Goal: Task Accomplishment & Management: Manage account settings

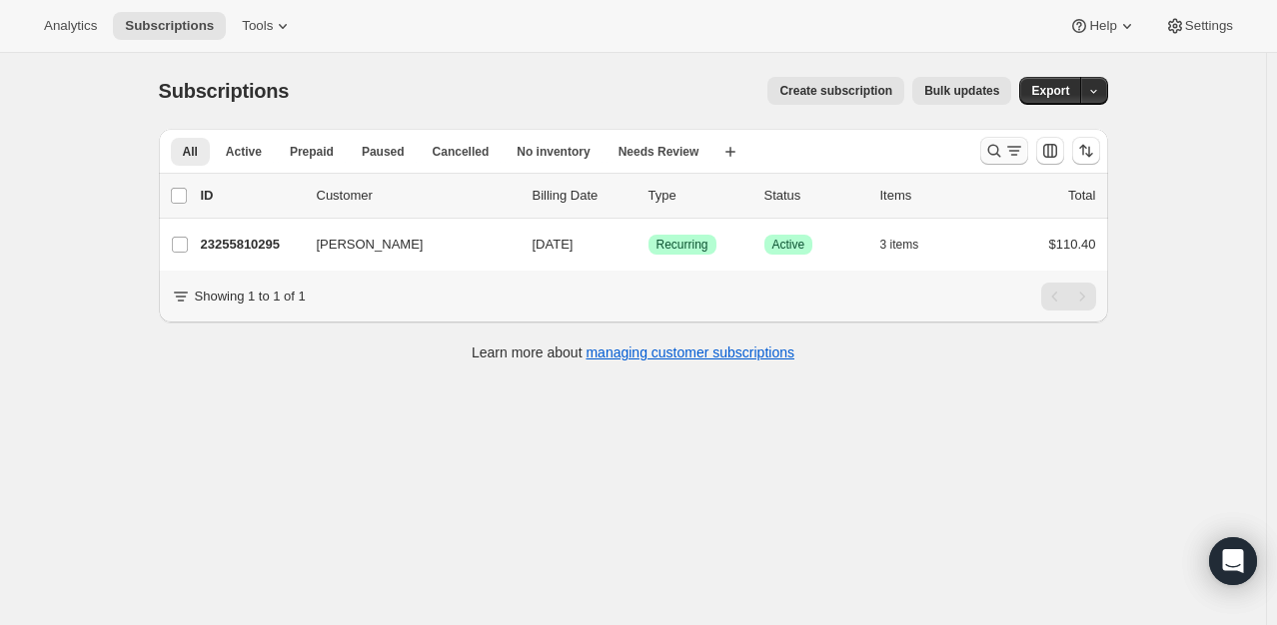
click at [999, 156] on icon "Search and filter results" at bounding box center [994, 151] width 20 height 20
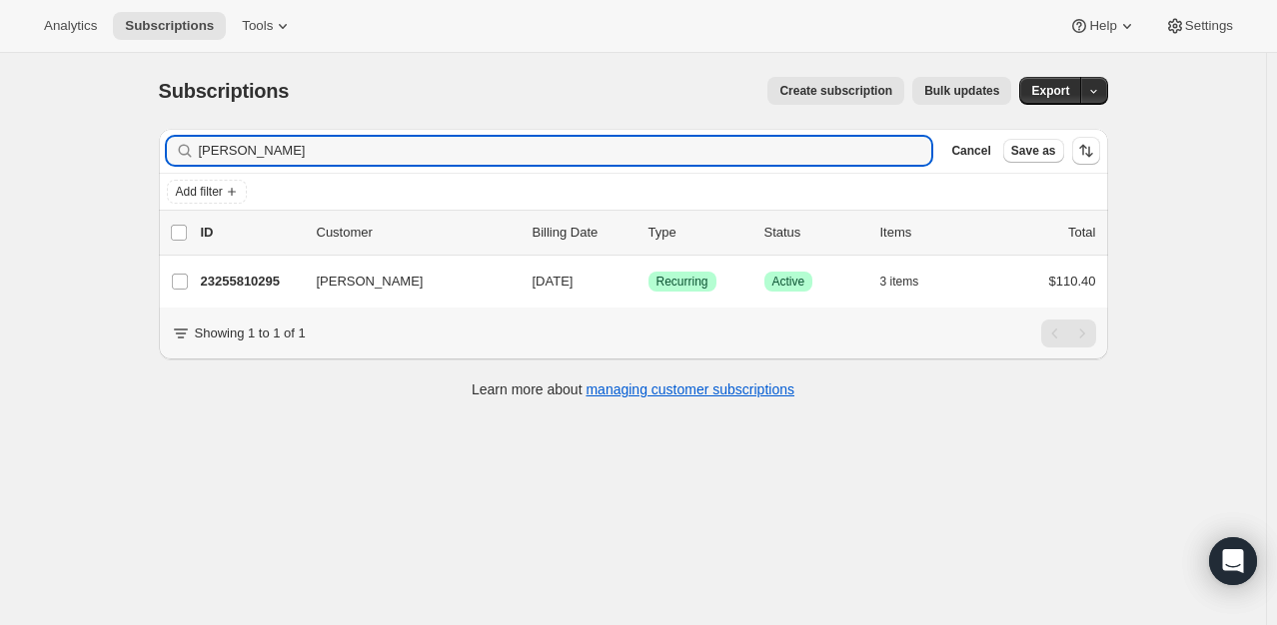
drag, startPoint x: 312, startPoint y: 145, endPoint x: 4, endPoint y: 132, distance: 307.9
click at [23, 159] on div "Subscriptions. This page is ready Subscriptions Create subscription Bulk update…" at bounding box center [633, 365] width 1266 height 625
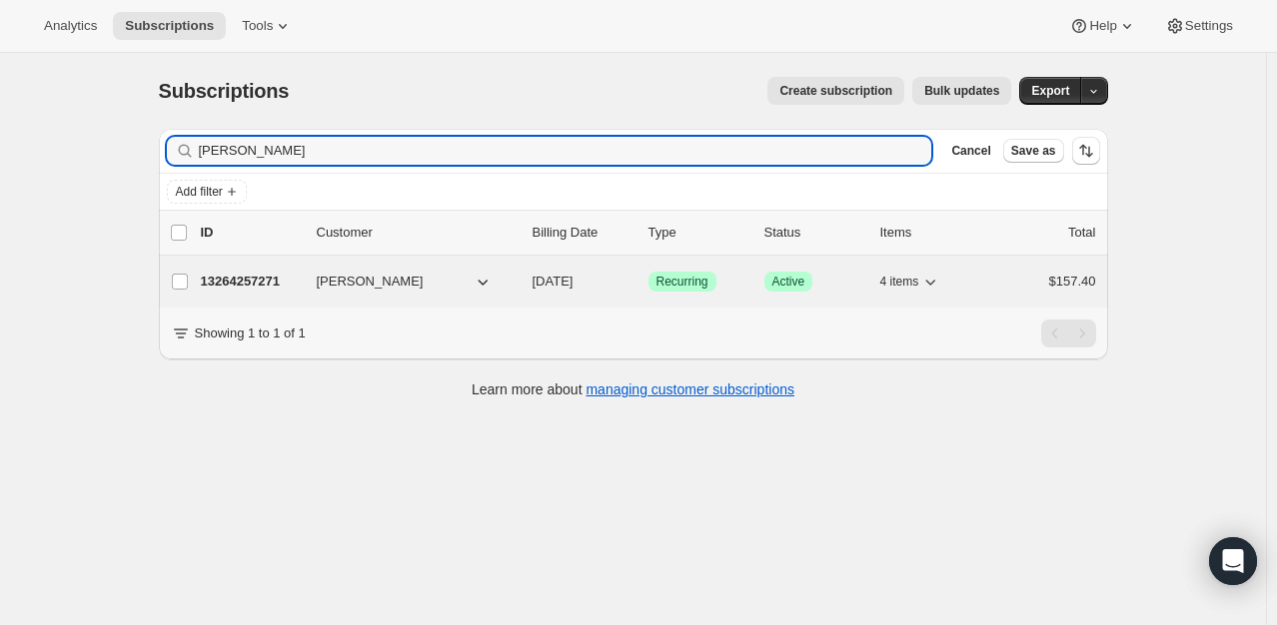
type input "[PERSON_NAME]"
click at [276, 276] on p "13264257271" at bounding box center [251, 282] width 100 height 20
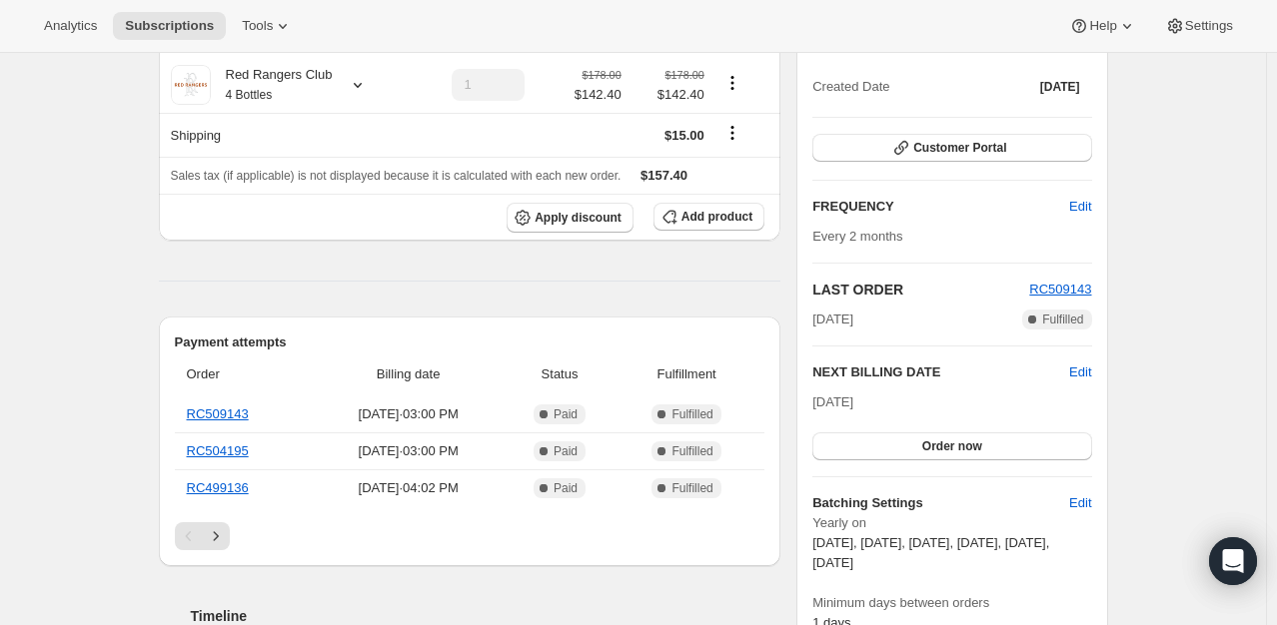
scroll to position [300, 0]
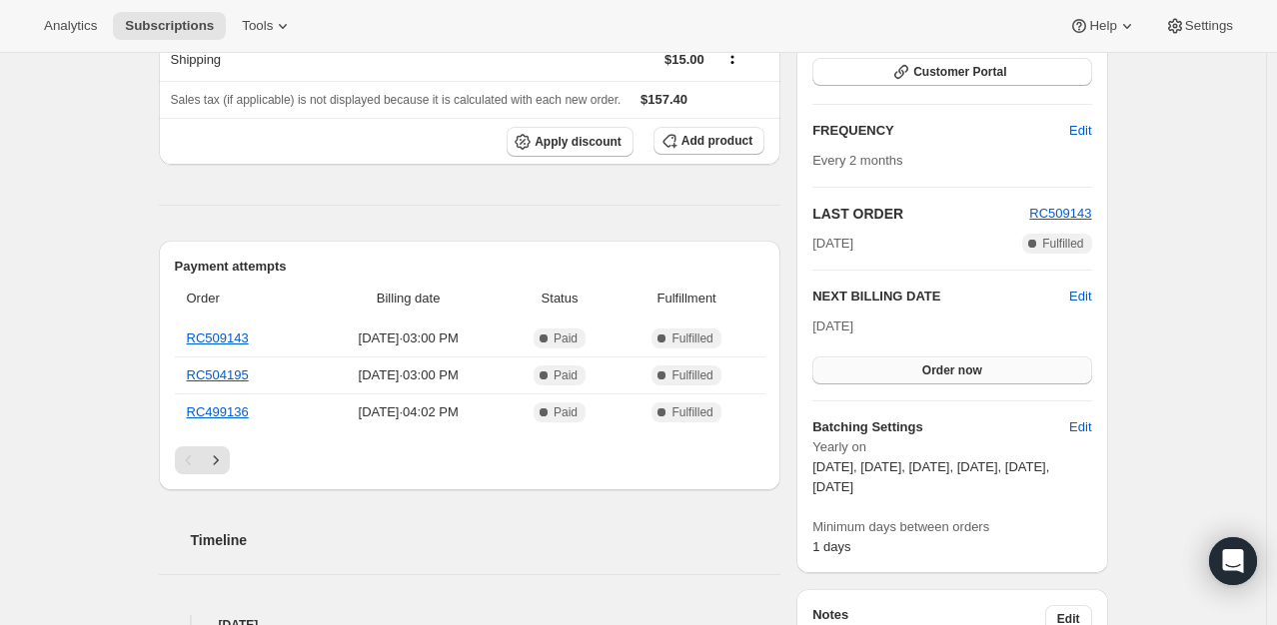
click at [969, 370] on span "Order now" at bounding box center [952, 371] width 60 height 16
click at [968, 370] on span "Click to confirm" at bounding box center [951, 371] width 91 height 16
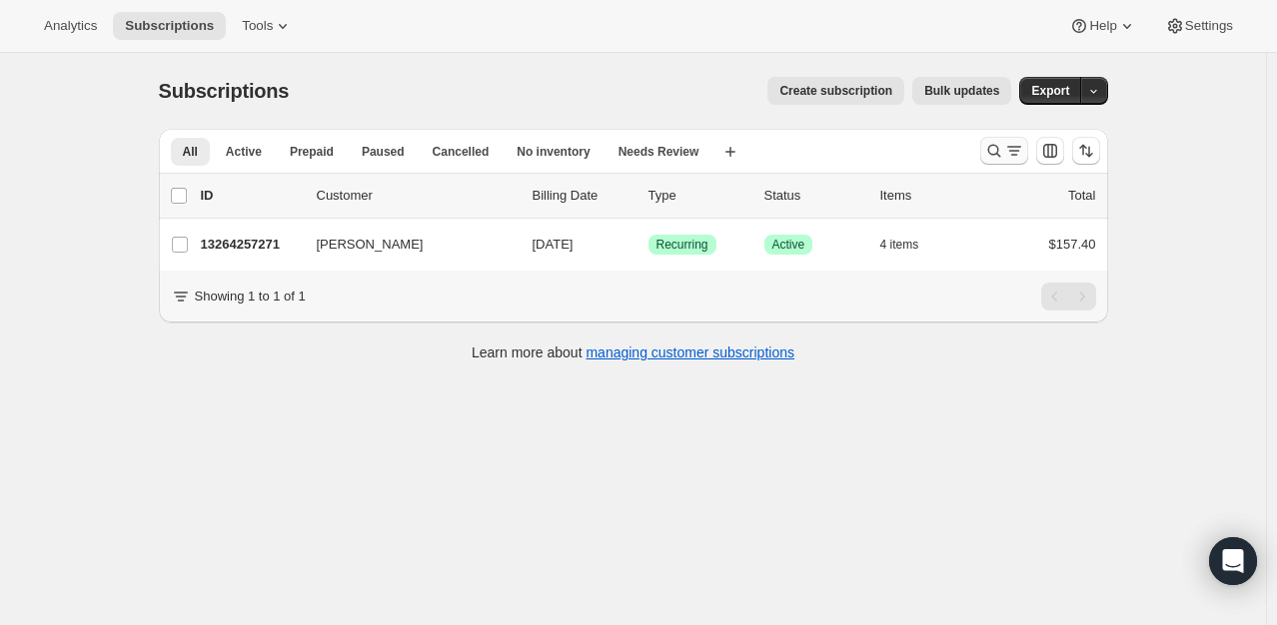
click at [995, 156] on icon "Search and filter results" at bounding box center [994, 151] width 20 height 20
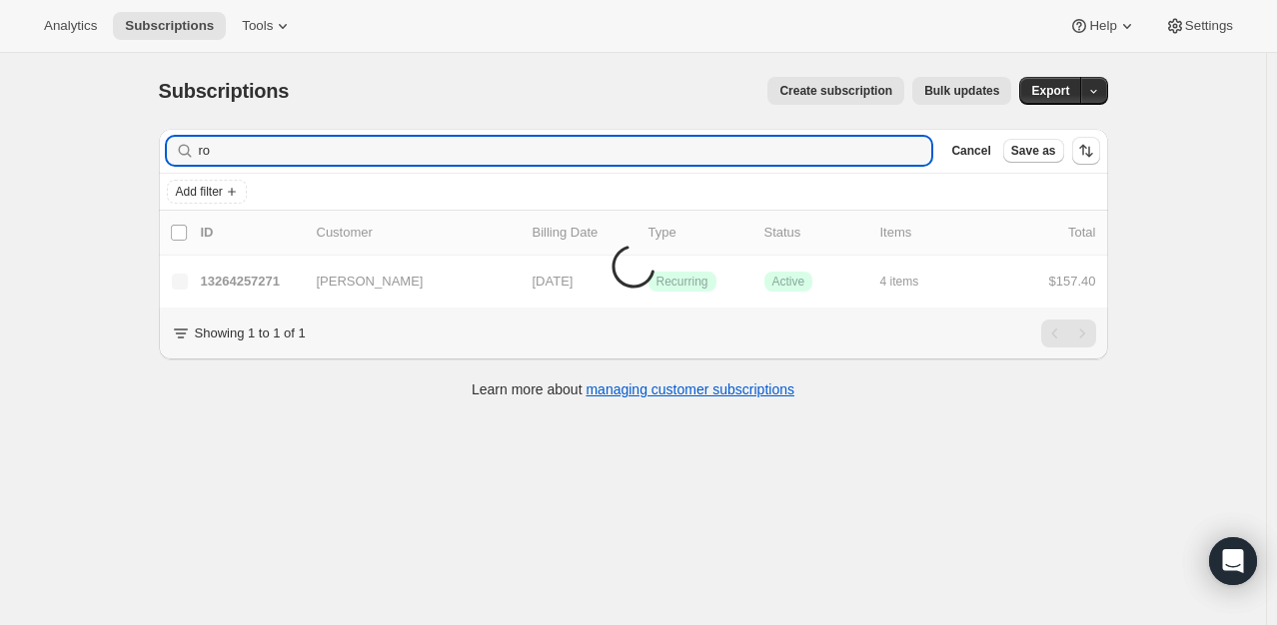
type input "r"
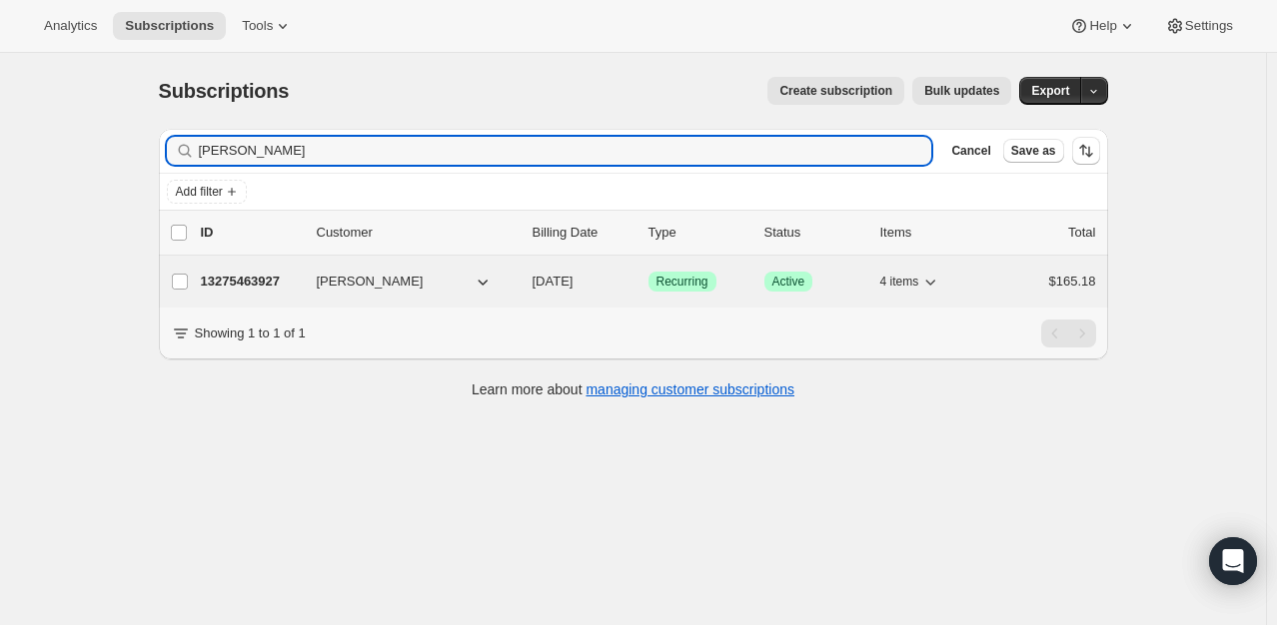
type input "[PERSON_NAME]"
click at [248, 277] on p "13275463927" at bounding box center [251, 282] width 100 height 20
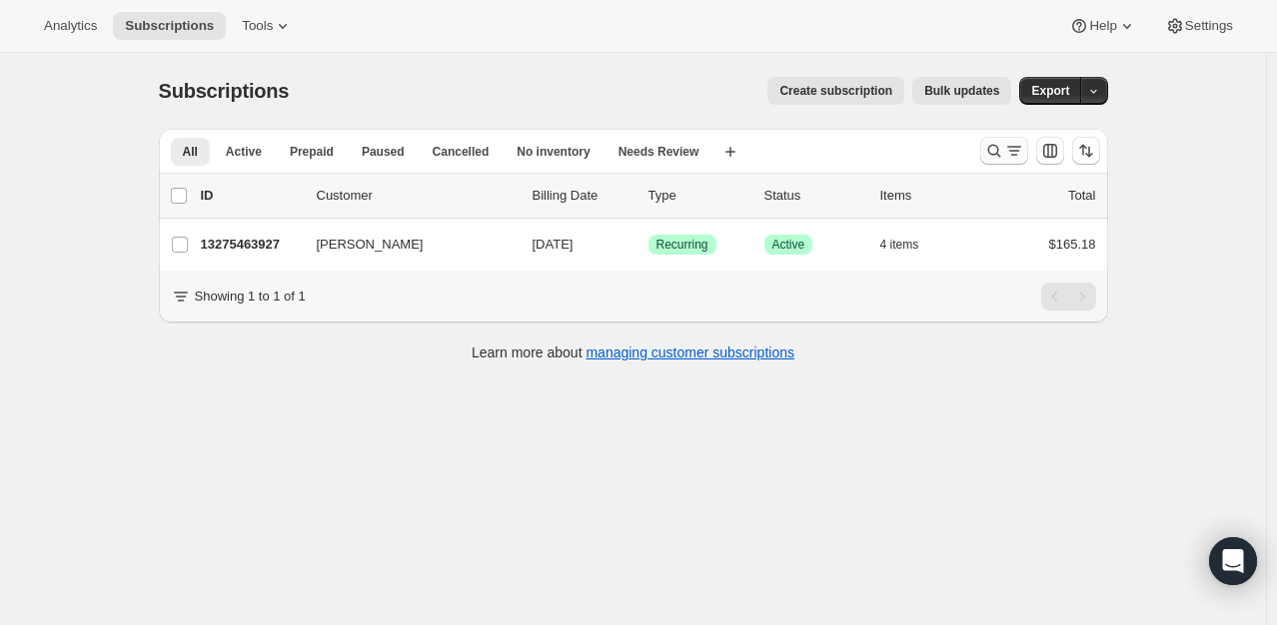
click at [1004, 143] on icon "Search and filter results" at bounding box center [994, 151] width 20 height 20
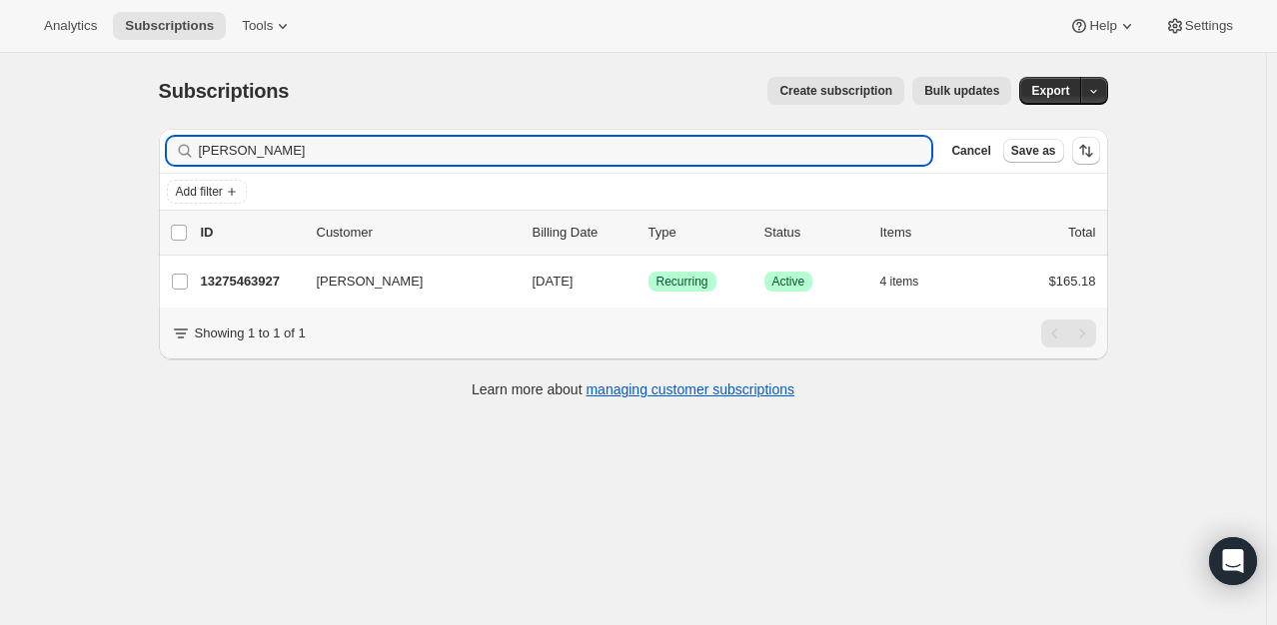
drag, startPoint x: 343, startPoint y: 153, endPoint x: 164, endPoint y: 140, distance: 179.3
click at [180, 147] on div "[PERSON_NAME] Clear" at bounding box center [549, 151] width 765 height 28
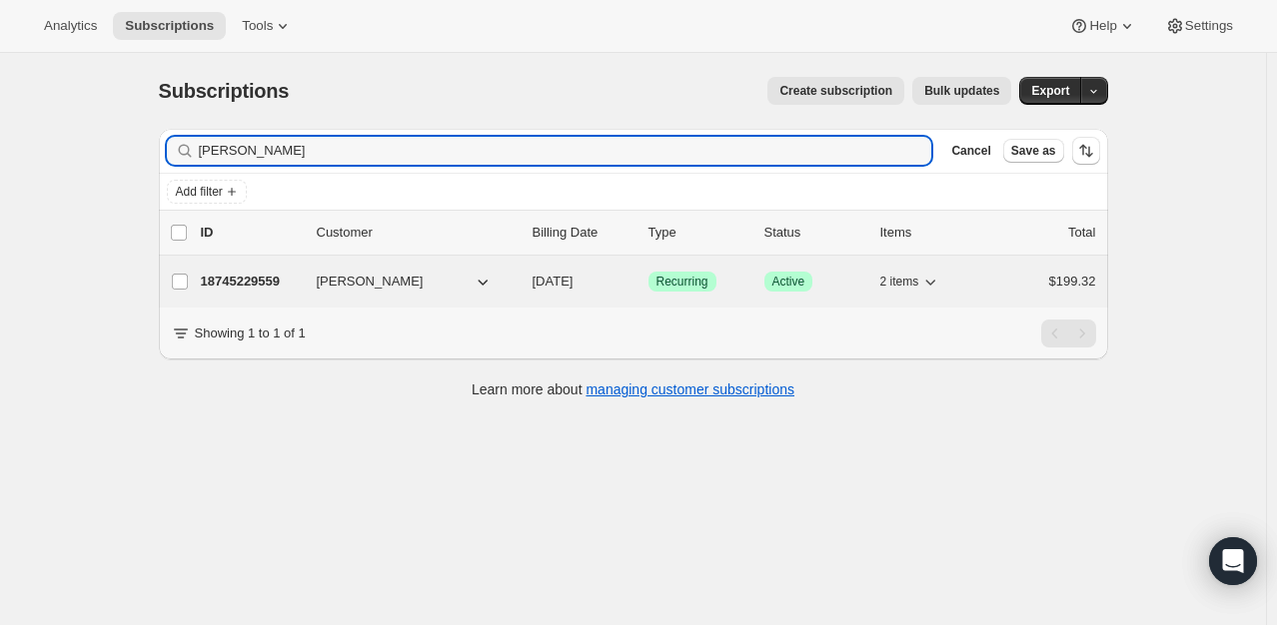
type input "[PERSON_NAME]"
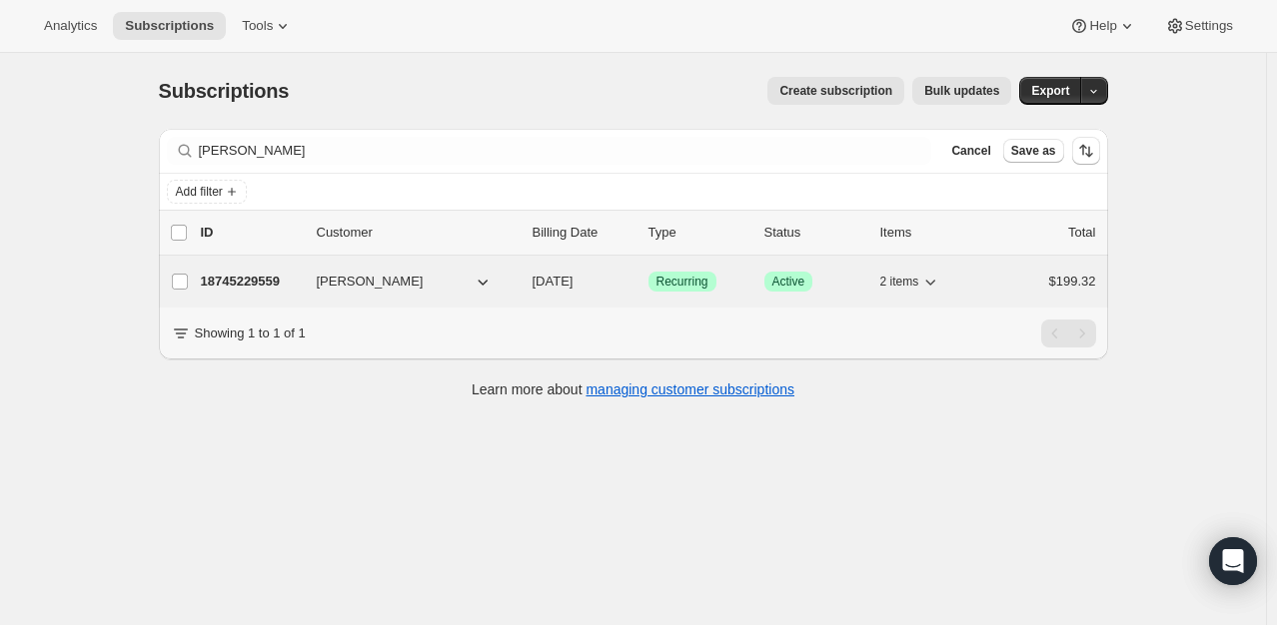
click at [272, 273] on p "18745229559" at bounding box center [251, 282] width 100 height 20
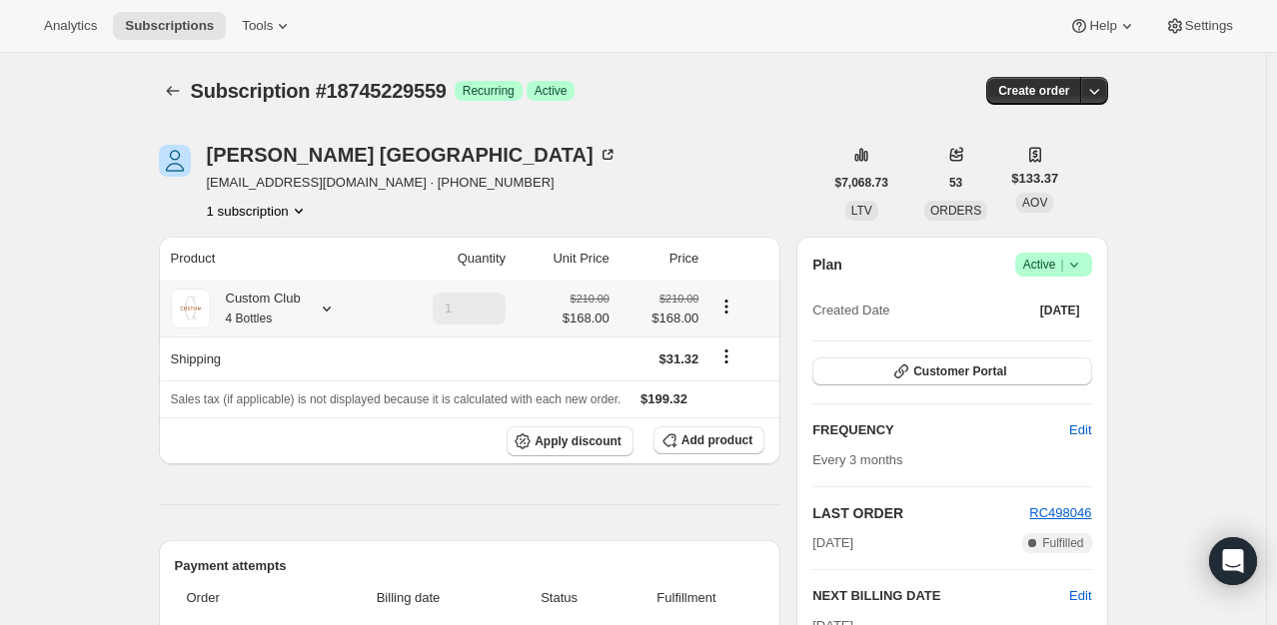
click at [337, 315] on icon at bounding box center [327, 309] width 20 height 20
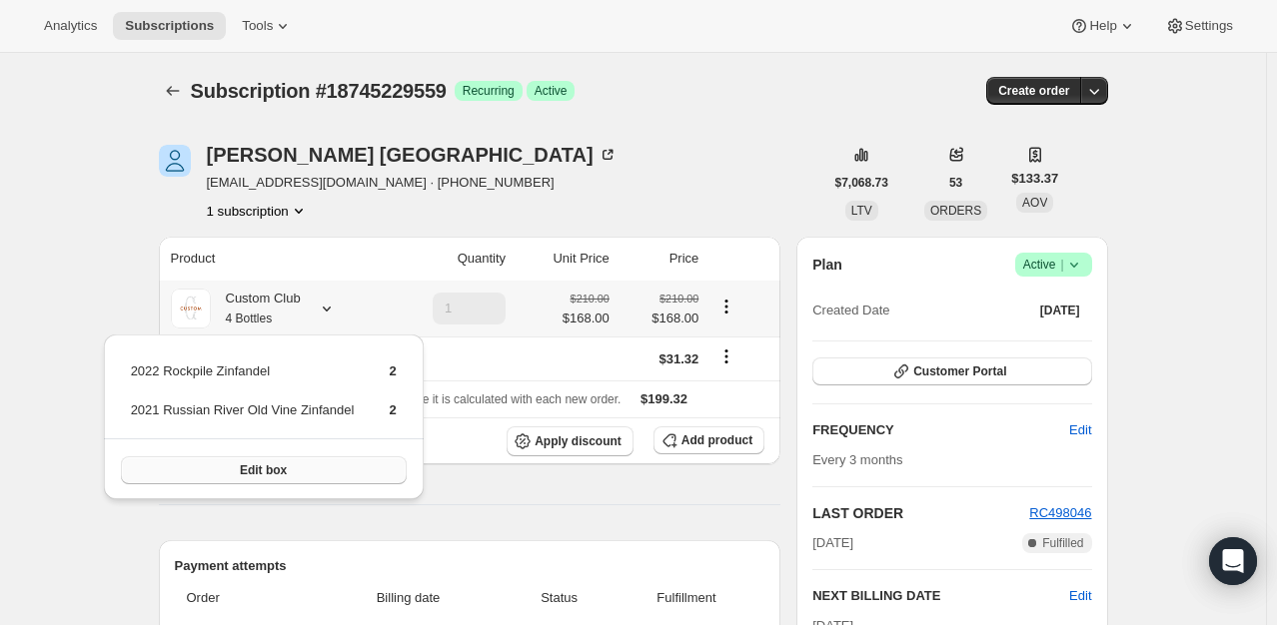
click at [323, 476] on button "Edit box" at bounding box center [264, 471] width 286 height 28
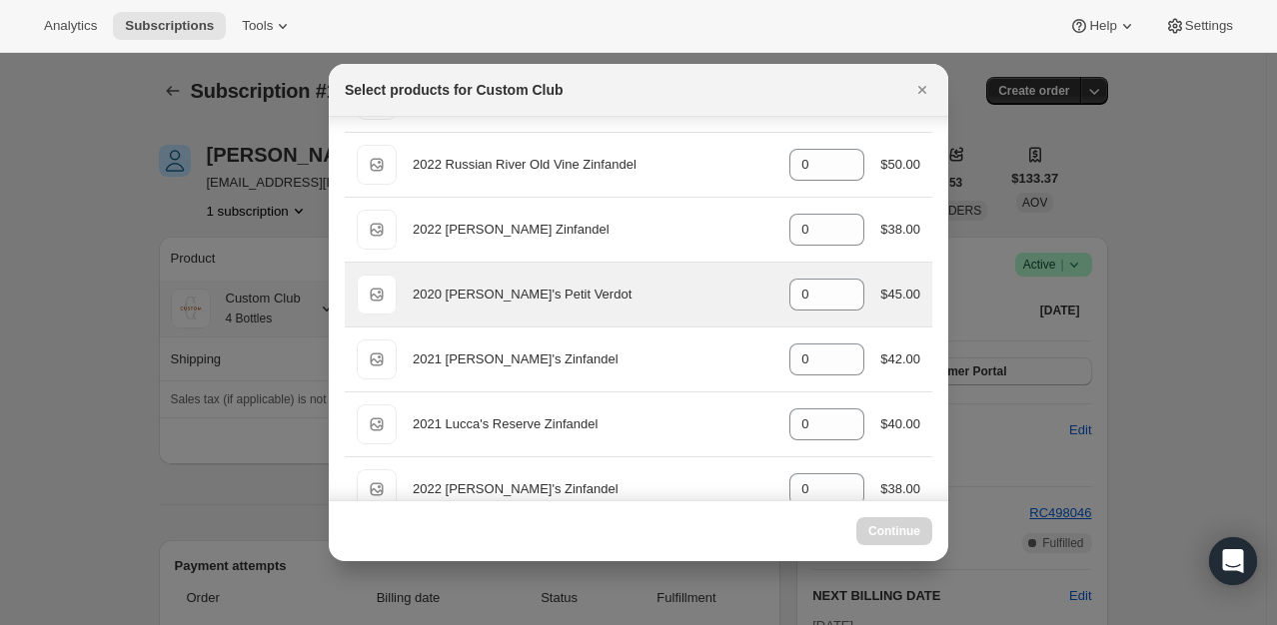
scroll to position [300, 0]
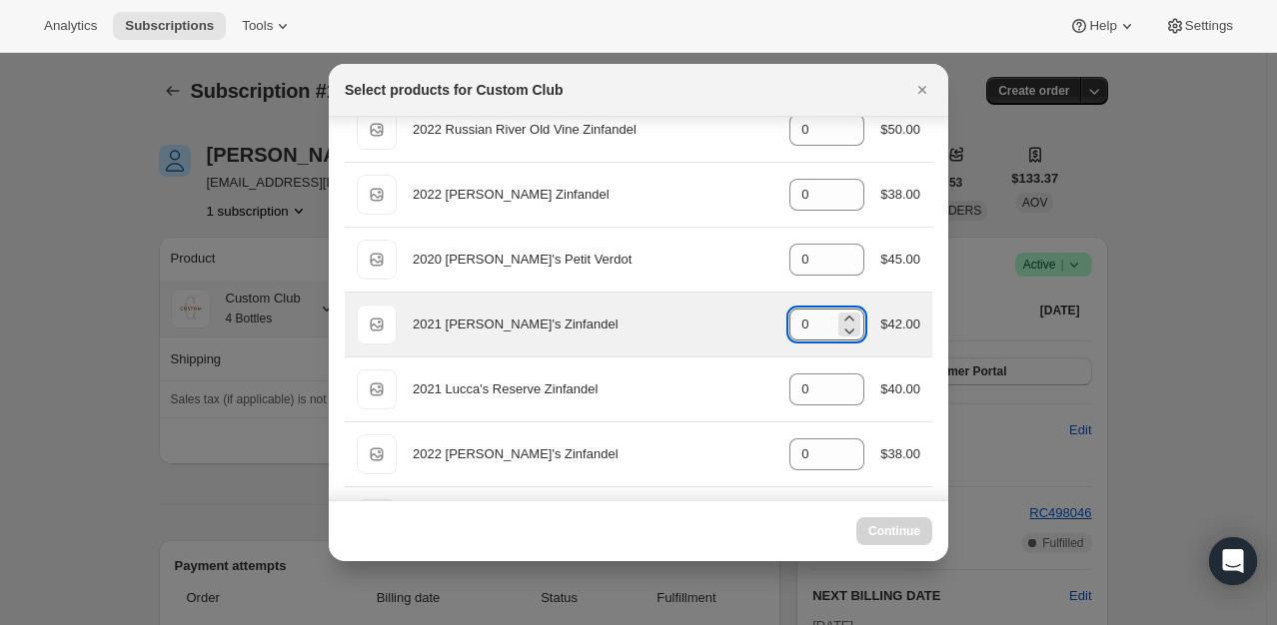
click at [809, 322] on input "0" at bounding box center [811, 325] width 45 height 32
select select "gid://shopify/ProductVariant/49231431991543"
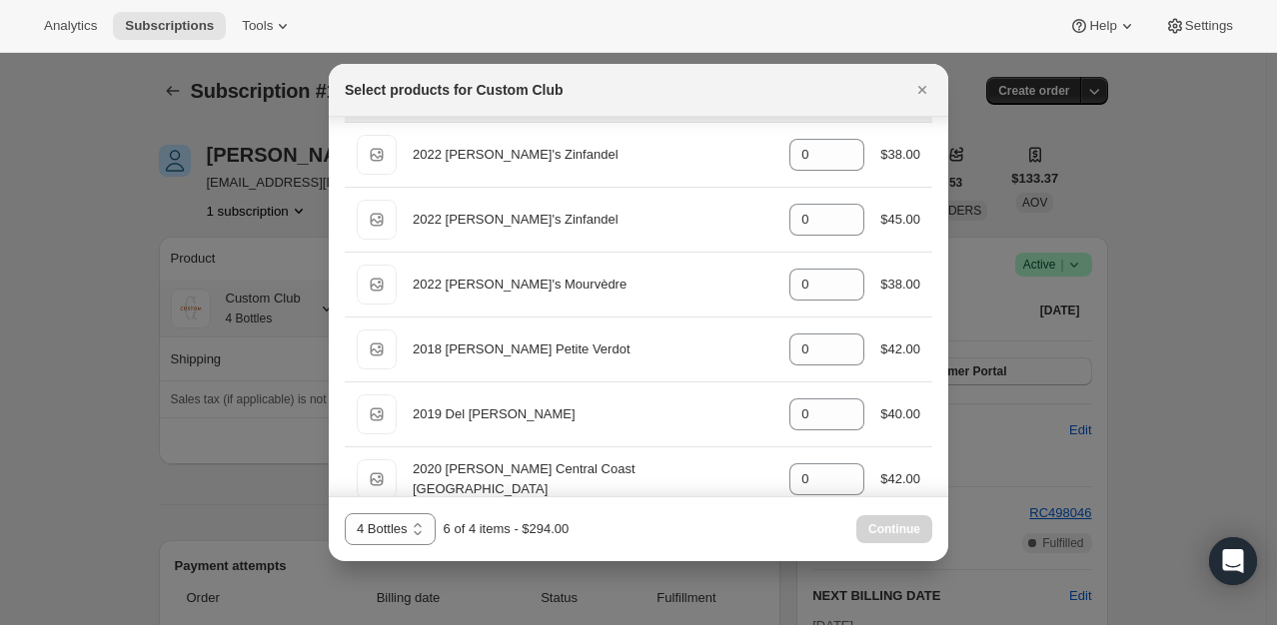
scroll to position [699, 0]
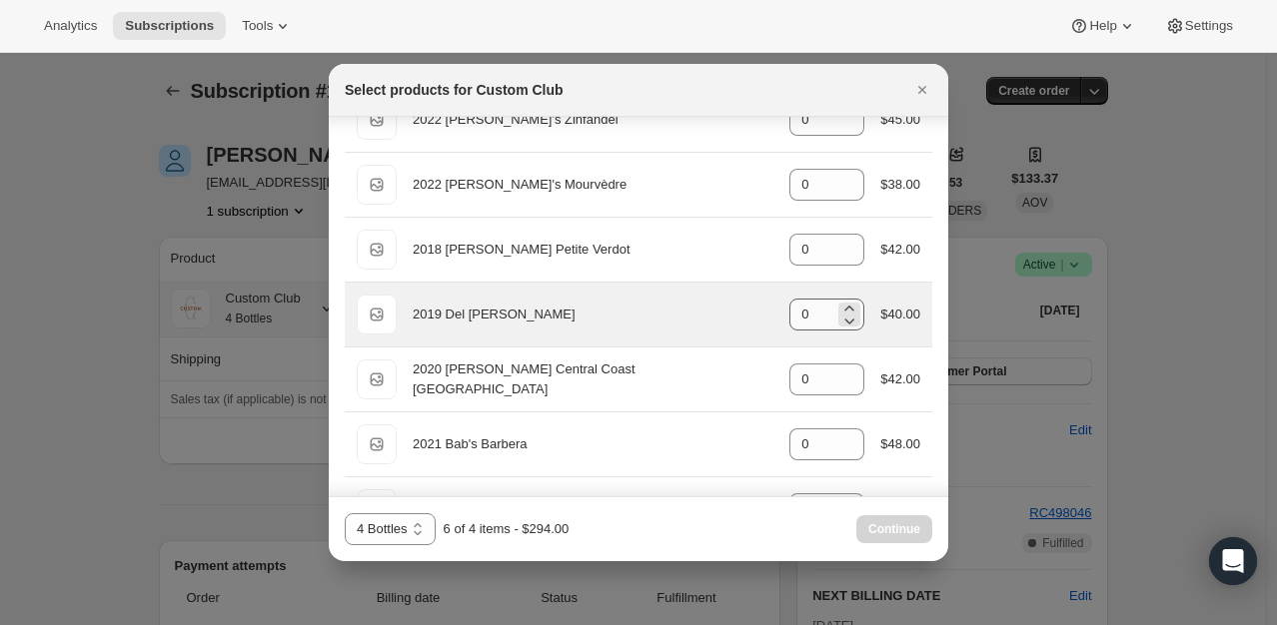
type input "2"
click at [809, 322] on input "0" at bounding box center [811, 315] width 45 height 32
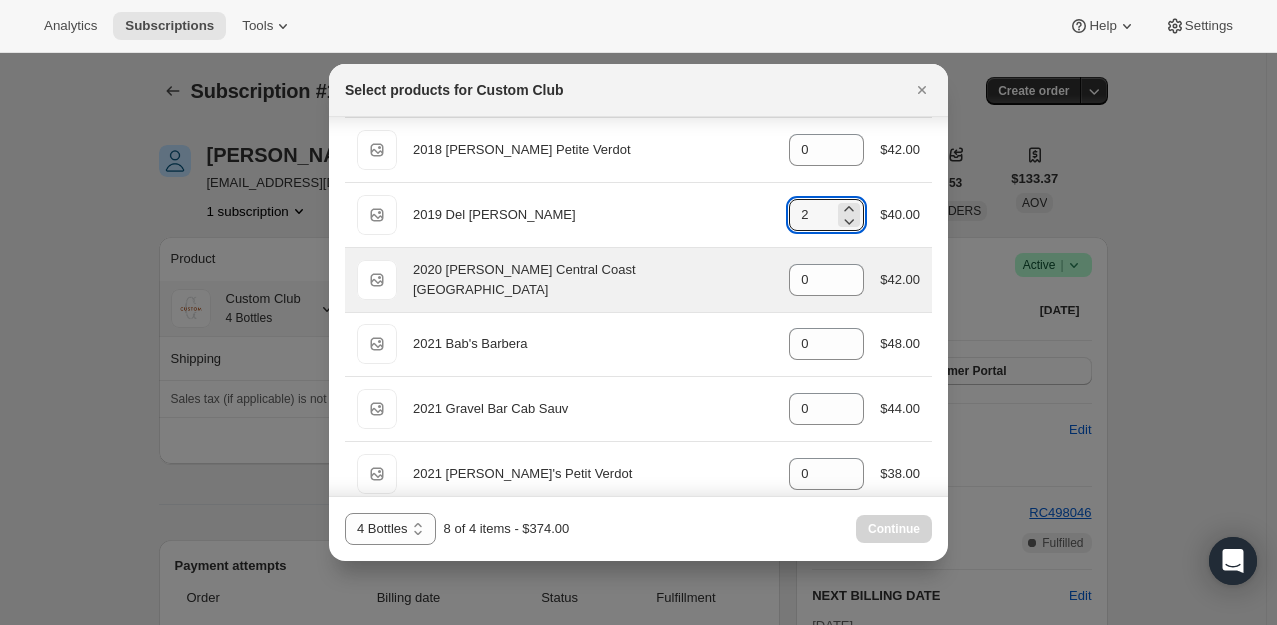
scroll to position [899, 0]
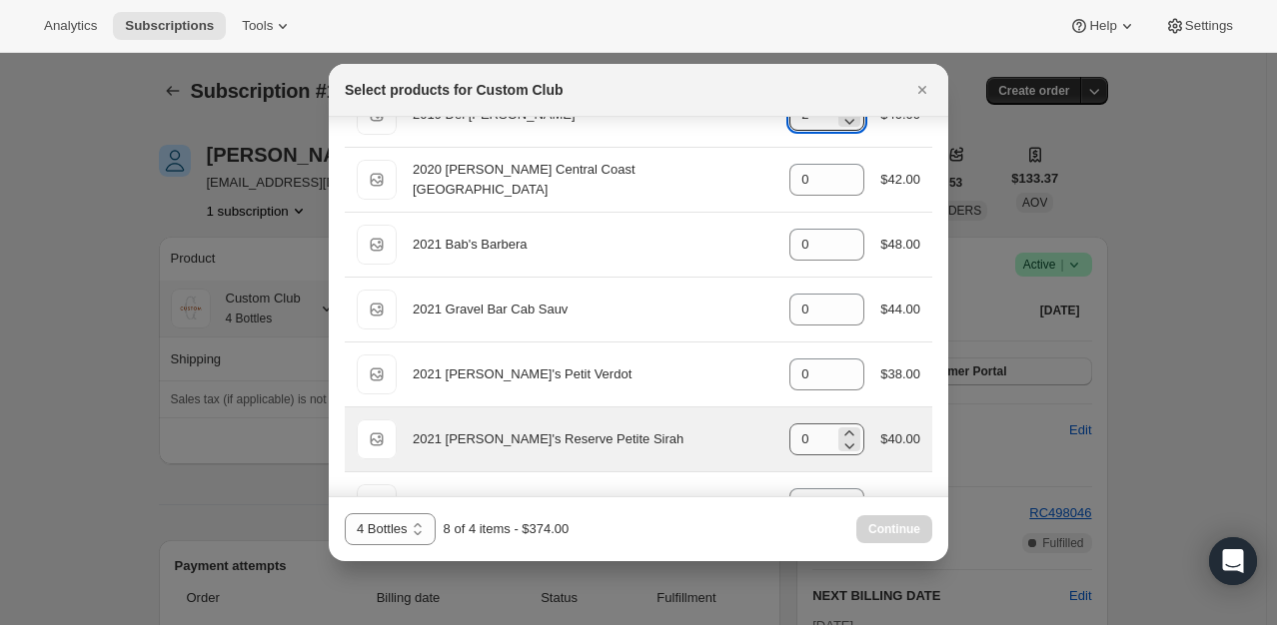
type input "2"
click at [810, 442] on input "0" at bounding box center [811, 440] width 45 height 32
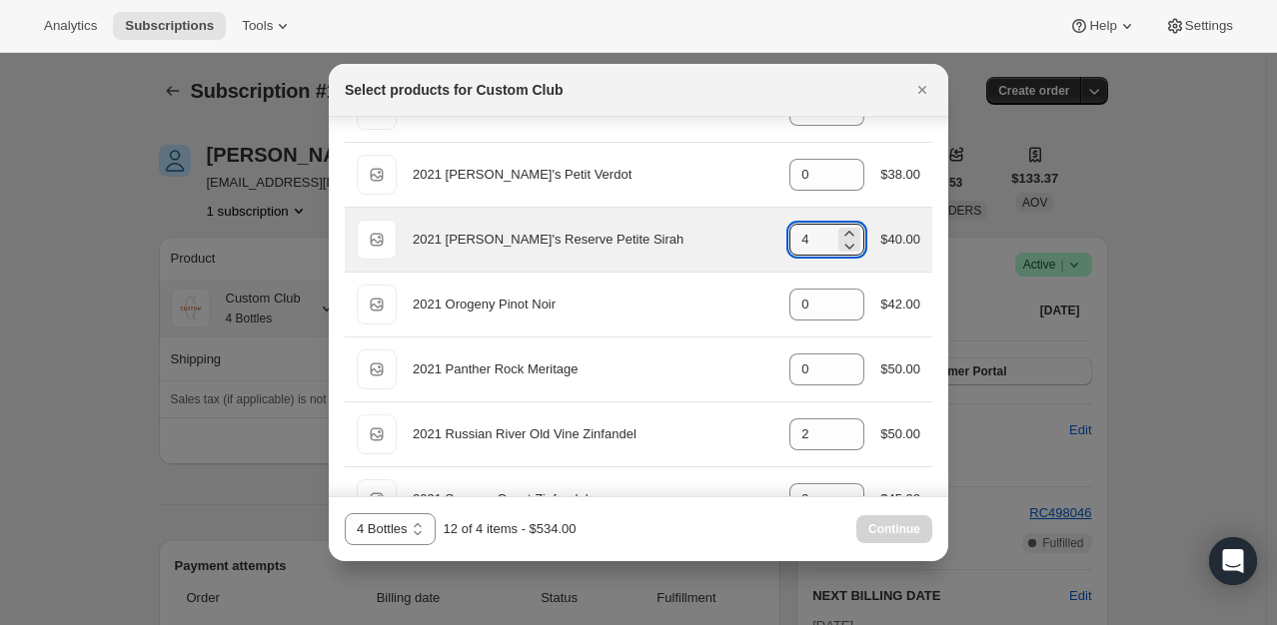
scroll to position [1199, 0]
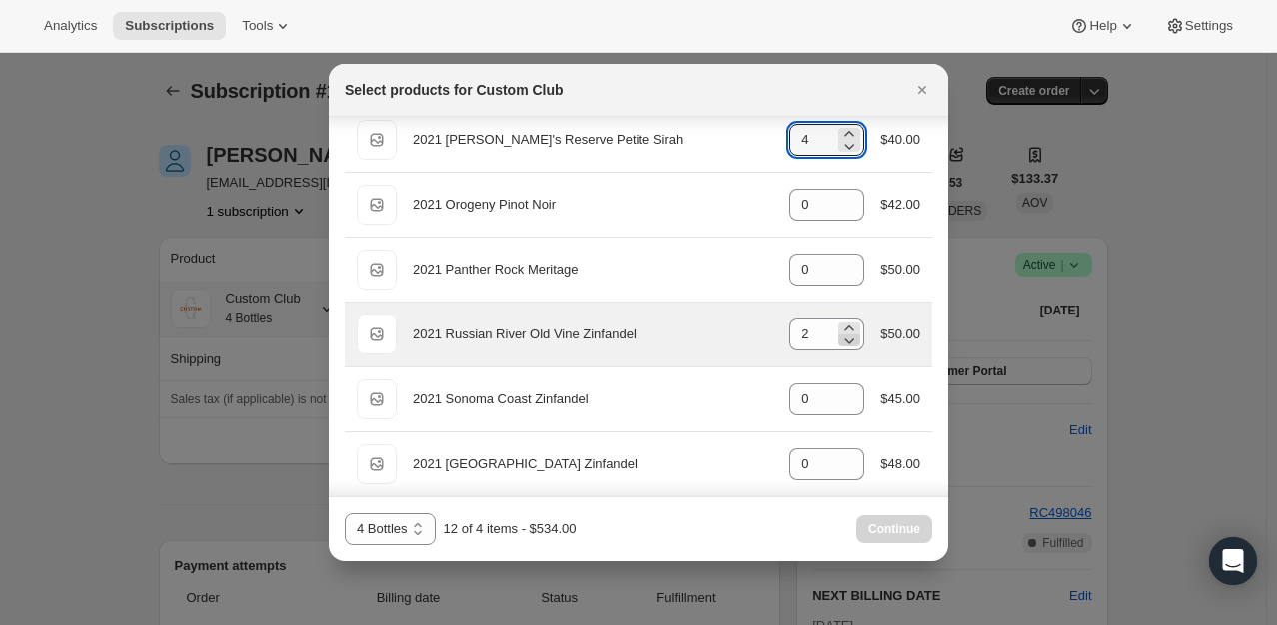
type input "4"
click at [842, 332] on icon ":rr2:" at bounding box center [849, 341] width 20 height 20
click at [839, 339] on icon ":rr2:" at bounding box center [849, 341] width 20 height 20
type input "0"
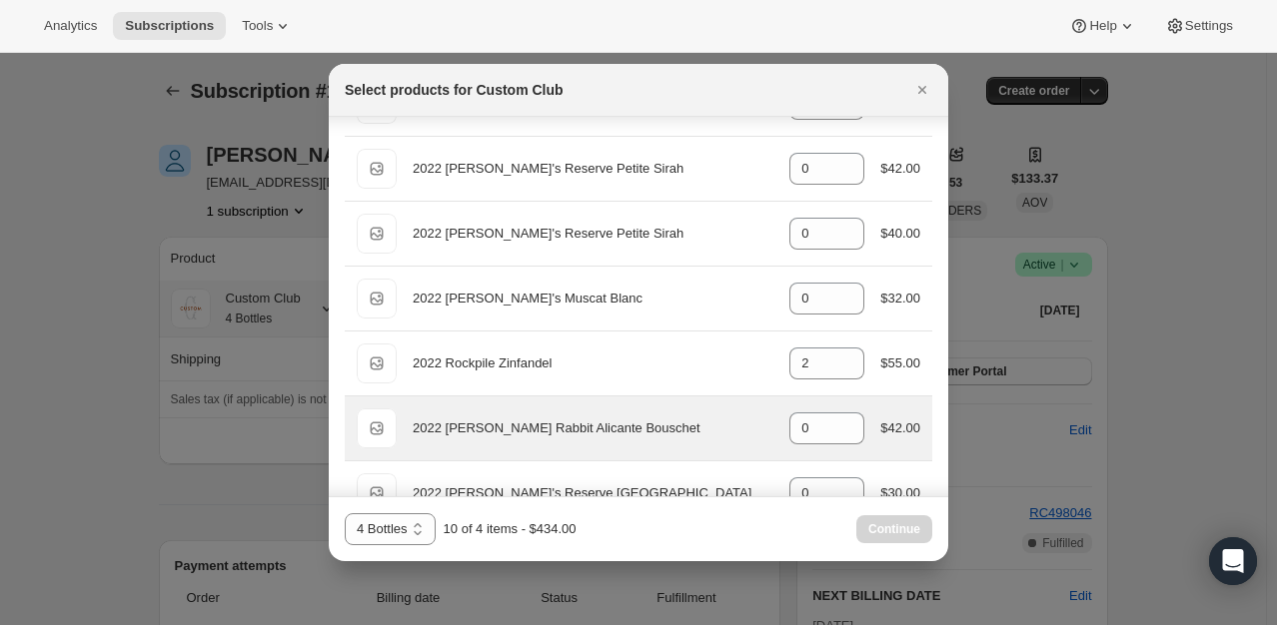
scroll to position [1798, 0]
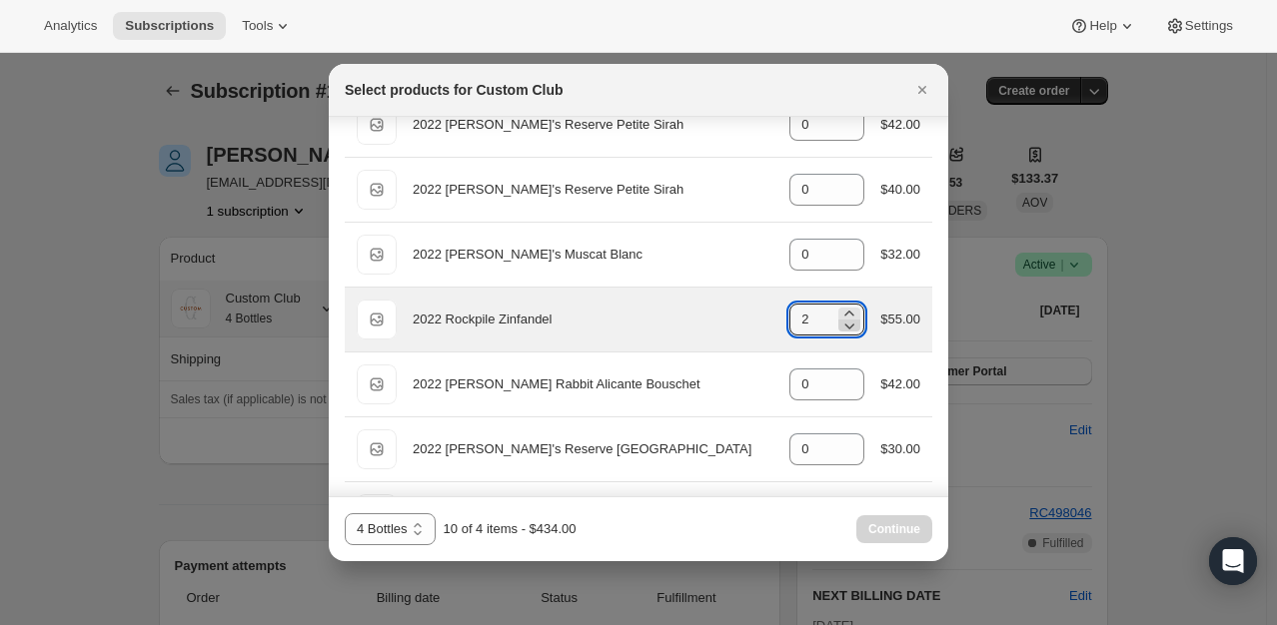
click at [843, 321] on icon ":rr2:" at bounding box center [849, 326] width 20 height 20
type input "0"
click at [843, 321] on icon ":rr2:" at bounding box center [849, 326] width 20 height 20
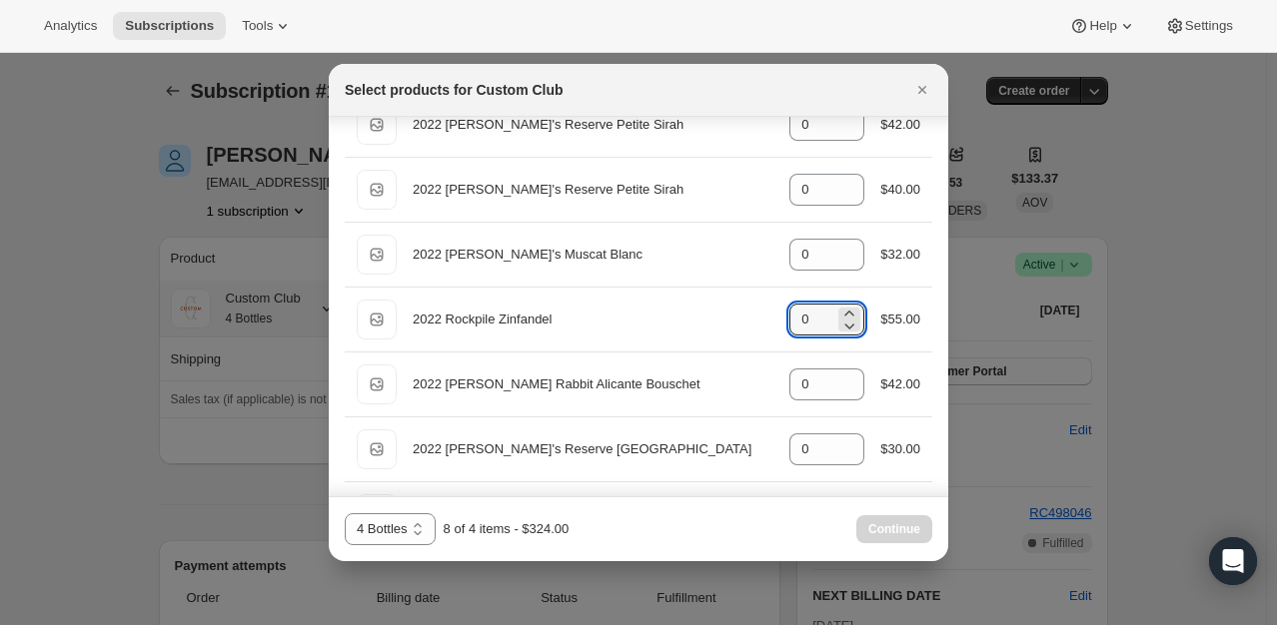
click at [874, 533] on div "Continue" at bounding box center [894, 529] width 76 height 28
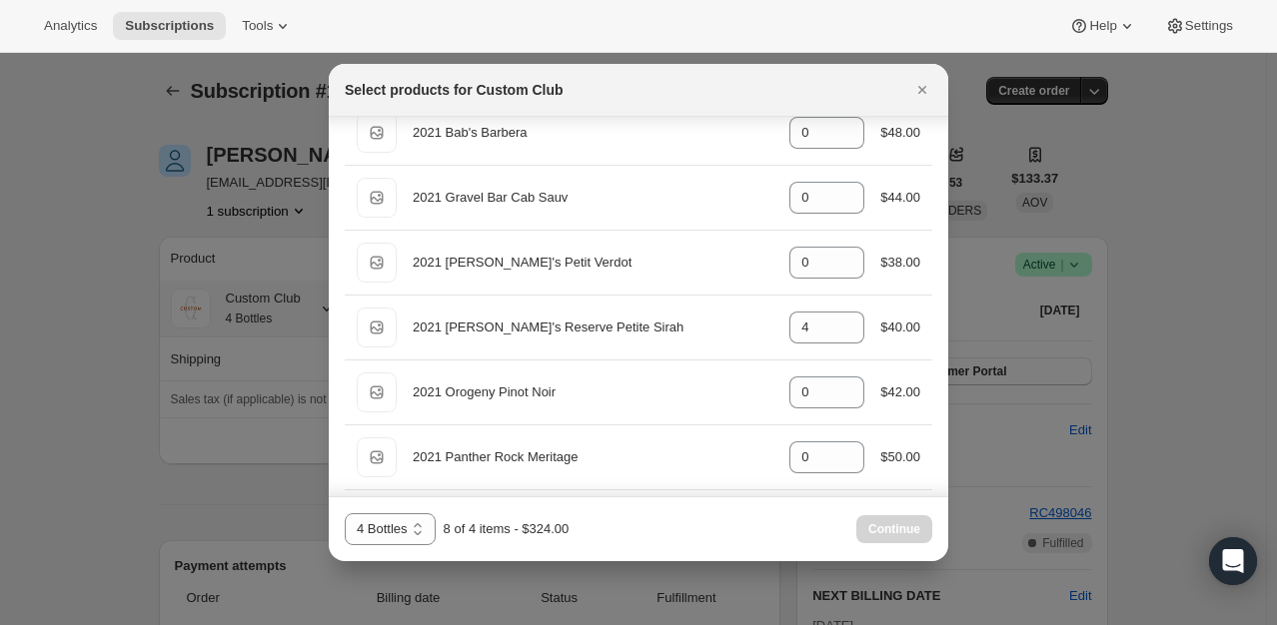
scroll to position [999, 0]
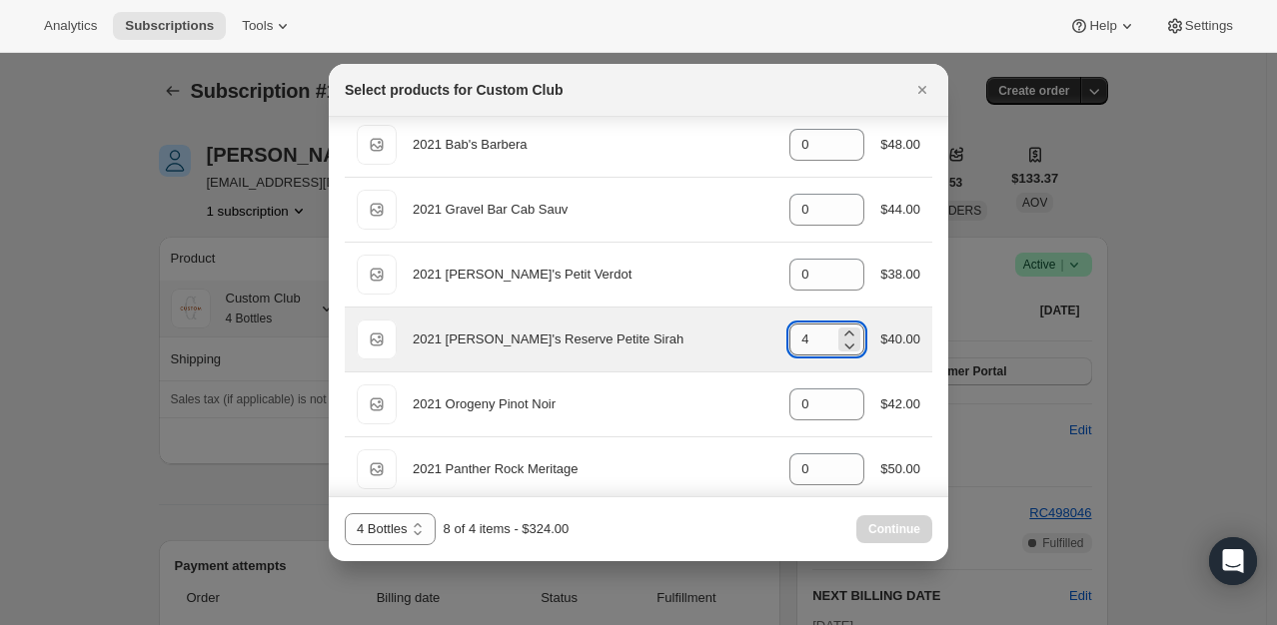
click at [823, 330] on input "4" at bounding box center [811, 340] width 45 height 32
type input "0"
click at [839, 345] on icon ":rr2:" at bounding box center [849, 346] width 20 height 20
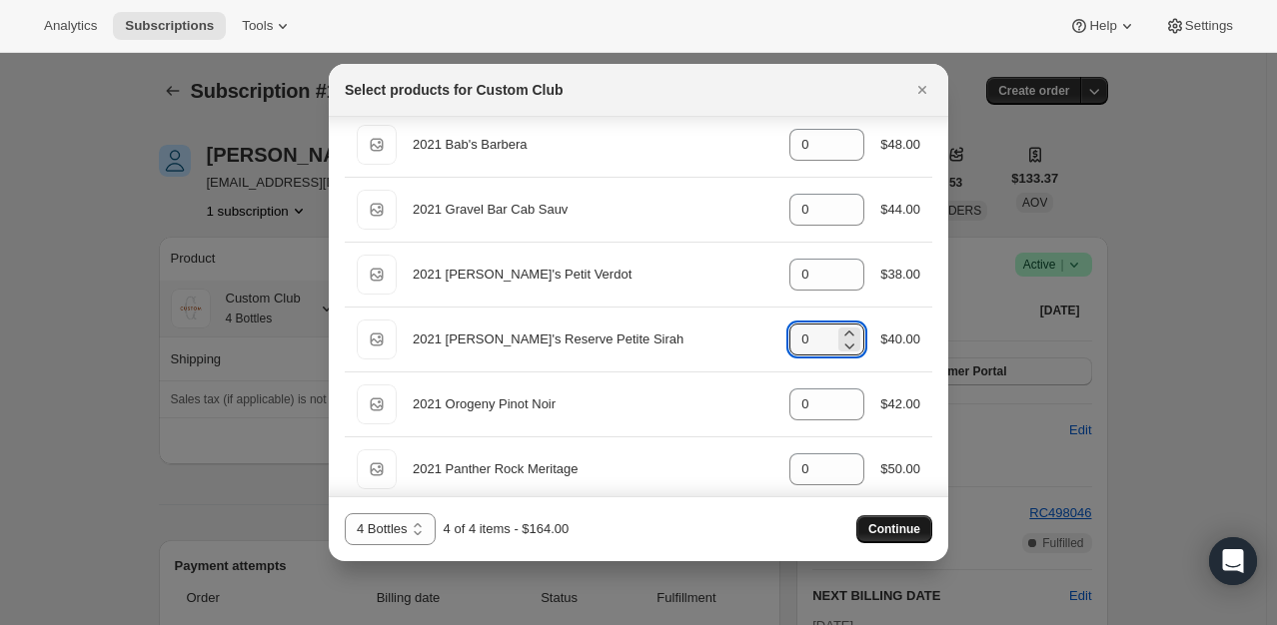
click at [904, 529] on span "Continue" at bounding box center [894, 529] width 52 height 16
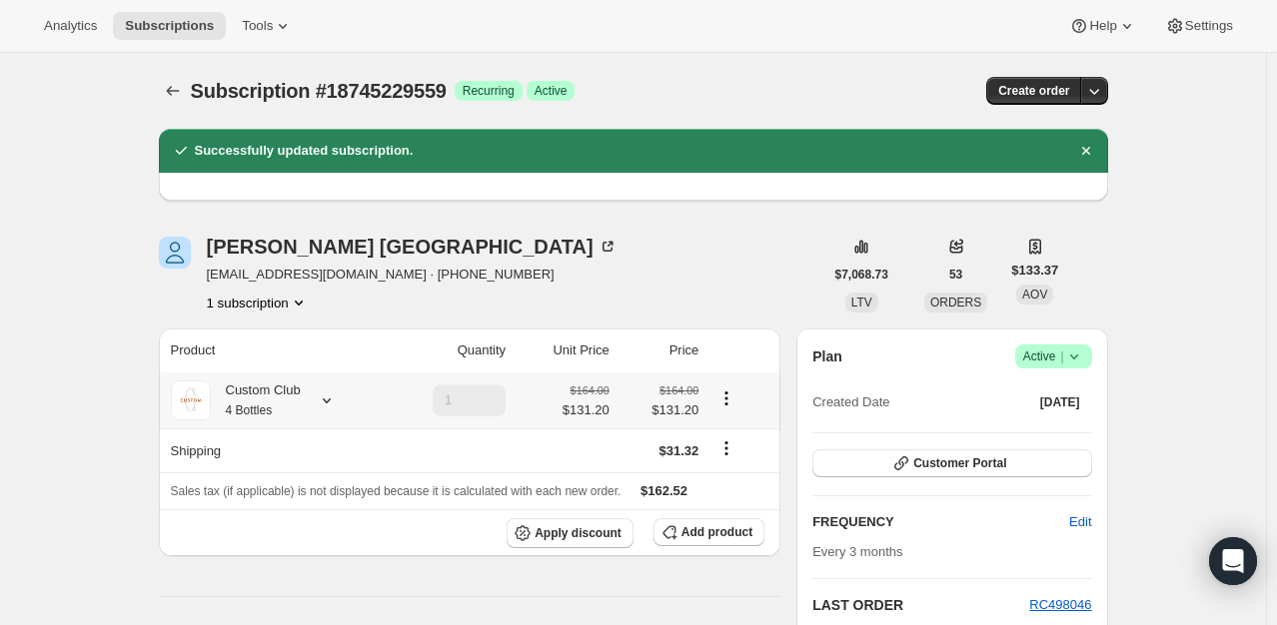
click at [730, 401] on icon "Product actions" at bounding box center [726, 399] width 20 height 20
click at [734, 442] on span "Edit box" at bounding box center [730, 437] width 47 height 15
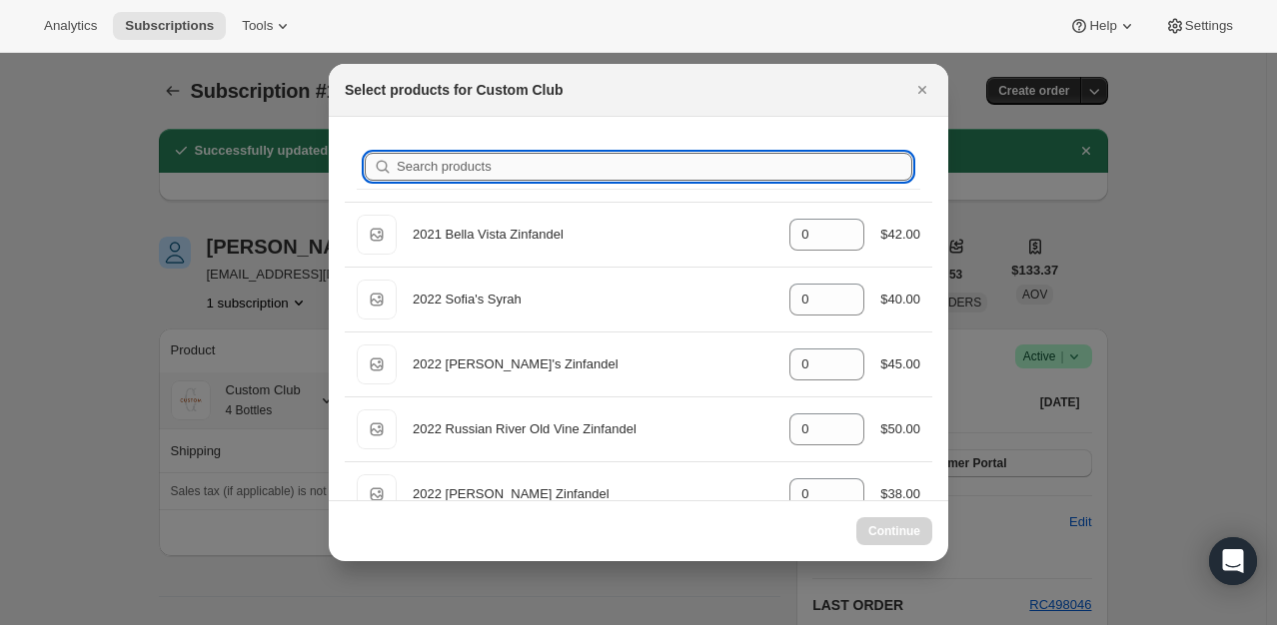
click at [498, 174] on input "Search products" at bounding box center [654, 167] width 515 height 28
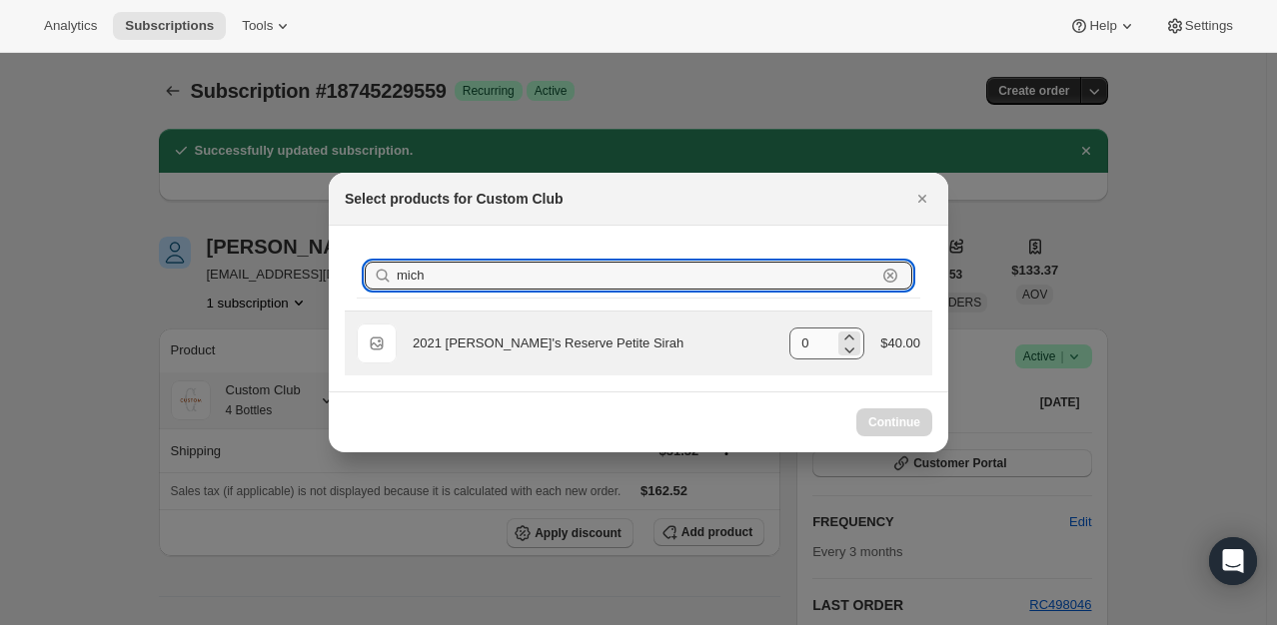
type input "mich"
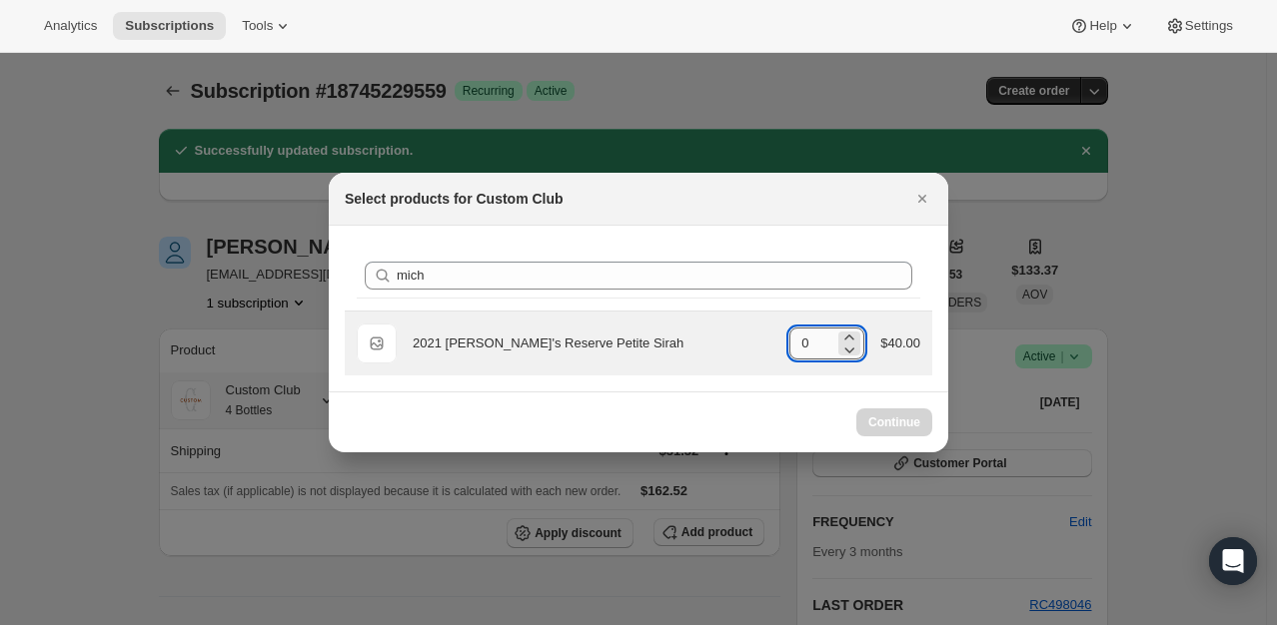
click at [812, 339] on input "0" at bounding box center [811, 344] width 45 height 32
type input "0"
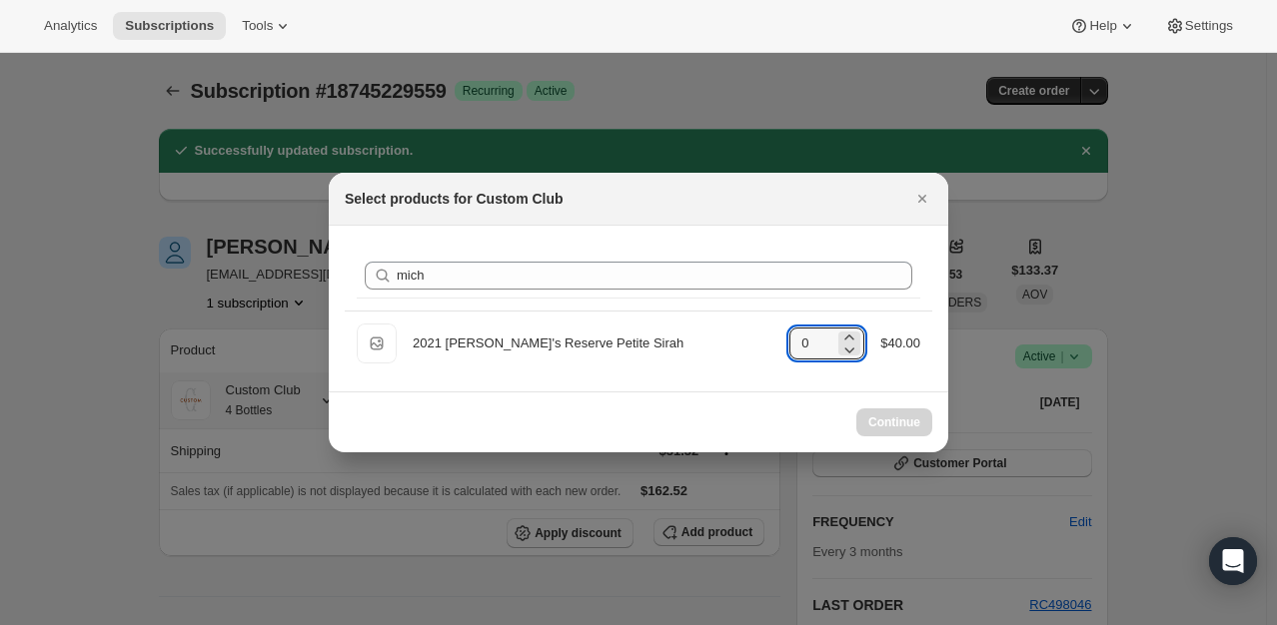
select select "gid://shopify/ProductVariant/49231431991543"
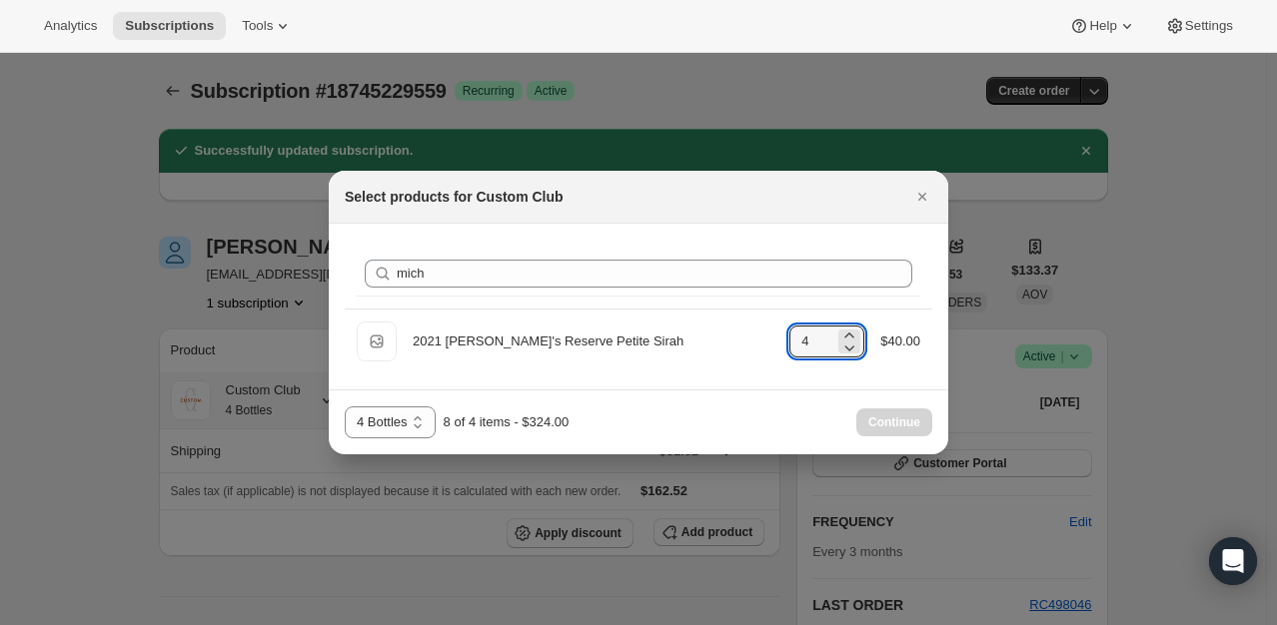
click at [787, 388] on div "Search products mich Clear Default Title 2021 [PERSON_NAME]'s Reserve Petite Si…" at bounding box center [638, 307] width 619 height 166
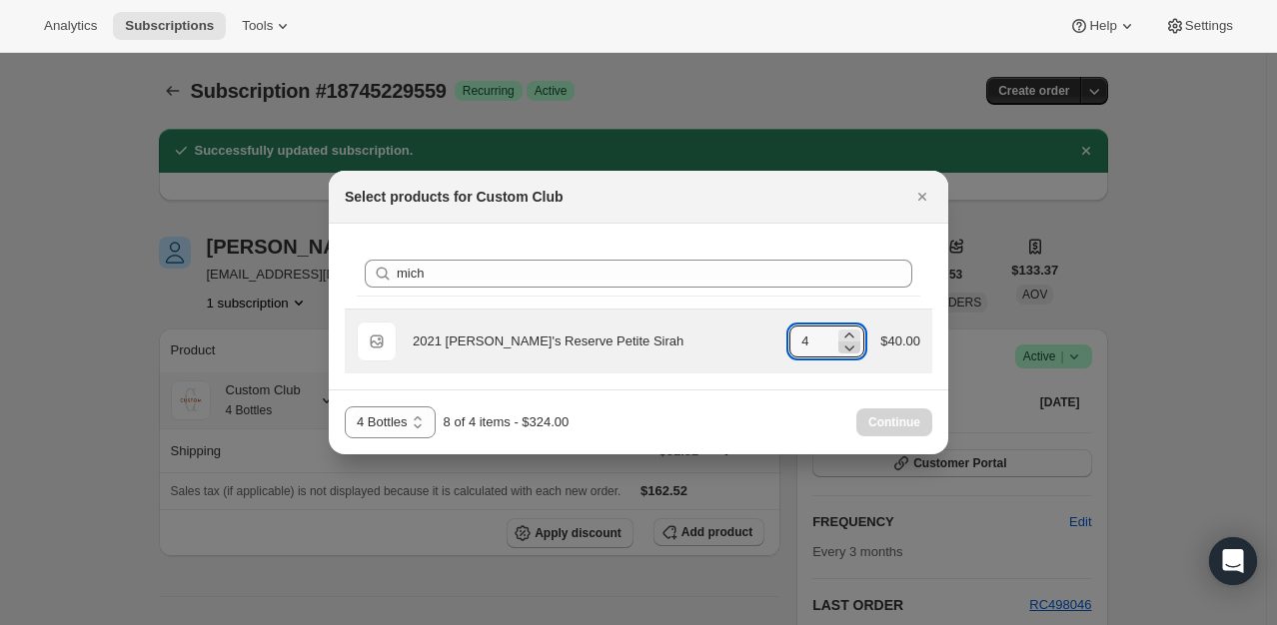
click at [843, 350] on icon ":r111:" at bounding box center [849, 348] width 20 height 20
click at [850, 345] on icon ":r111:" at bounding box center [849, 348] width 20 height 20
click at [850, 347] on icon ":r111:" at bounding box center [849, 348] width 20 height 20
click at [850, 350] on icon ":r111:" at bounding box center [849, 348] width 20 height 20
click at [853, 331] on icon ":r111:" at bounding box center [849, 336] width 20 height 20
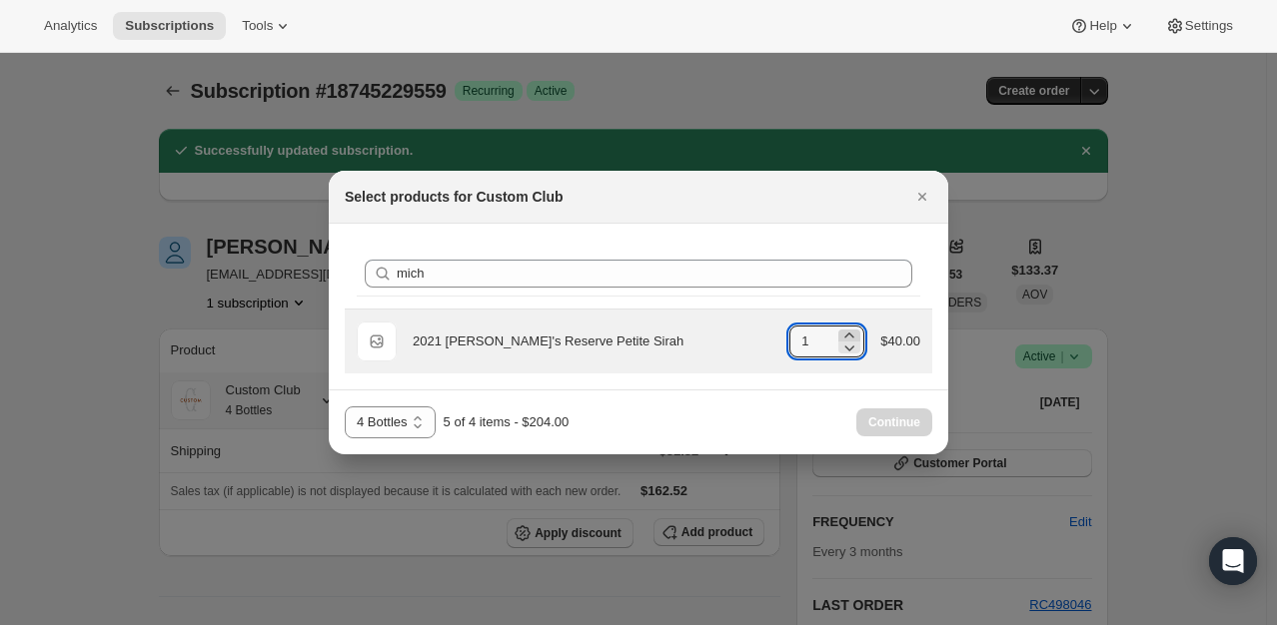
click at [853, 331] on icon ":r111:" at bounding box center [849, 336] width 20 height 20
type input "4"
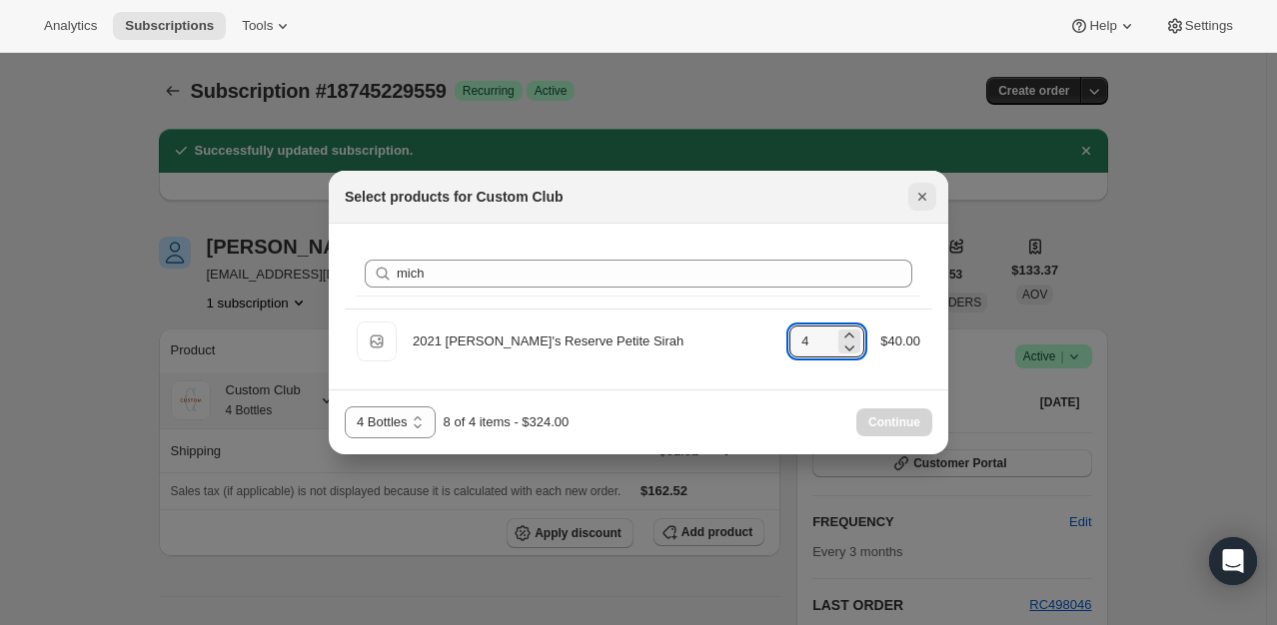
click at [922, 191] on icon "Close" at bounding box center [922, 197] width 20 height 20
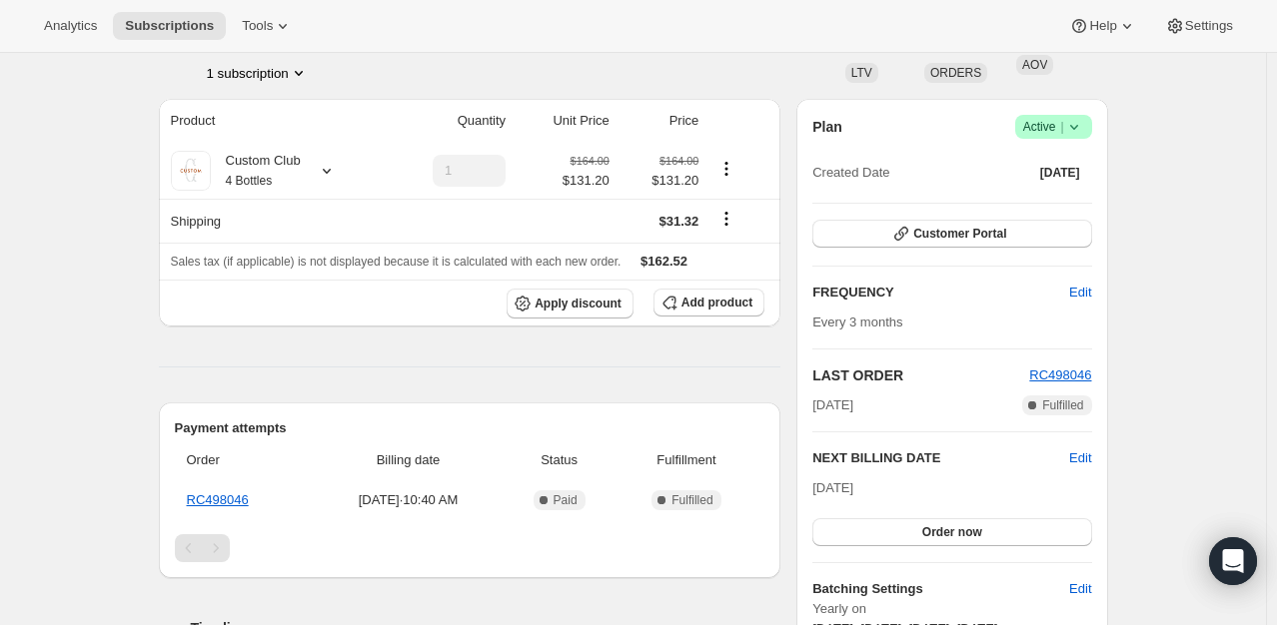
scroll to position [200, 0]
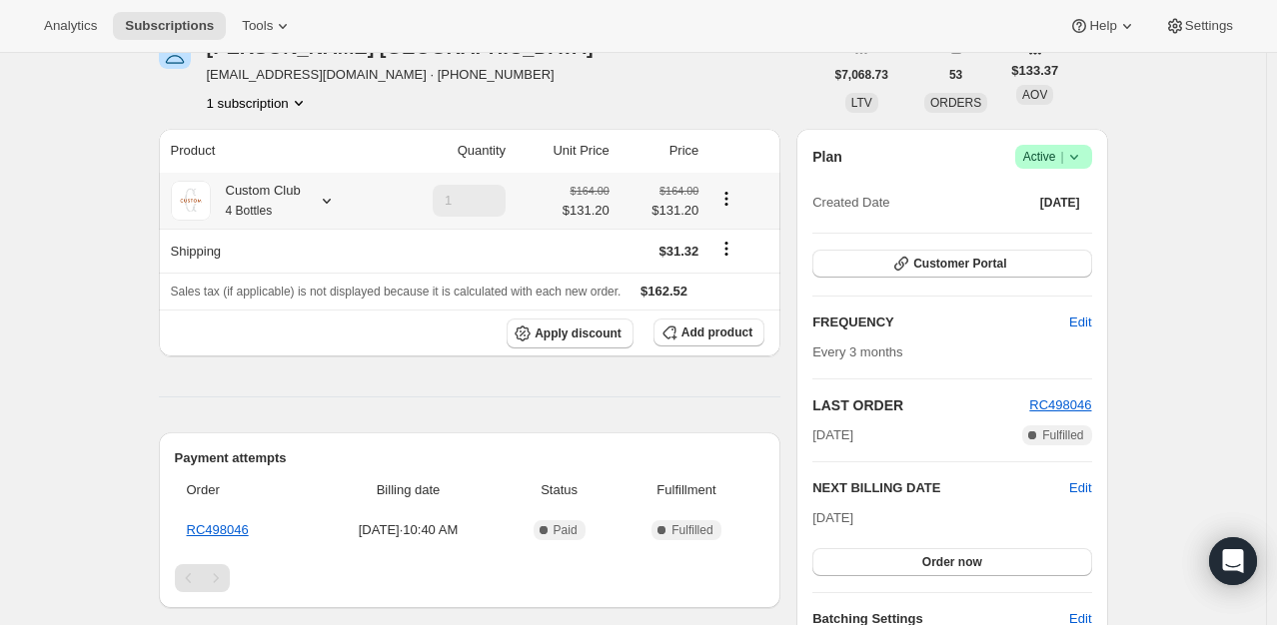
click at [731, 200] on icon "Product actions" at bounding box center [726, 199] width 20 height 20
click at [720, 238] on span "Edit box" at bounding box center [730, 237] width 47 height 15
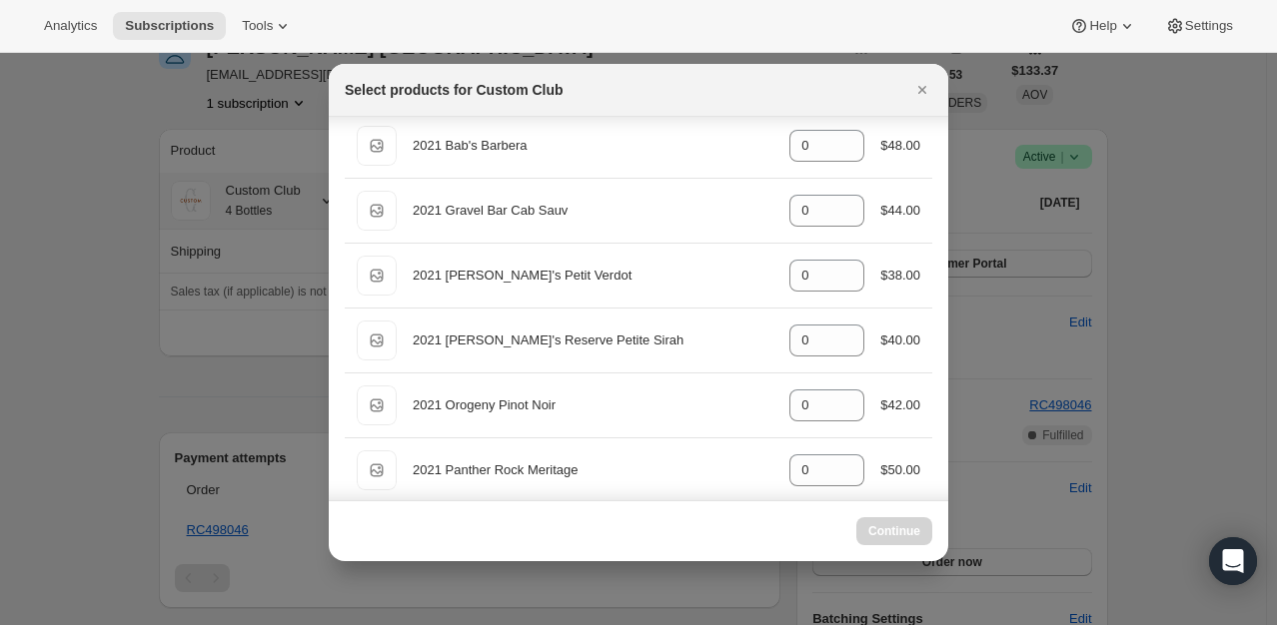
scroll to position [999, 0]
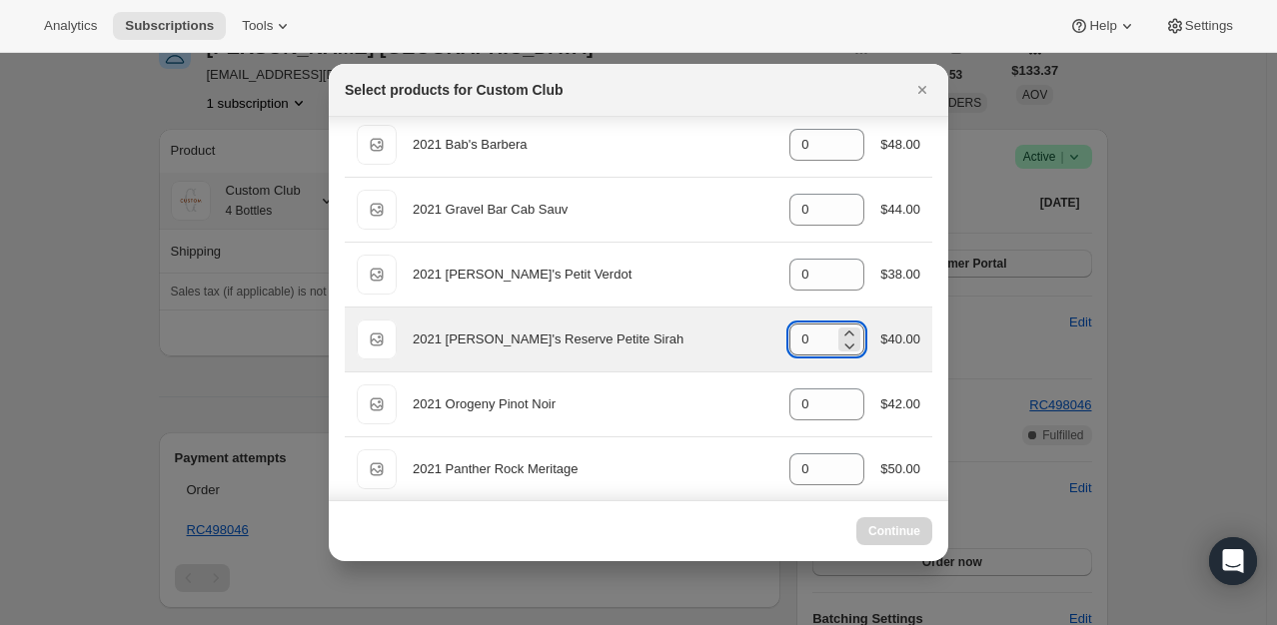
click at [807, 326] on input "0" at bounding box center [811, 340] width 45 height 32
type input "0"
select select "gid://shopify/ProductVariant/49231431991543"
type input "0"
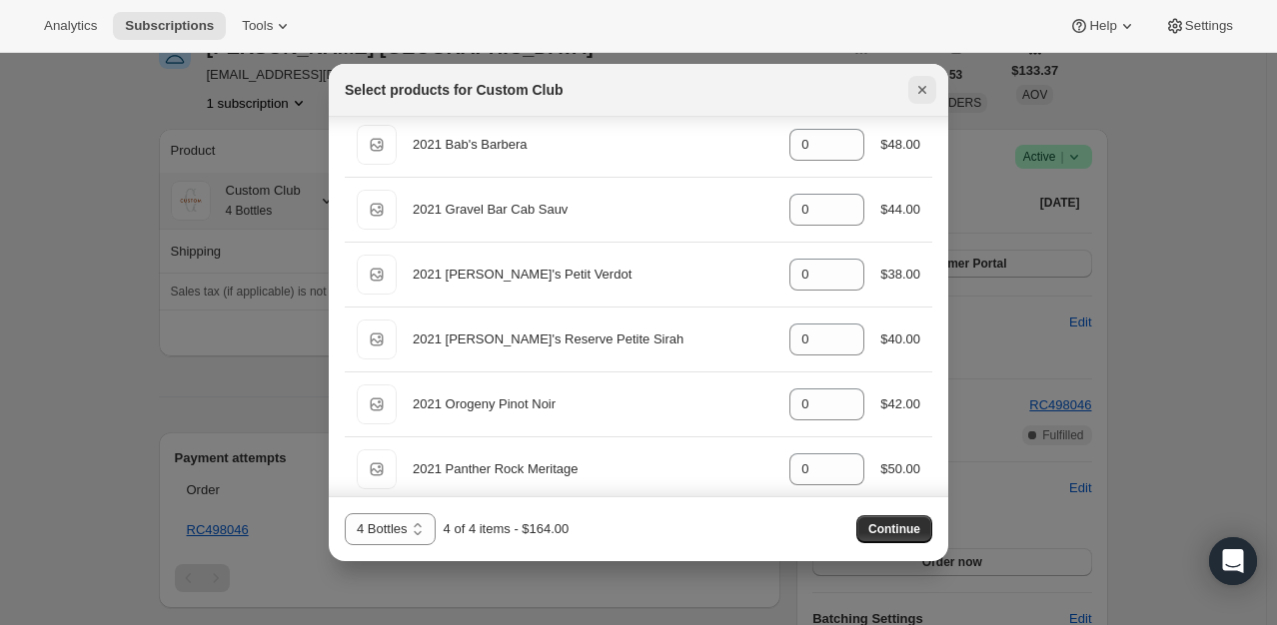
click at [918, 99] on icon "Close" at bounding box center [922, 90] width 20 height 20
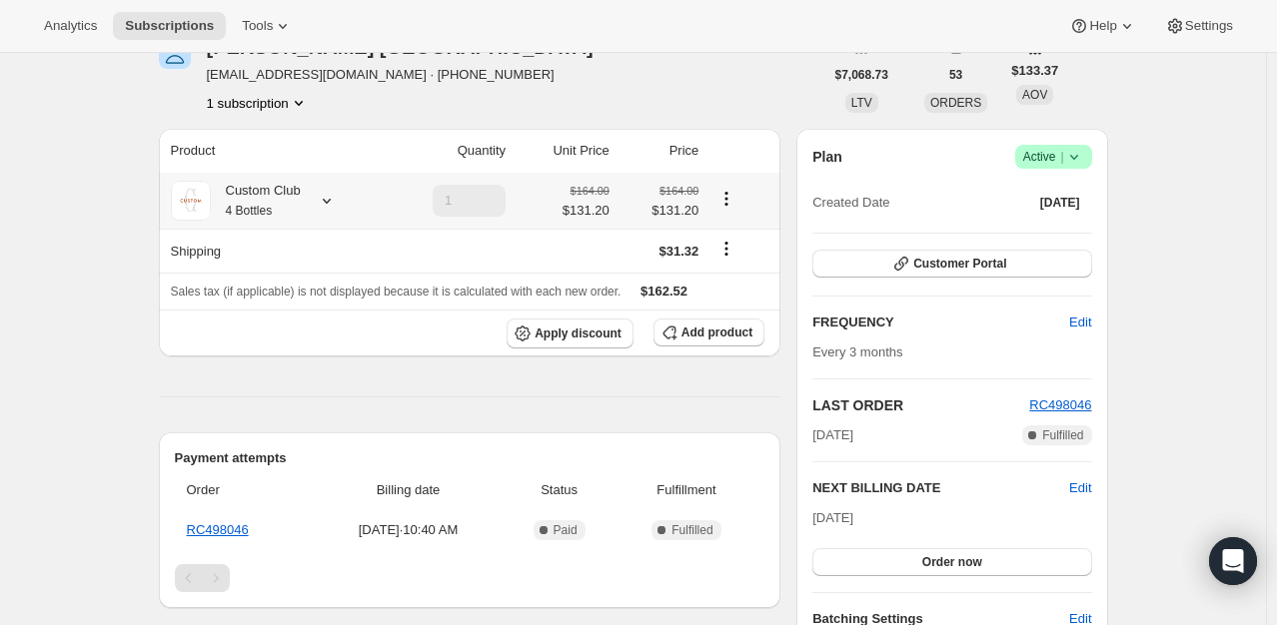
click at [728, 199] on icon "Product actions" at bounding box center [726, 198] width 3 height 3
click at [327, 209] on icon at bounding box center [327, 201] width 20 height 20
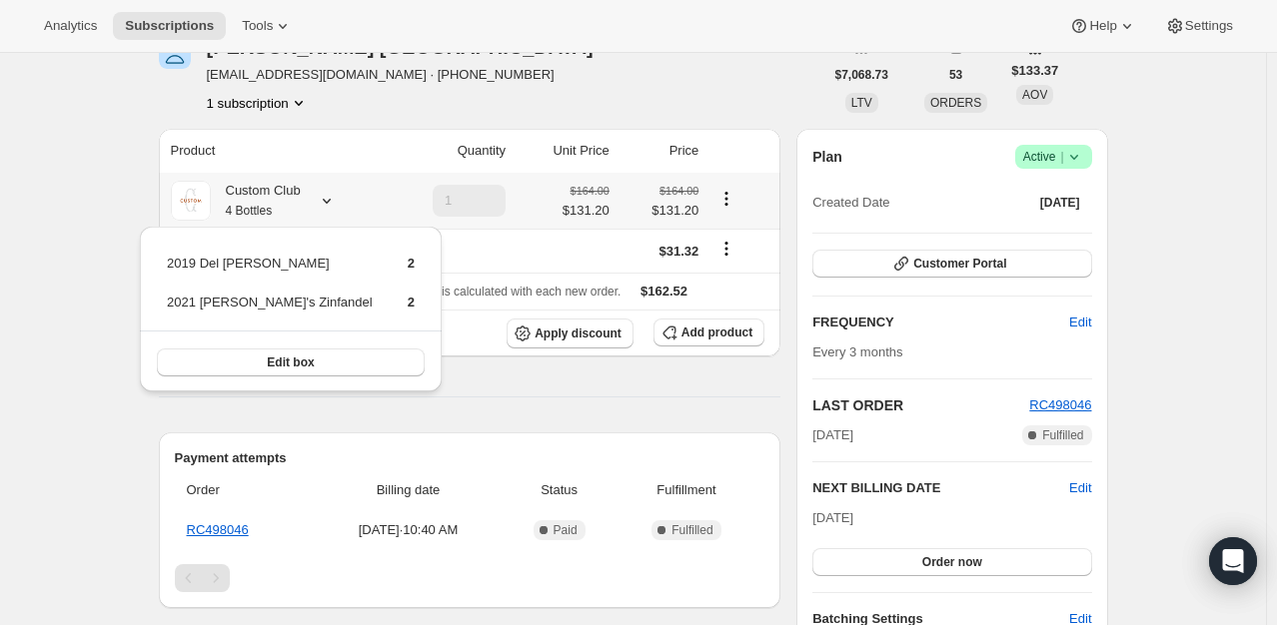
click at [731, 192] on icon "Product actions" at bounding box center [726, 199] width 20 height 20
click at [736, 336] on span "Add product" at bounding box center [716, 333] width 71 height 16
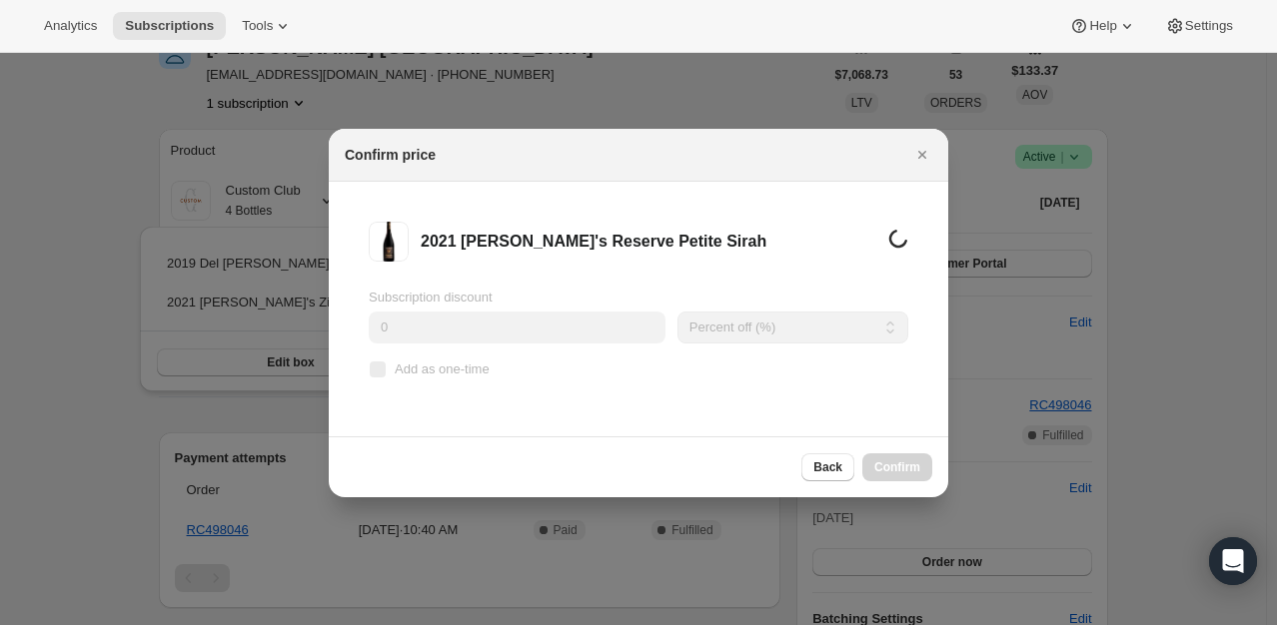
scroll to position [0, 0]
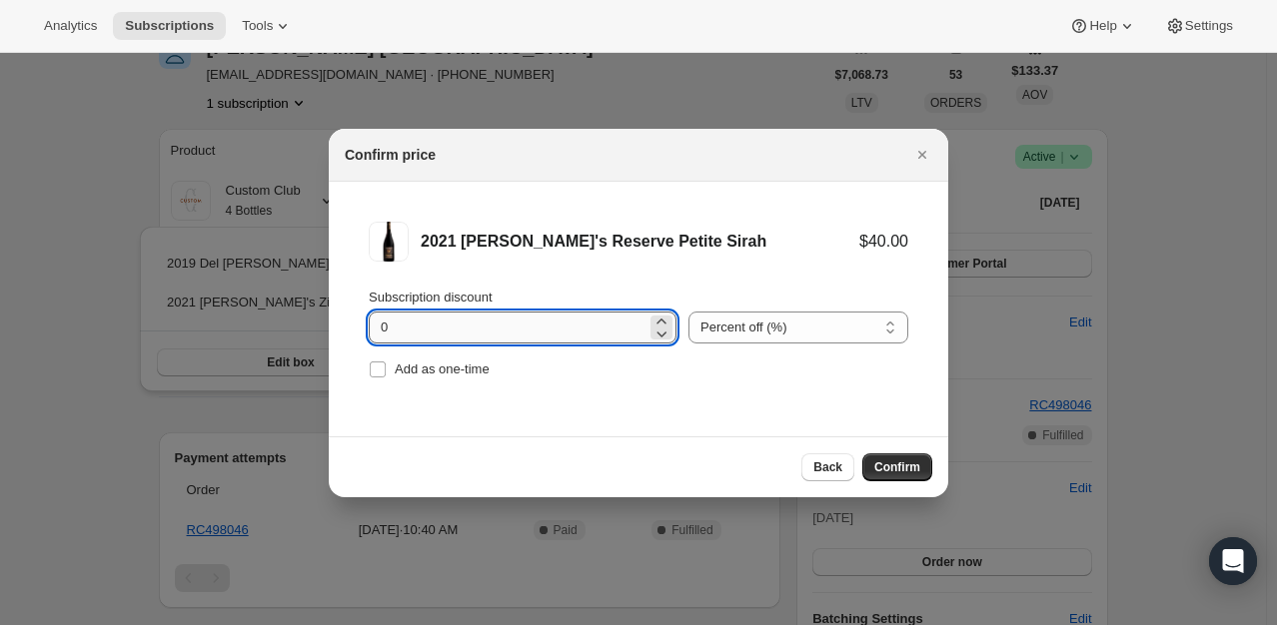
click at [378, 320] on input "0" at bounding box center [508, 328] width 278 height 32
type input "20"
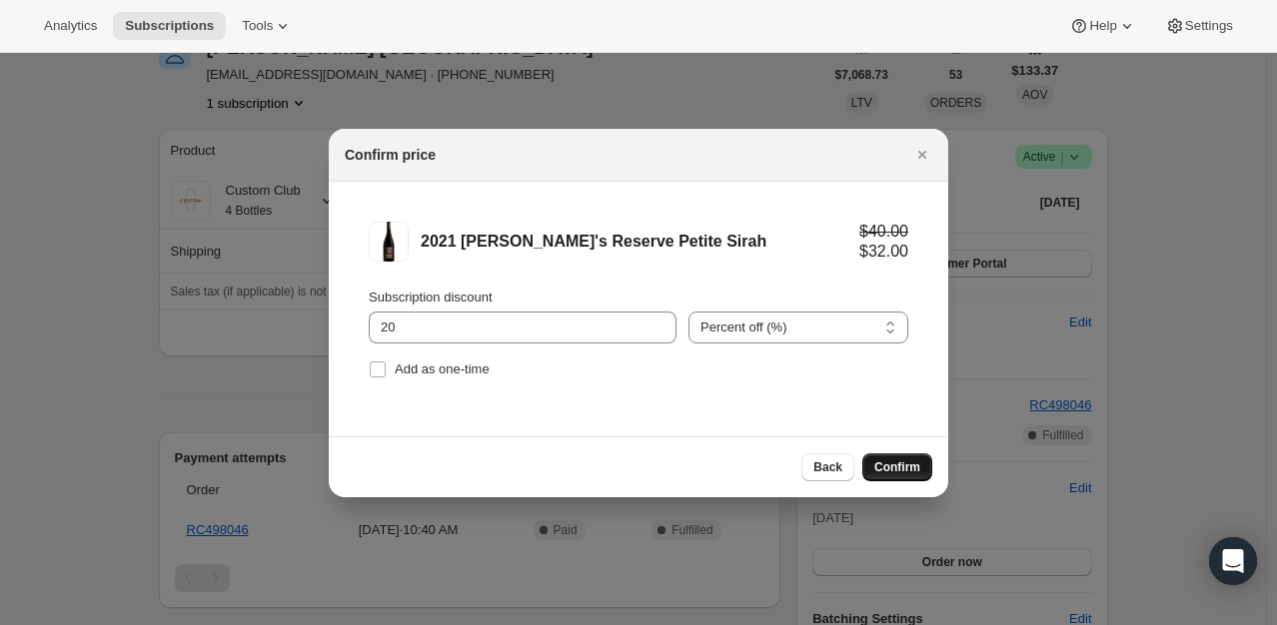
click at [913, 467] on span "Confirm" at bounding box center [897, 467] width 46 height 16
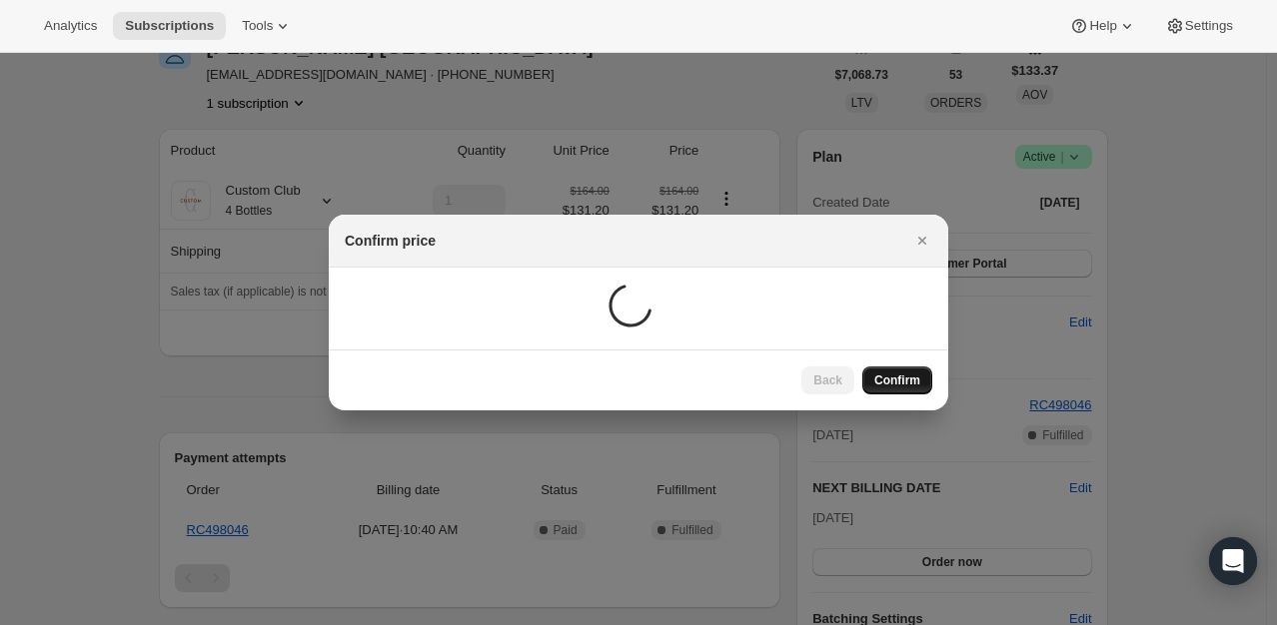
scroll to position [200, 0]
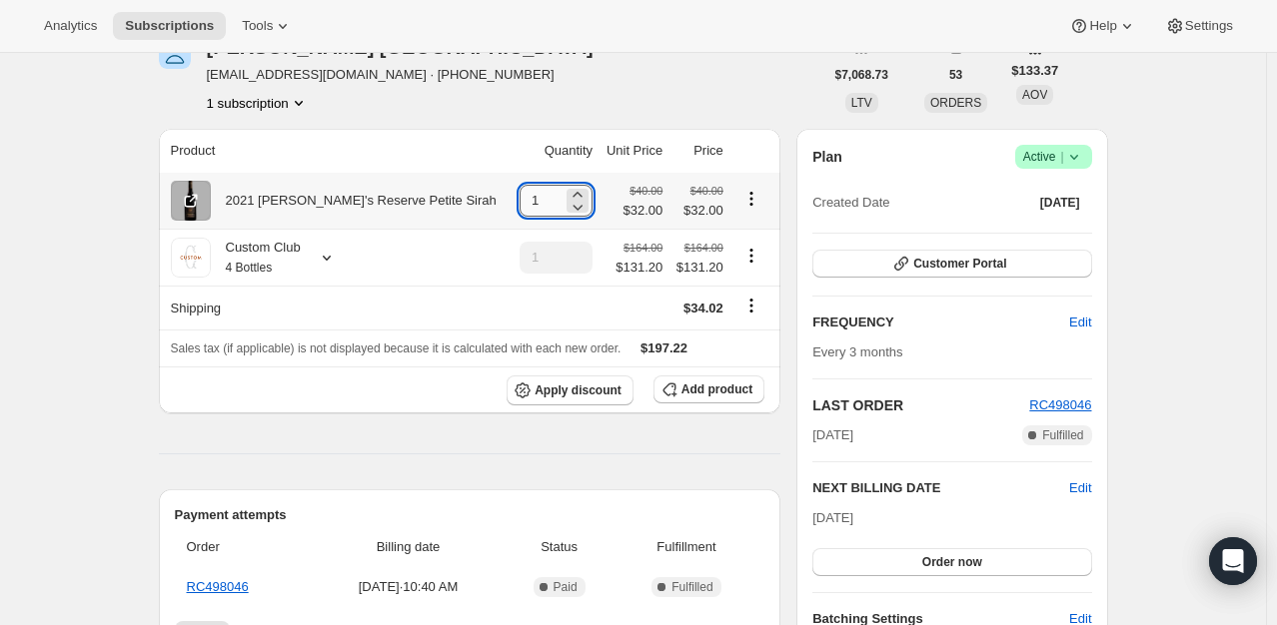
click at [527, 203] on input "1" at bounding box center [540, 201] width 43 height 32
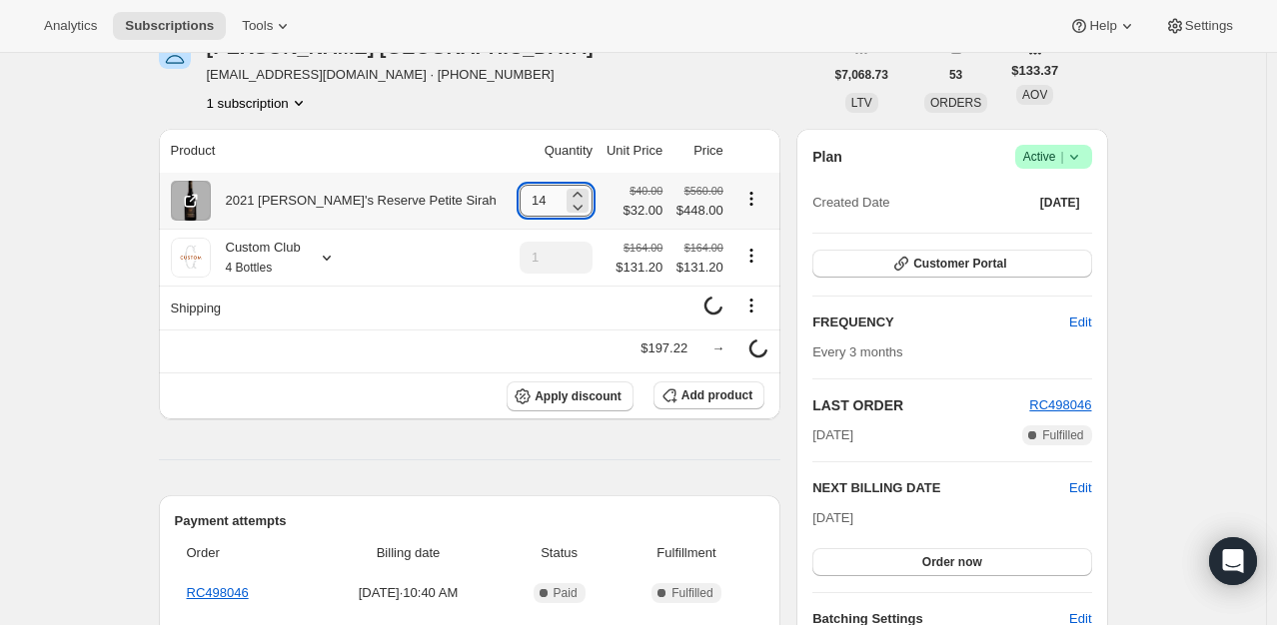
type input "1"
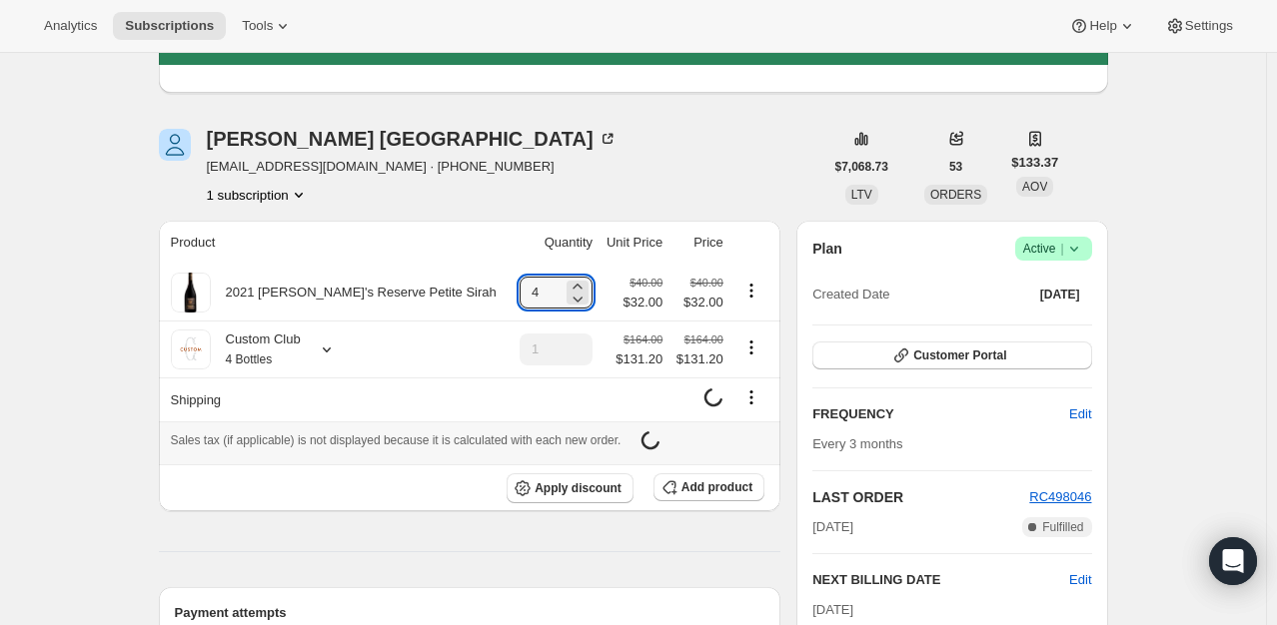
type input "1"
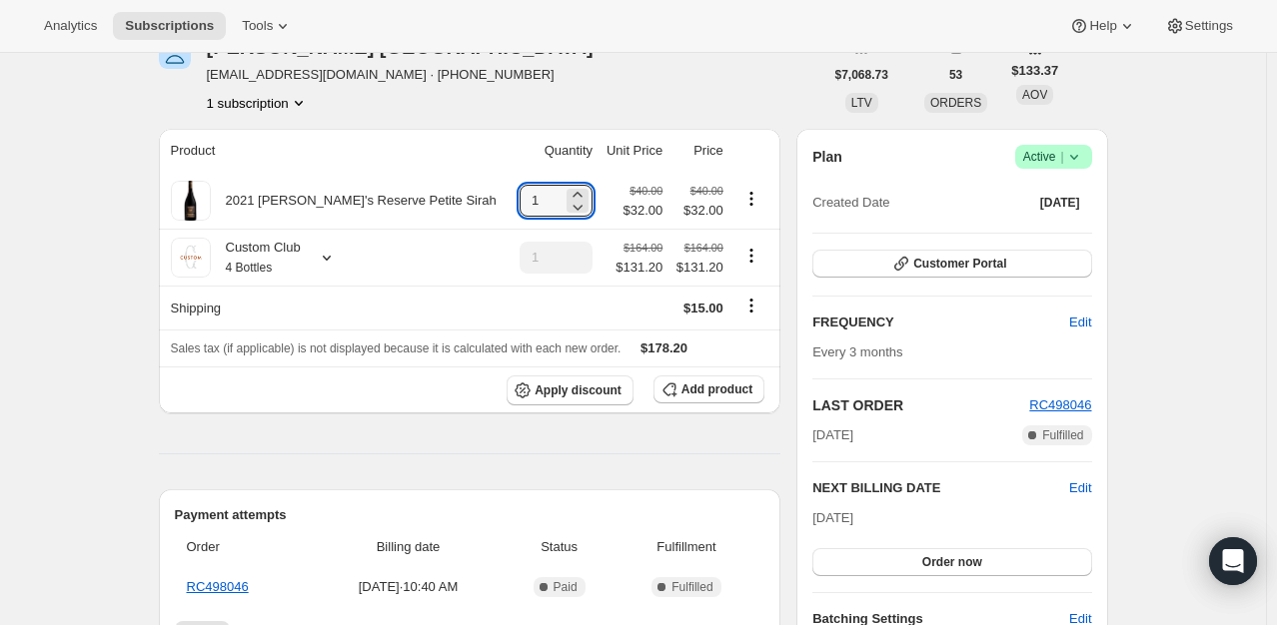
click at [538, 199] on input "1" at bounding box center [540, 201] width 43 height 32
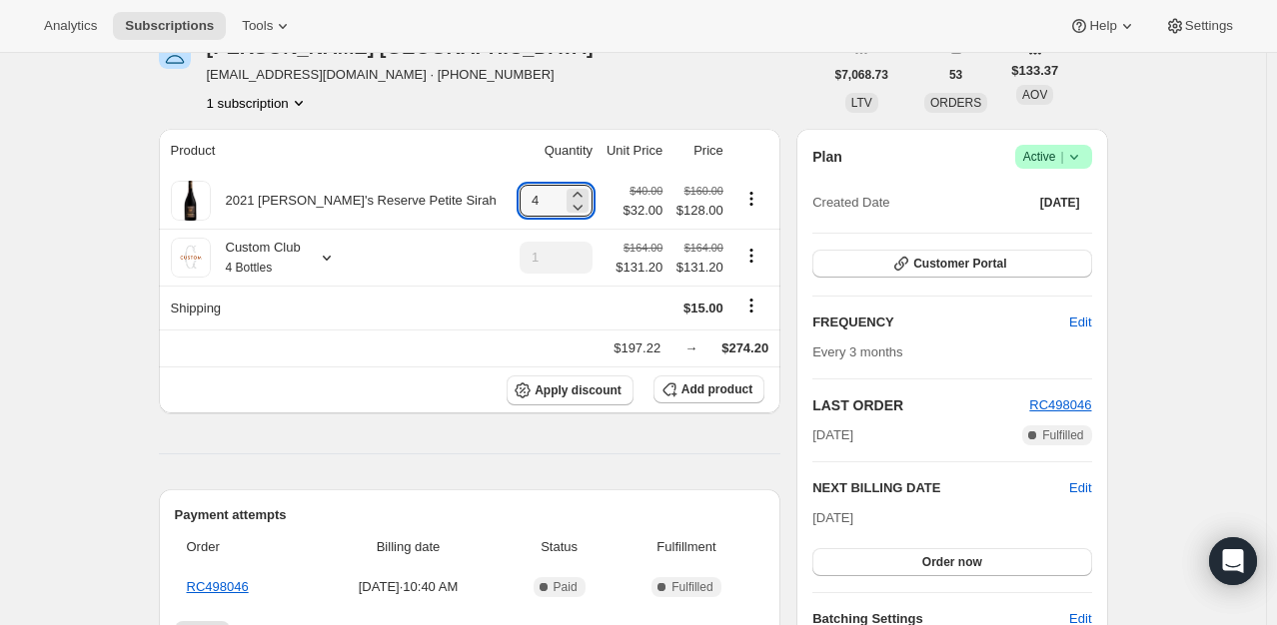
type input "4"
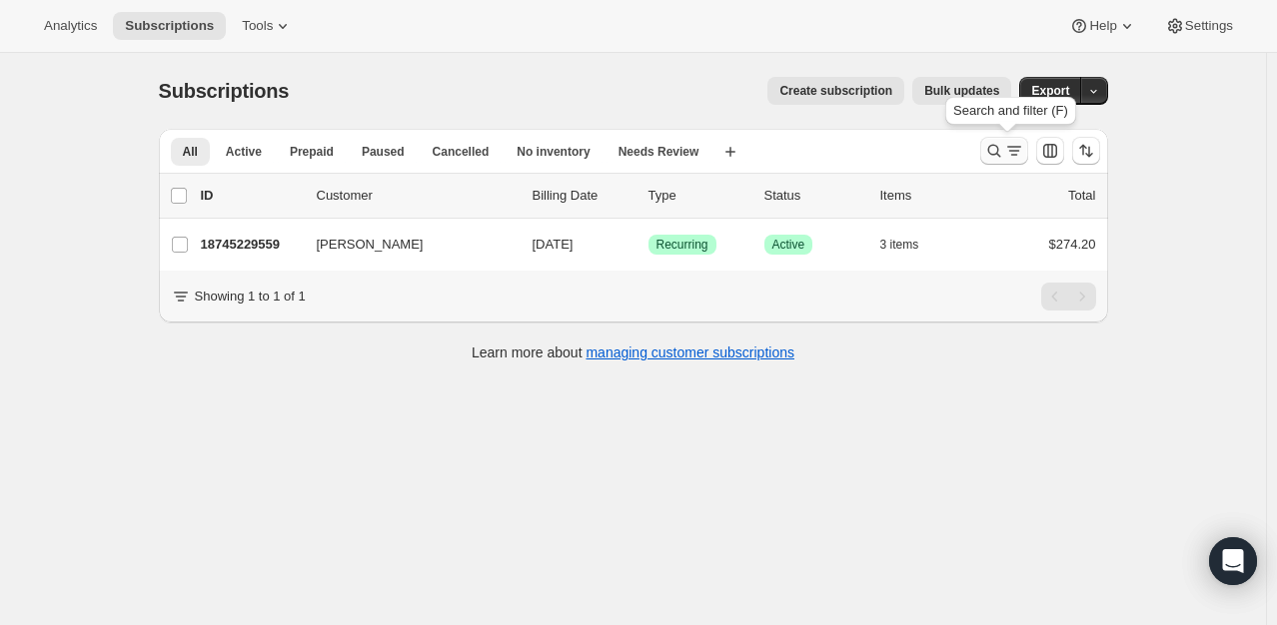
click at [995, 150] on icon "Search and filter results" at bounding box center [994, 151] width 20 height 20
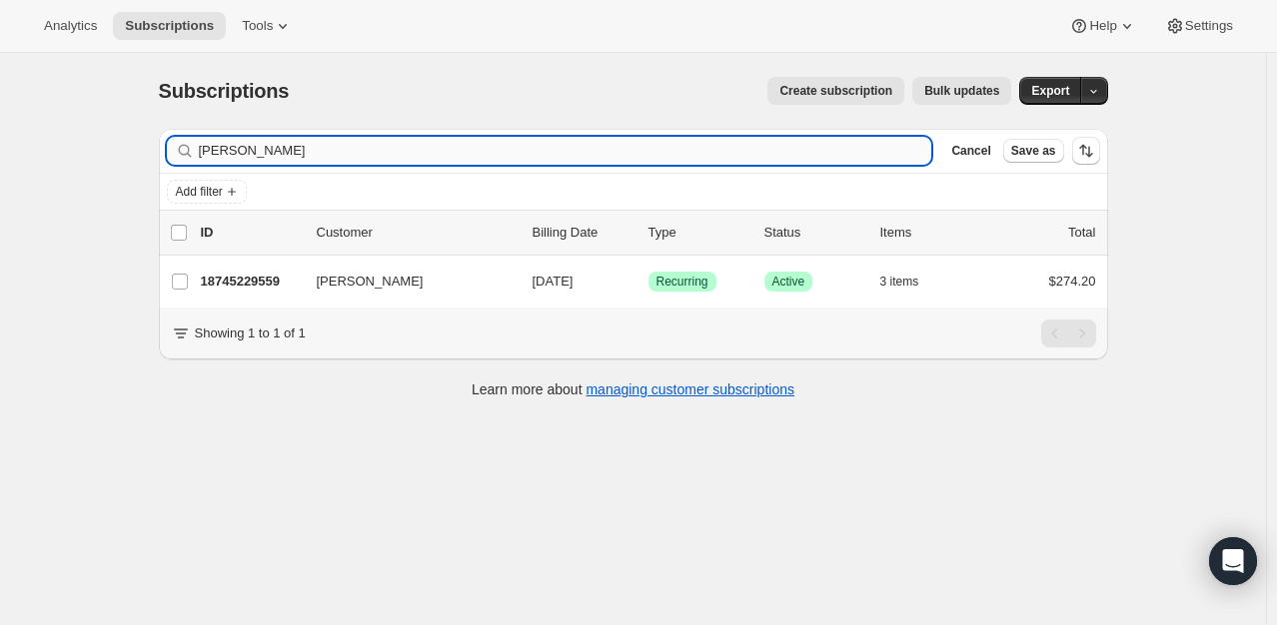
drag, startPoint x: 336, startPoint y: 171, endPoint x: 284, endPoint y: 148, distance: 56.8
click at [284, 148] on div "Filter subscribers [PERSON_NAME] Clear Cancel Save as" at bounding box center [633, 151] width 949 height 44
drag, startPoint x: 284, startPoint y: 148, endPoint x: 100, endPoint y: 152, distance: 183.8
click at [100, 152] on div "Subscriptions. This page is ready Subscriptions Create subscription Bulk update…" at bounding box center [633, 365] width 1266 height 625
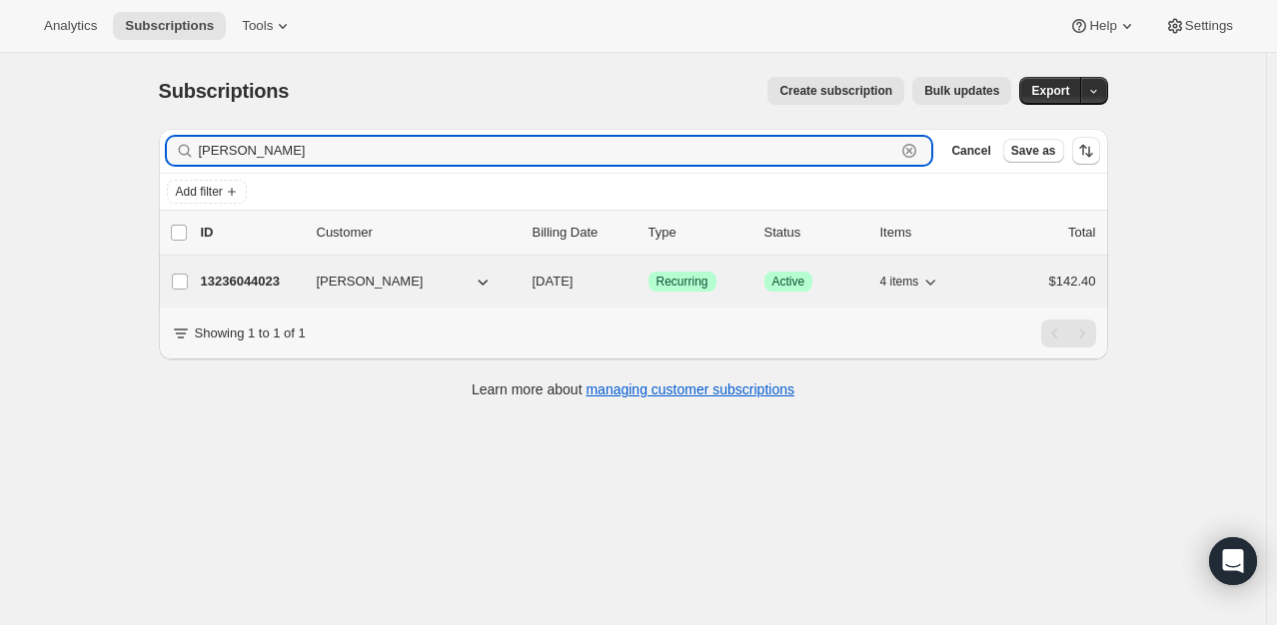
type input "[PERSON_NAME]"
click at [287, 277] on p "13236044023" at bounding box center [251, 282] width 100 height 20
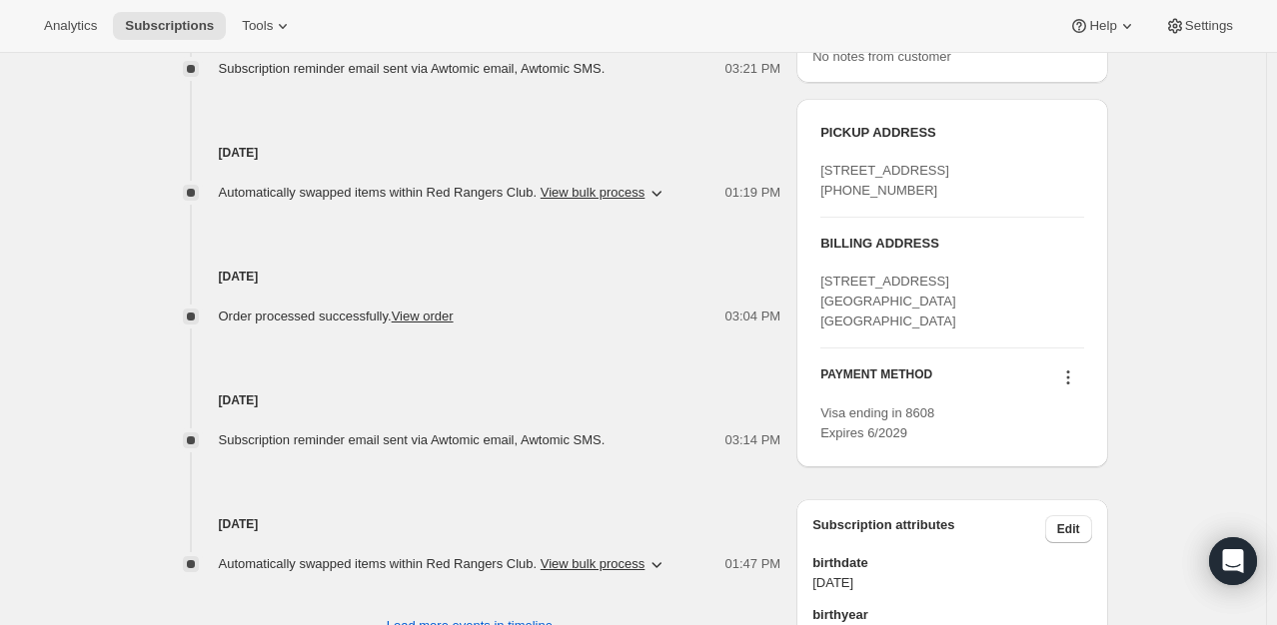
scroll to position [899, 0]
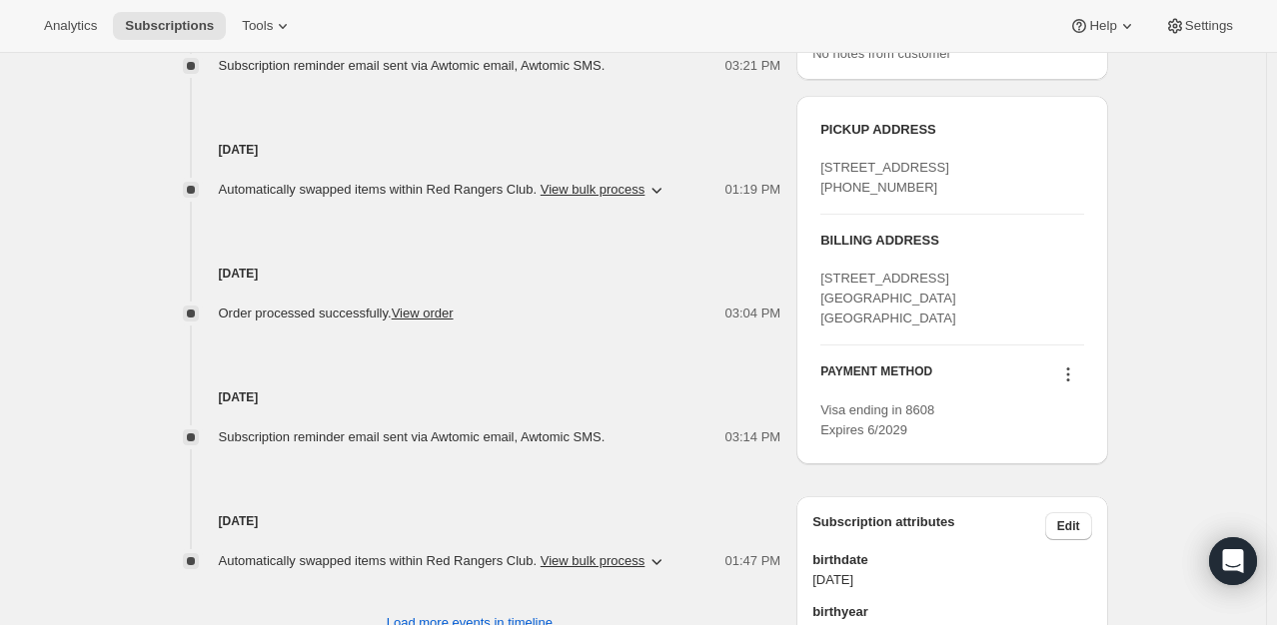
click at [1078, 385] on icon at bounding box center [1068, 375] width 20 height 20
click at [1077, 470] on span "Send link to update card" at bounding box center [1072, 469] width 140 height 15
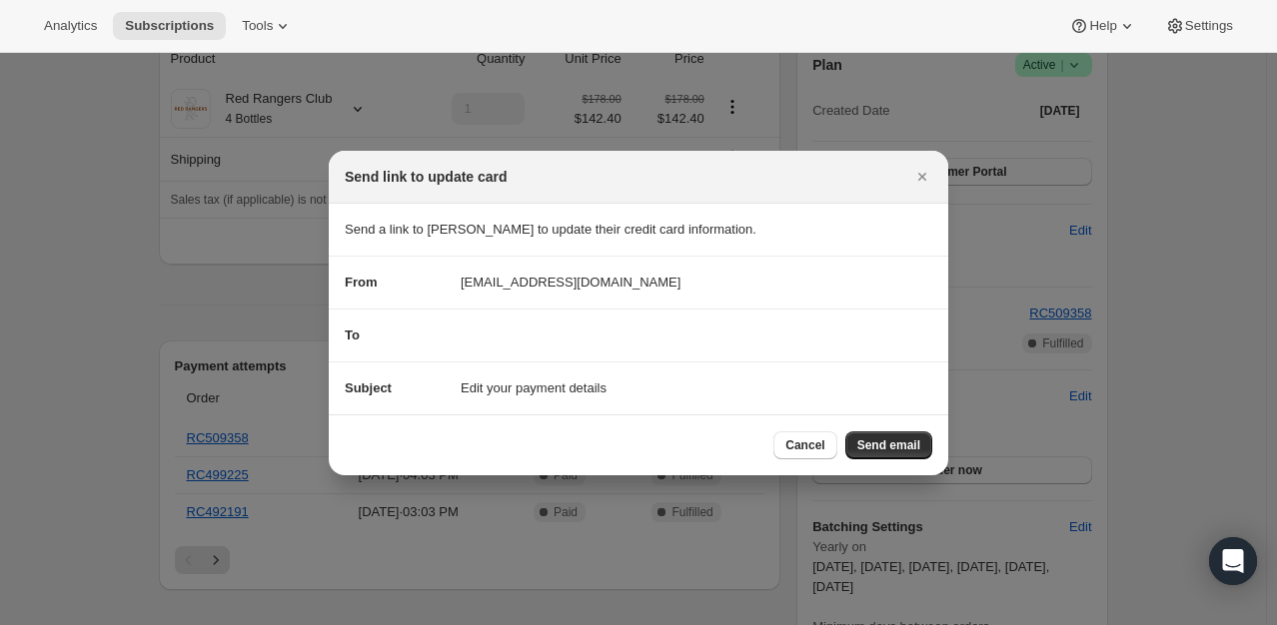
scroll to position [0, 0]
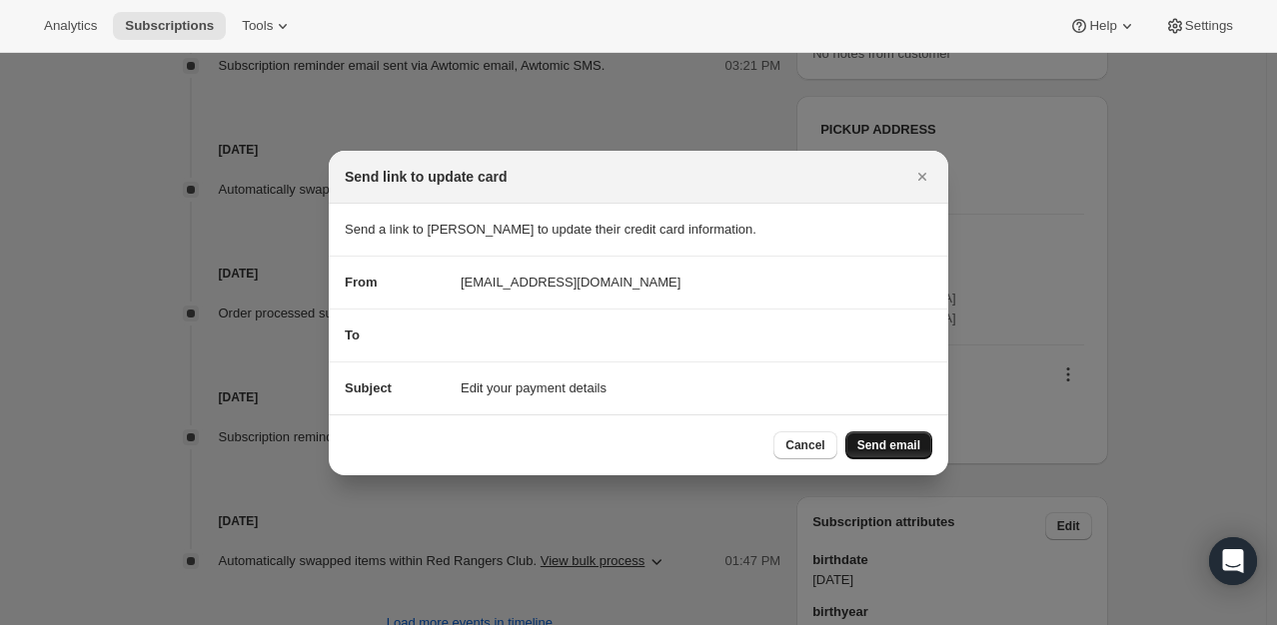
click at [855, 447] on button "Send email" at bounding box center [888, 446] width 87 height 28
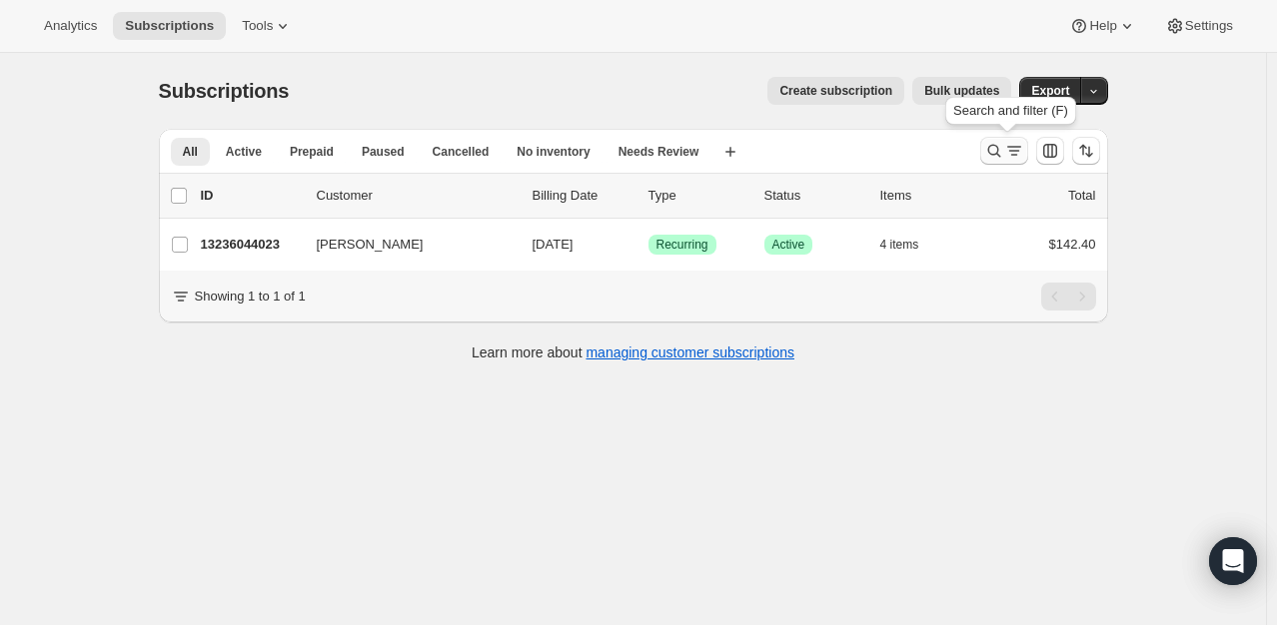
click at [1000, 149] on icon "Search and filter results" at bounding box center [993, 151] width 13 height 13
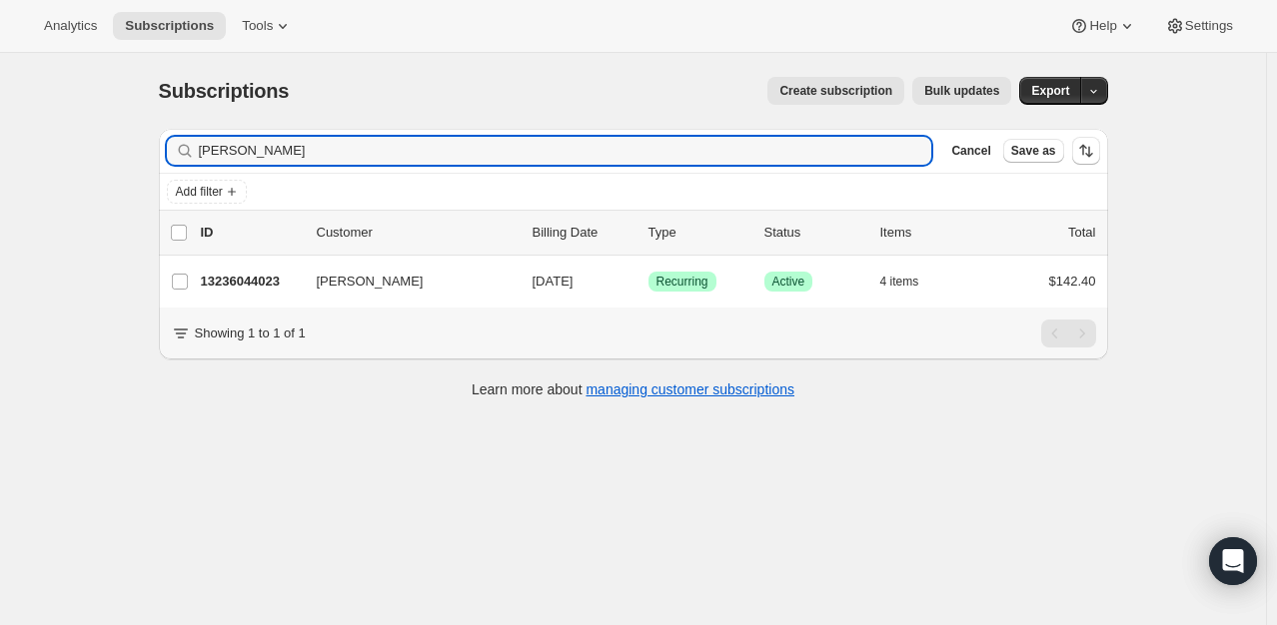
drag, startPoint x: 290, startPoint y: 154, endPoint x: 175, endPoint y: 157, distance: 114.9
click at [174, 162] on div "[PERSON_NAME] Clear" at bounding box center [549, 151] width 765 height 28
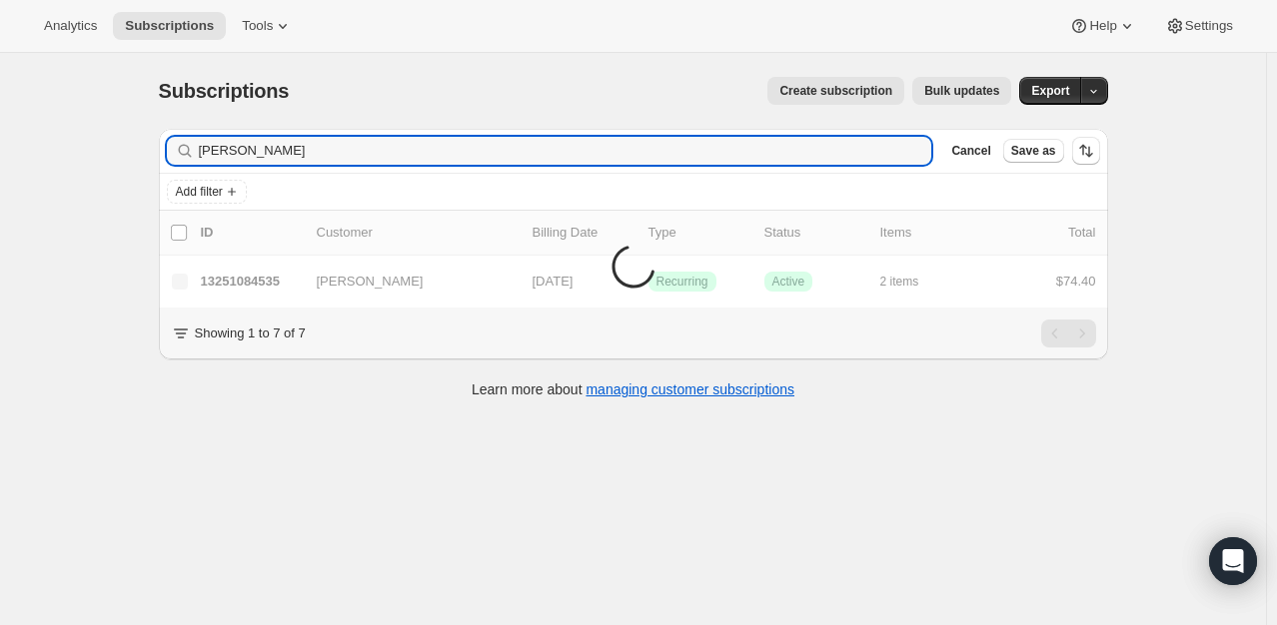
click at [234, 286] on li "Items are loading" at bounding box center [633, 259] width 949 height 97
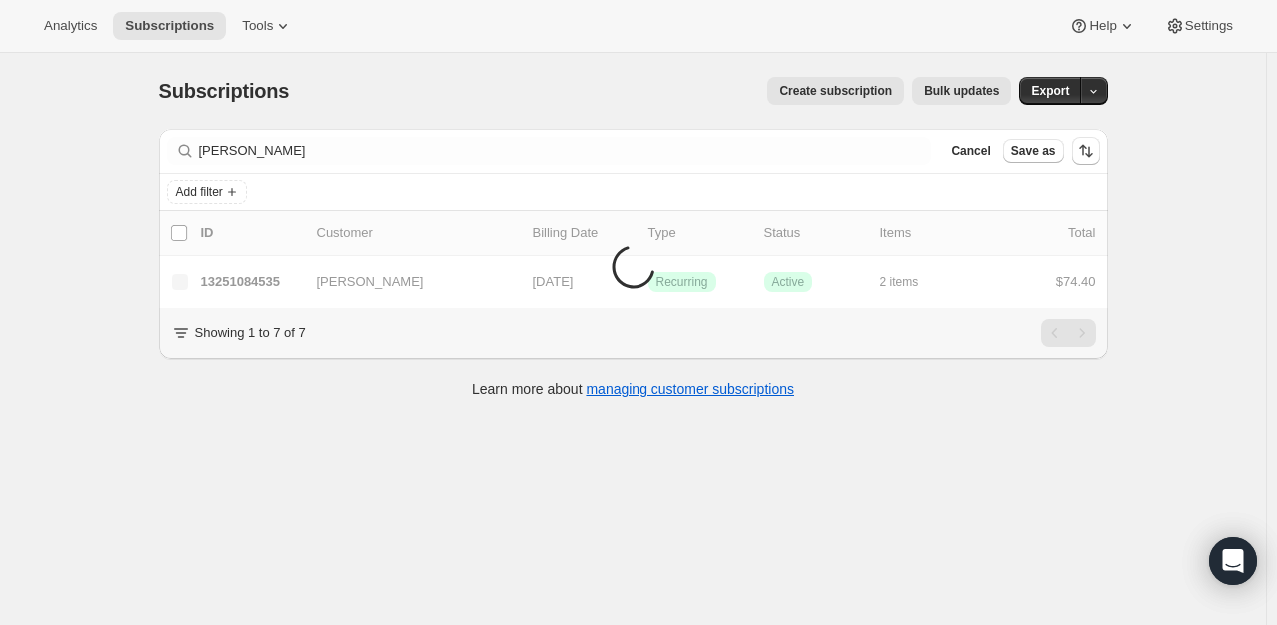
click at [256, 282] on li "Items are loading" at bounding box center [633, 259] width 949 height 97
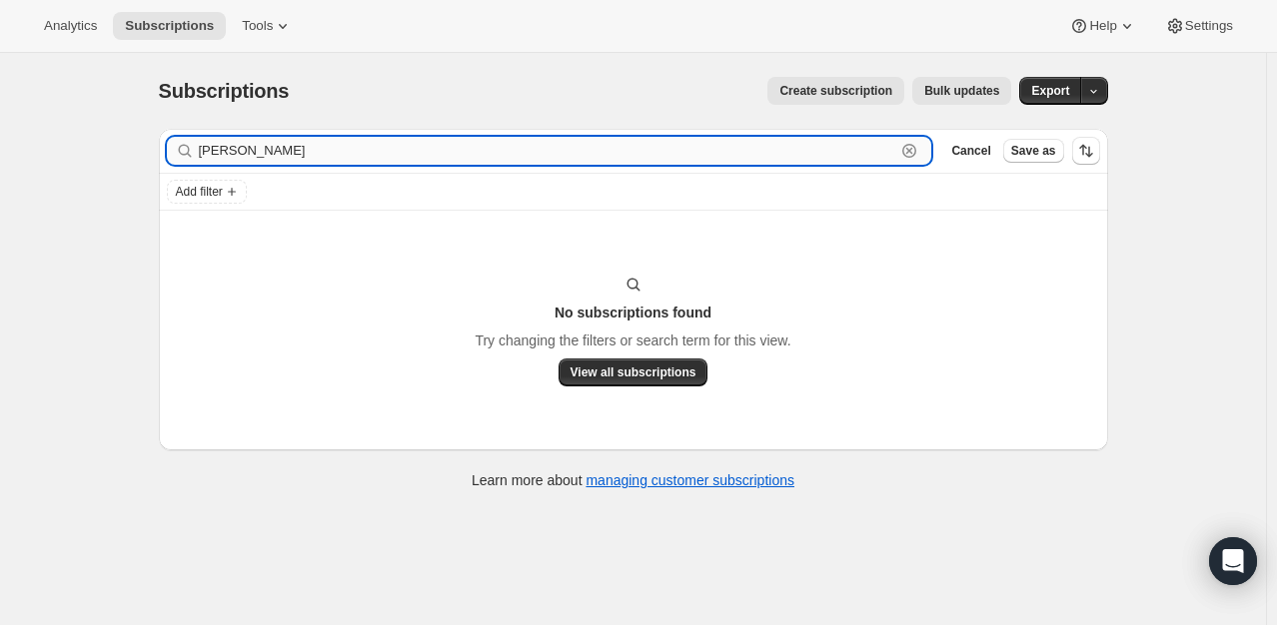
click at [317, 157] on input "[PERSON_NAME]" at bounding box center [547, 151] width 697 height 28
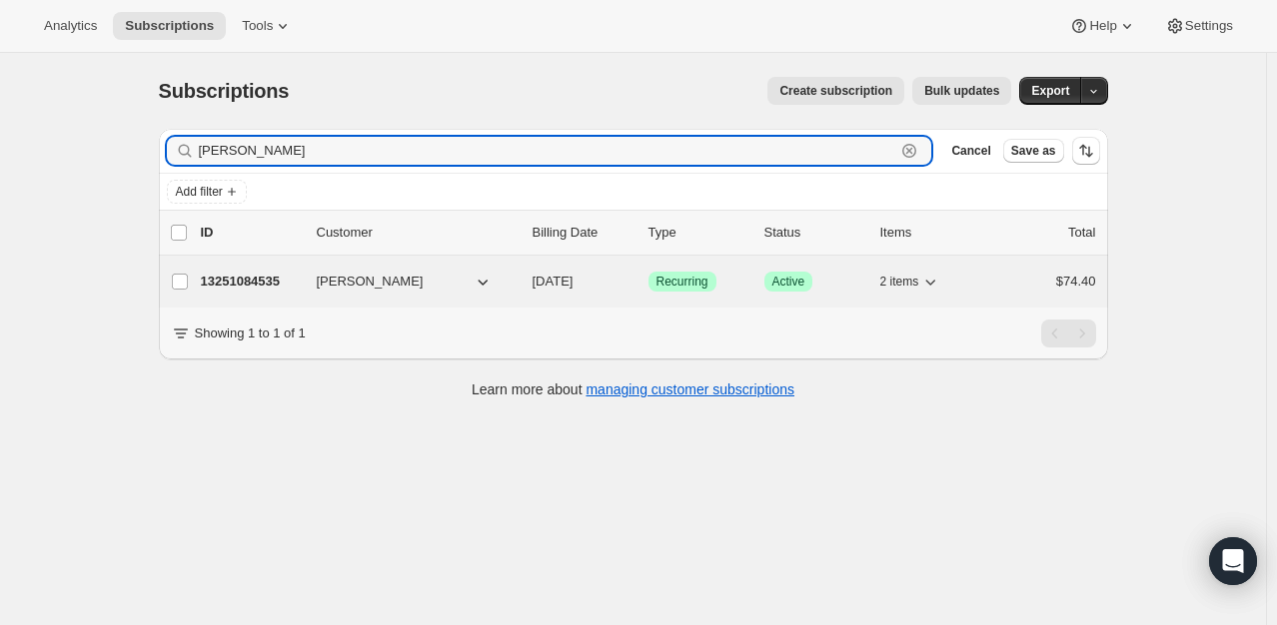
type input "[PERSON_NAME]"
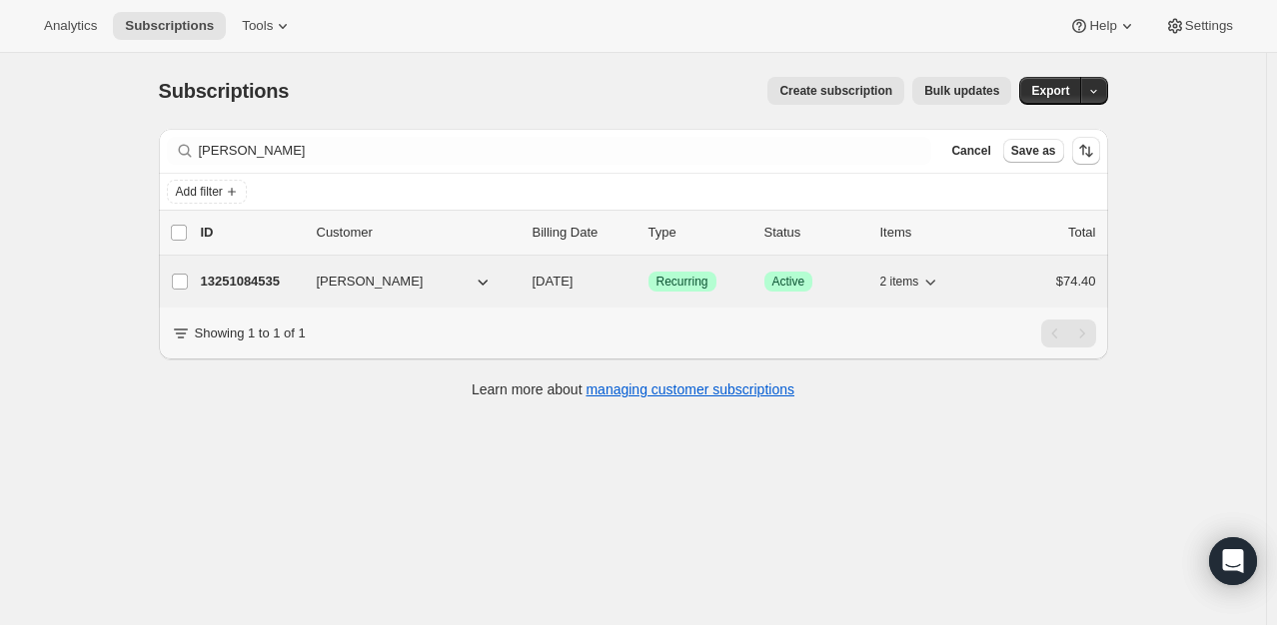
click at [270, 275] on p "13251084535" at bounding box center [251, 282] width 100 height 20
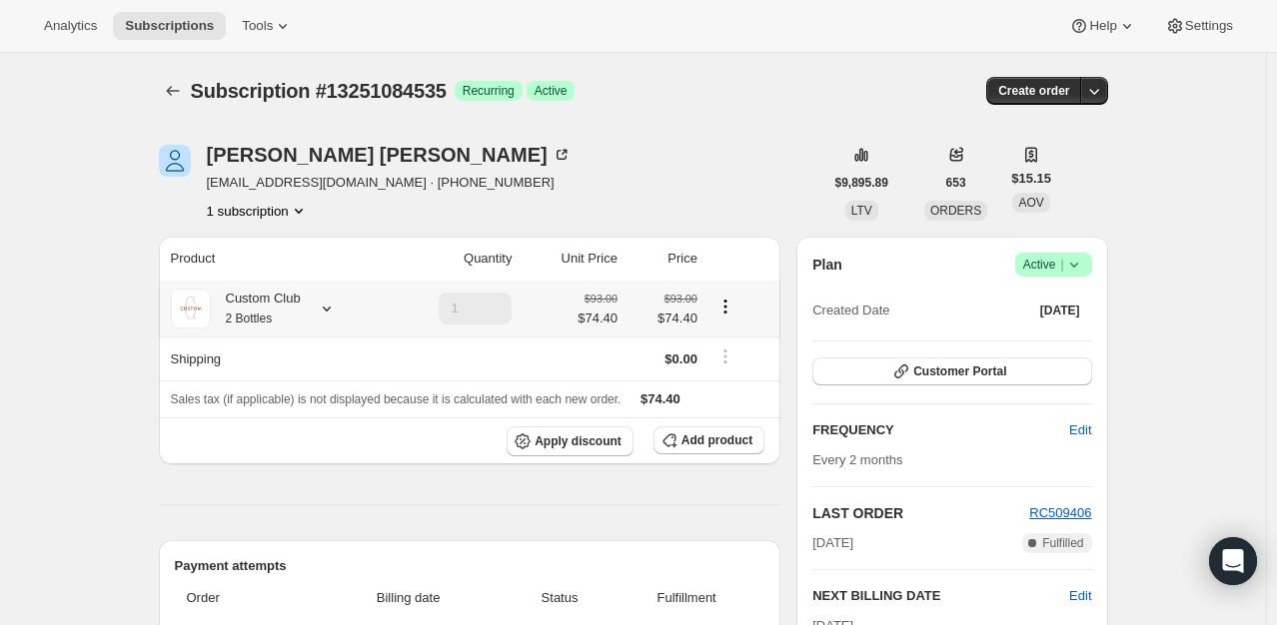
click at [324, 311] on icon at bounding box center [327, 309] width 20 height 20
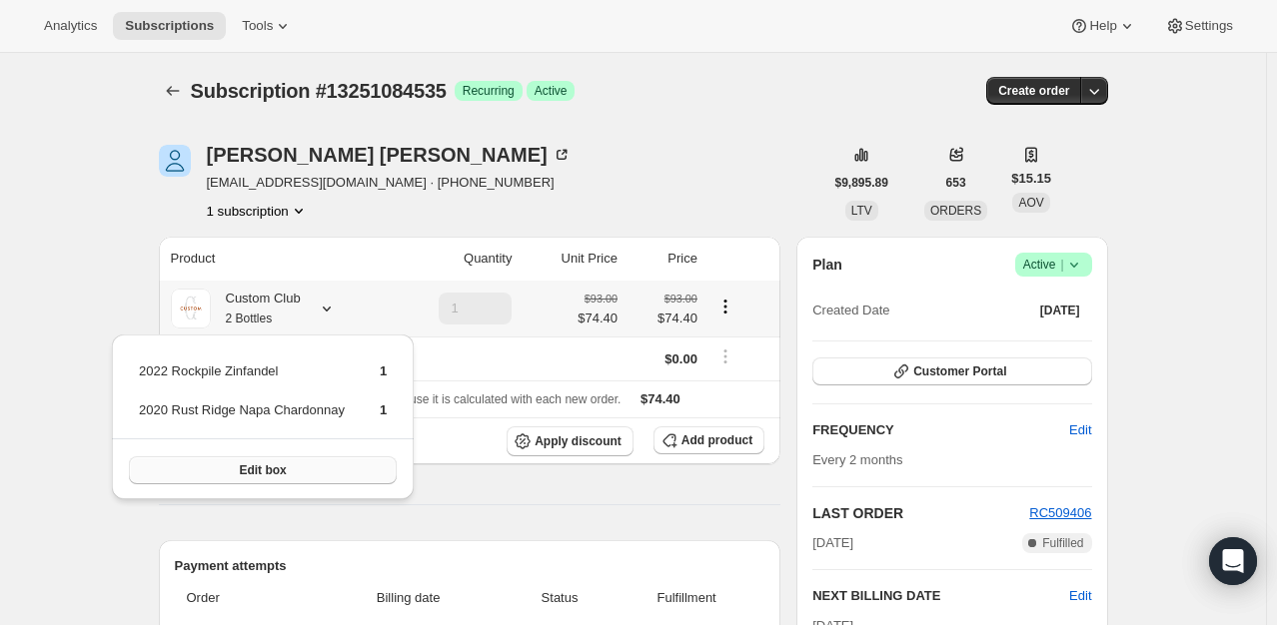
click at [267, 465] on span "Edit box" at bounding box center [262, 470] width 47 height 16
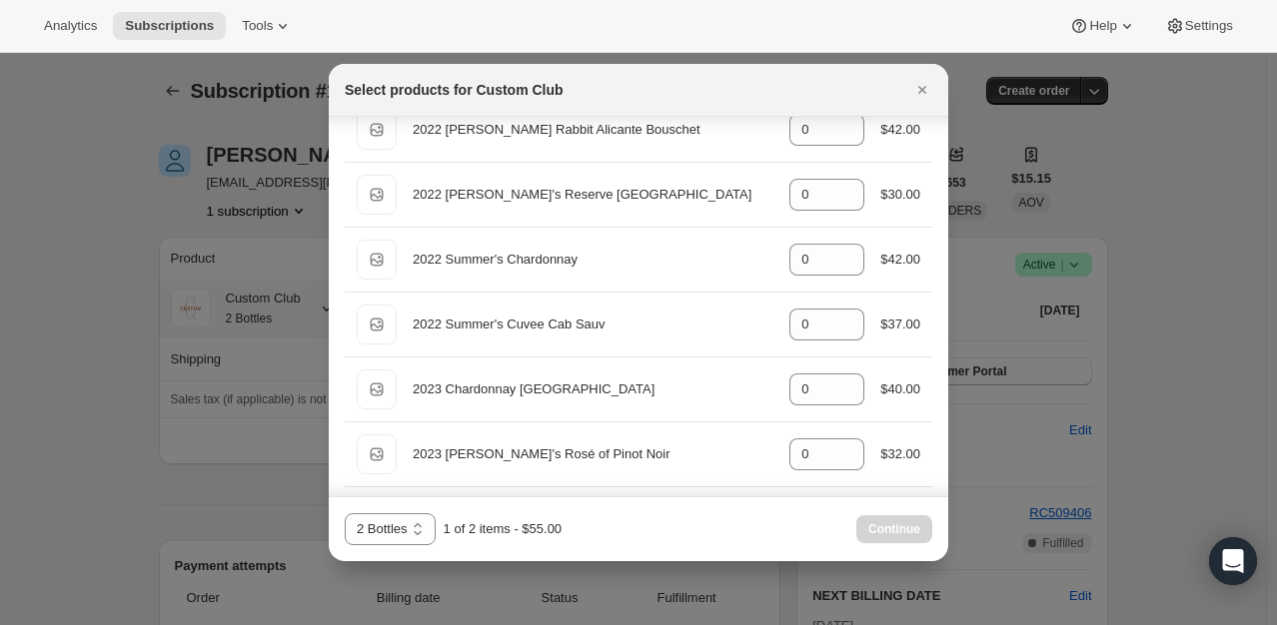
scroll to position [2098, 0]
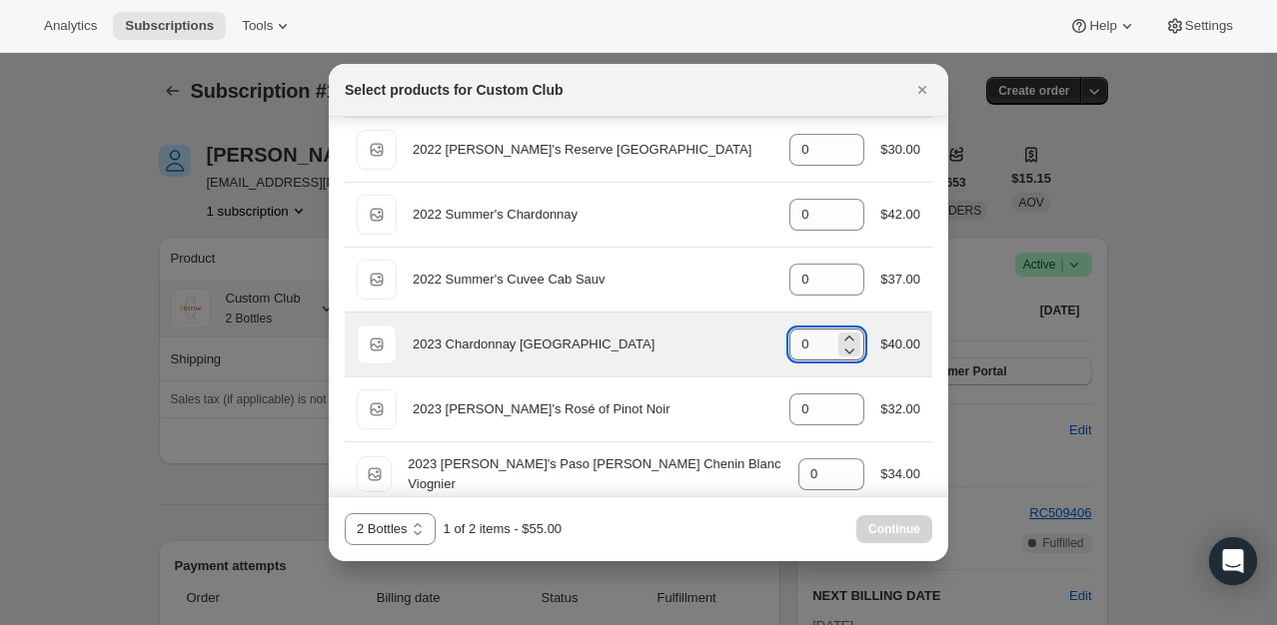
click at [813, 344] on input "0" at bounding box center [811, 345] width 45 height 32
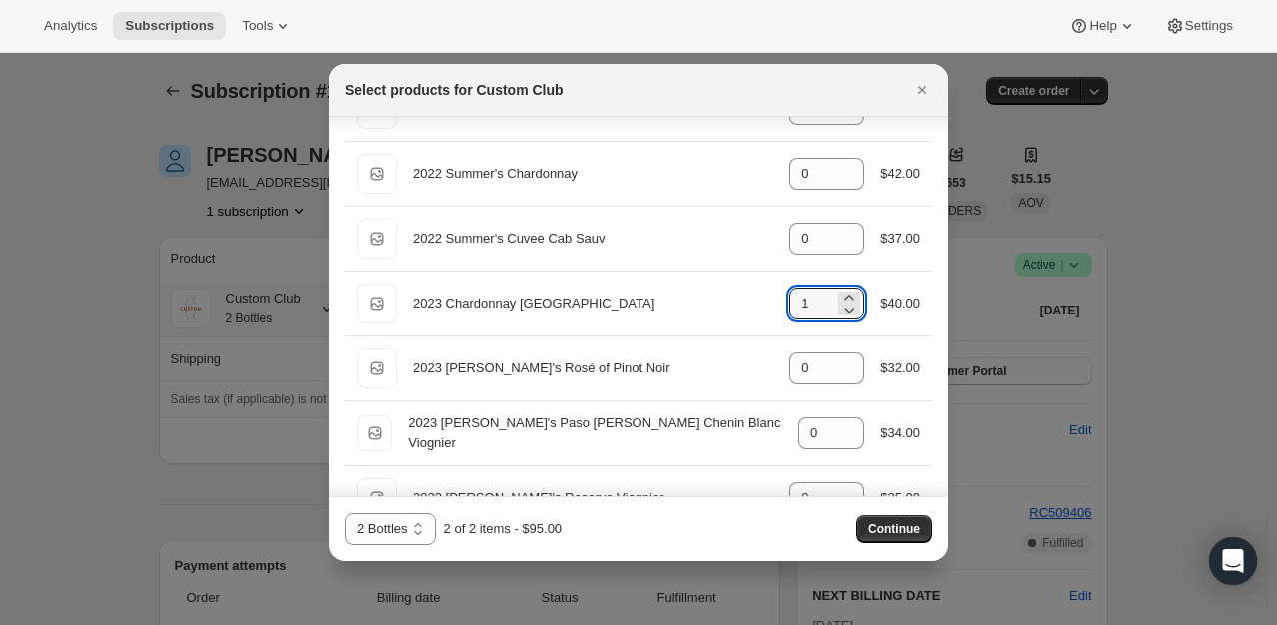
scroll to position [2039, 0]
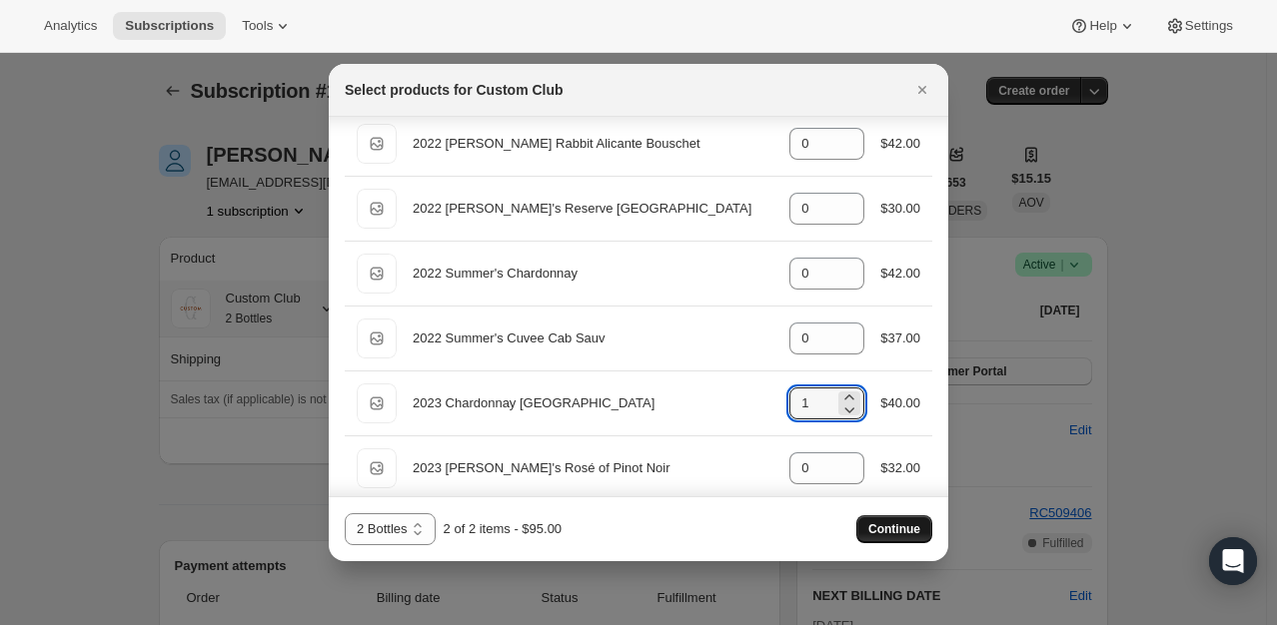
type input "1"
click at [894, 525] on span "Continue" at bounding box center [894, 529] width 52 height 16
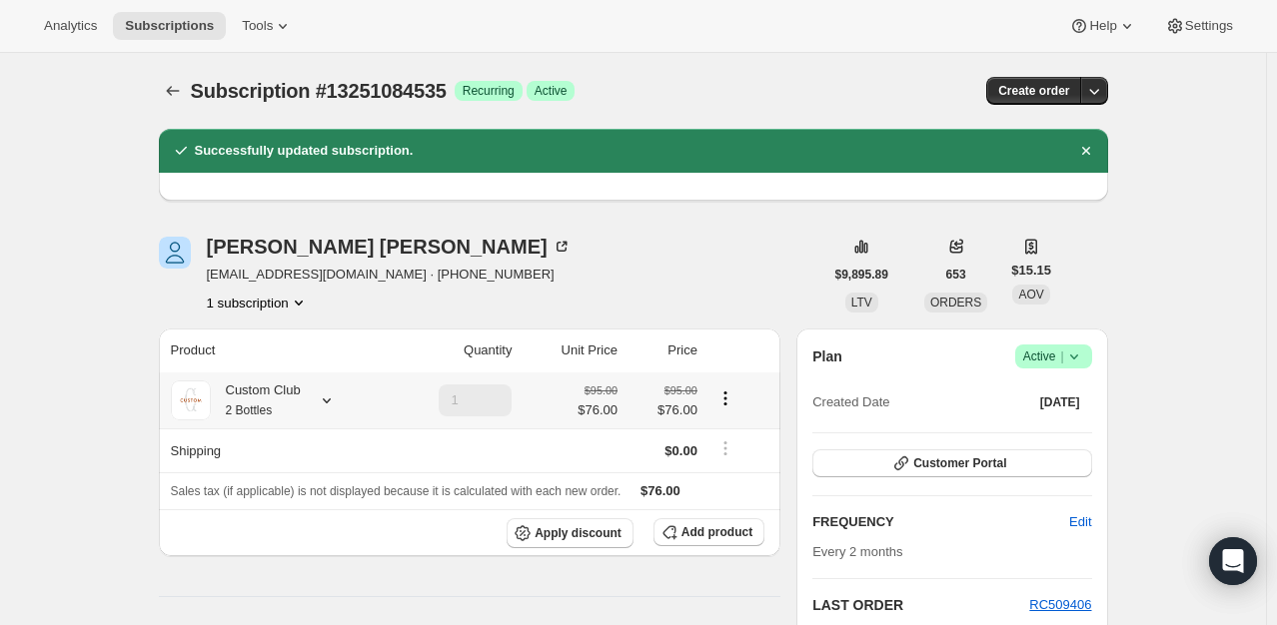
click at [320, 399] on icon at bounding box center [327, 401] width 20 height 20
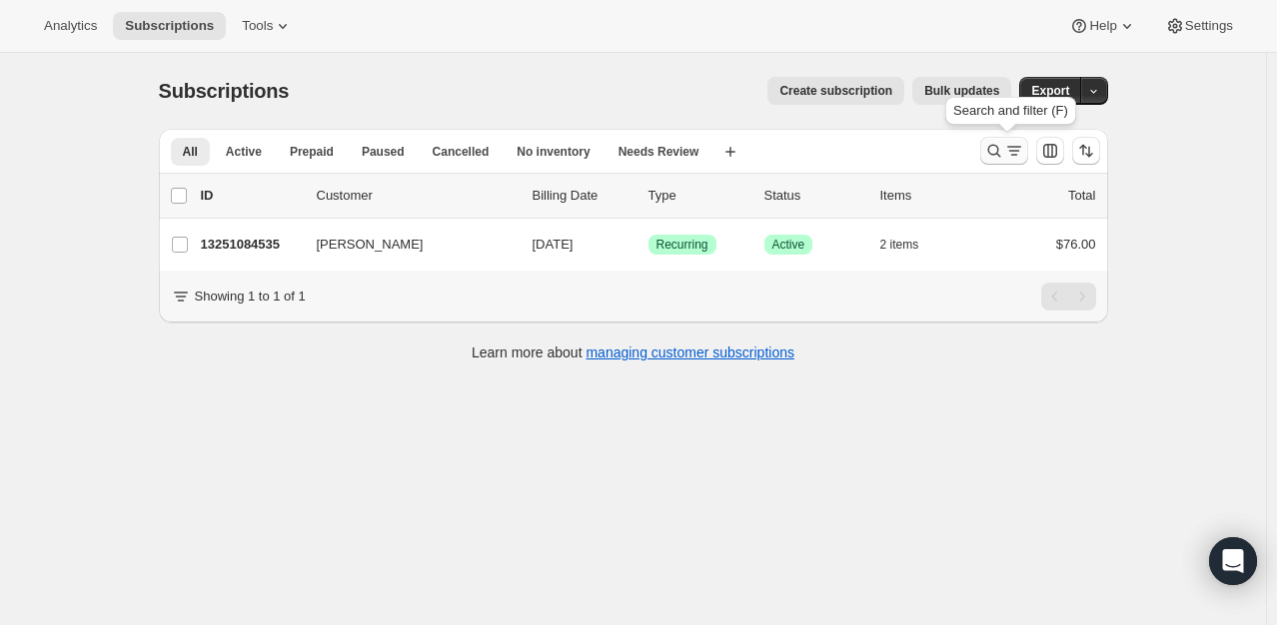
click at [1003, 150] on icon "Search and filter results" at bounding box center [994, 151] width 20 height 20
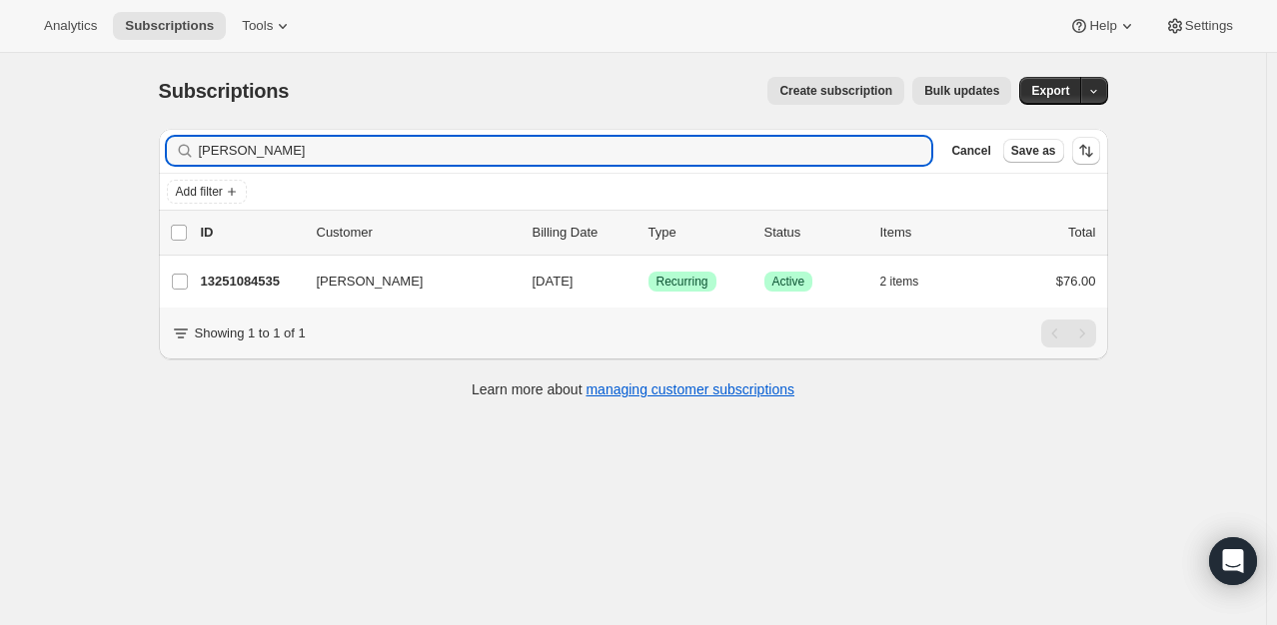
drag, startPoint x: 330, startPoint y: 146, endPoint x: -84, endPoint y: 150, distance: 413.6
click at [0, 150] on html "Analytics Subscriptions Tools Help Settings Skip to content Subscriptions. This…" at bounding box center [638, 312] width 1277 height 625
type input "[PERSON_NAME]"
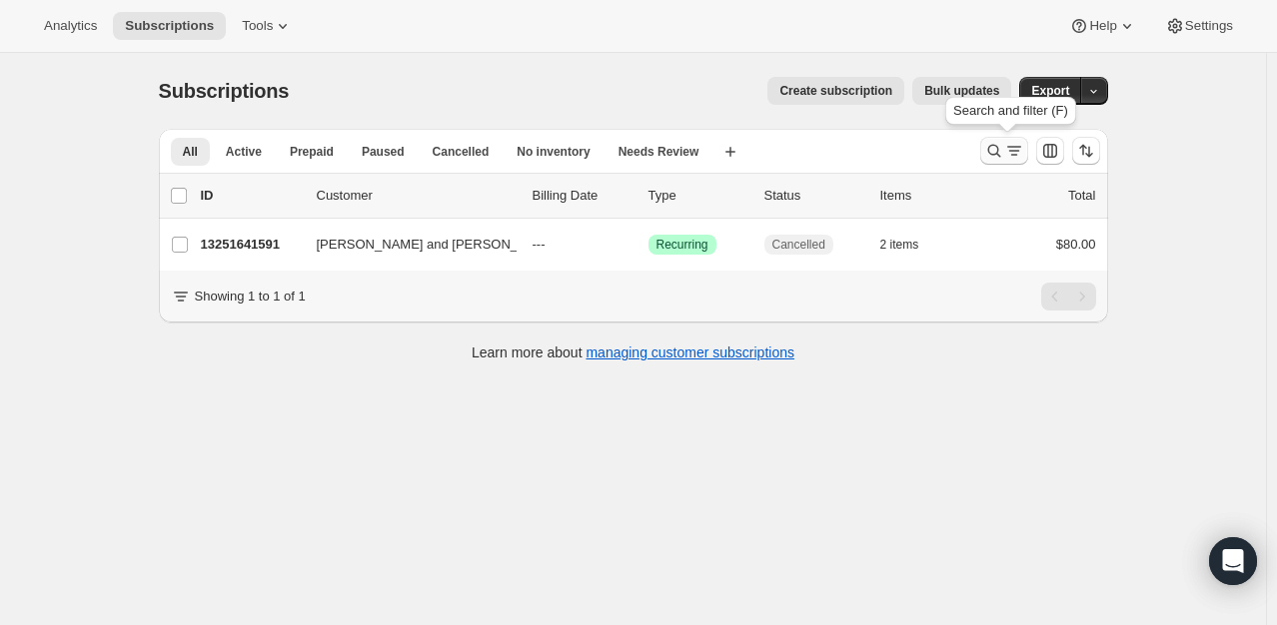
click at [992, 144] on icon "Search and filter results" at bounding box center [994, 151] width 20 height 20
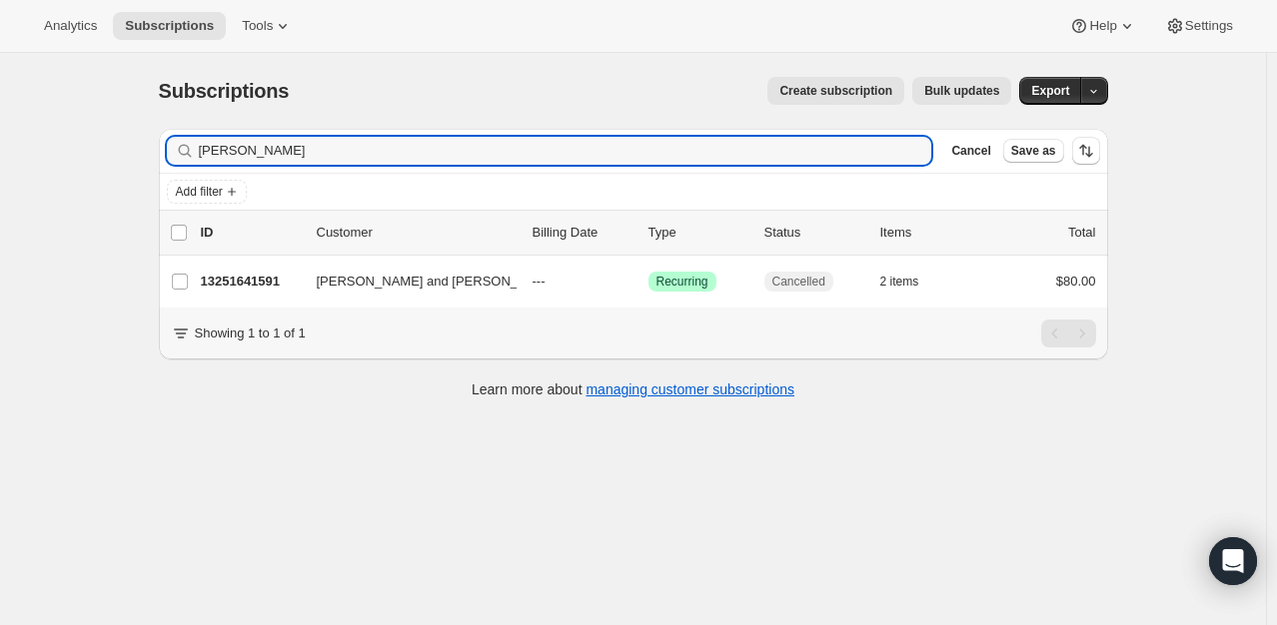
drag, startPoint x: 264, startPoint y: 159, endPoint x: 136, endPoint y: 141, distance: 129.1
click at [136, 141] on div "Subscriptions. This page is ready Subscriptions Create subscription Bulk update…" at bounding box center [633, 365] width 1266 height 625
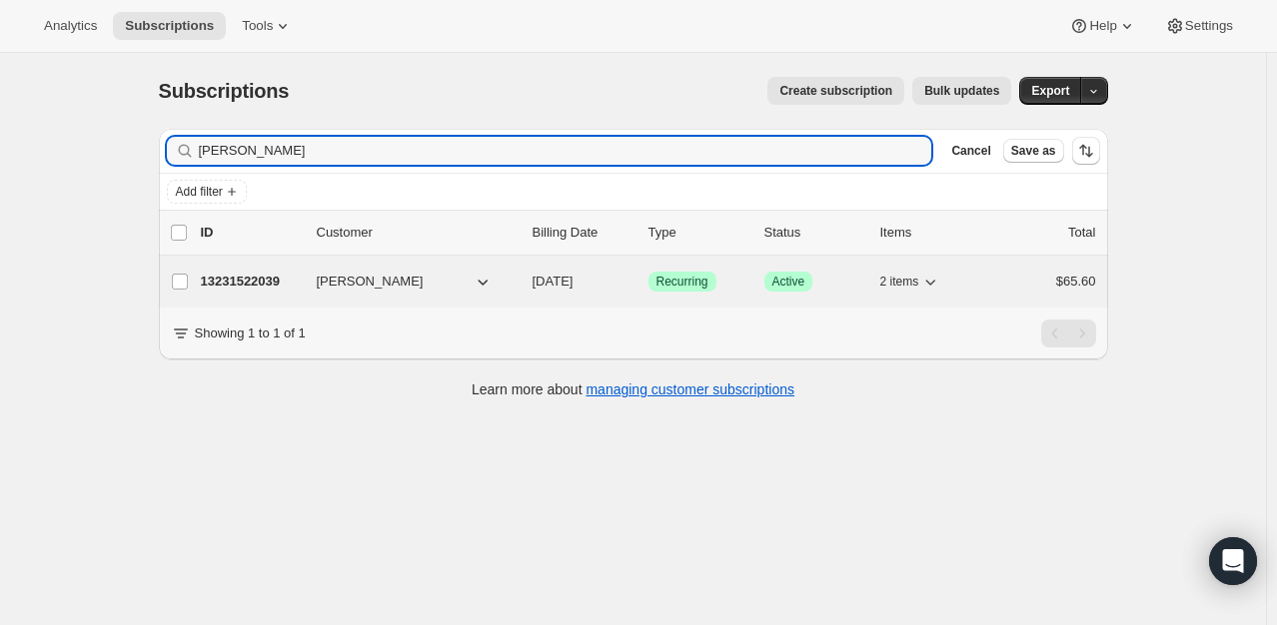
type input "[PERSON_NAME]"
click at [250, 278] on p "13231522039" at bounding box center [251, 282] width 100 height 20
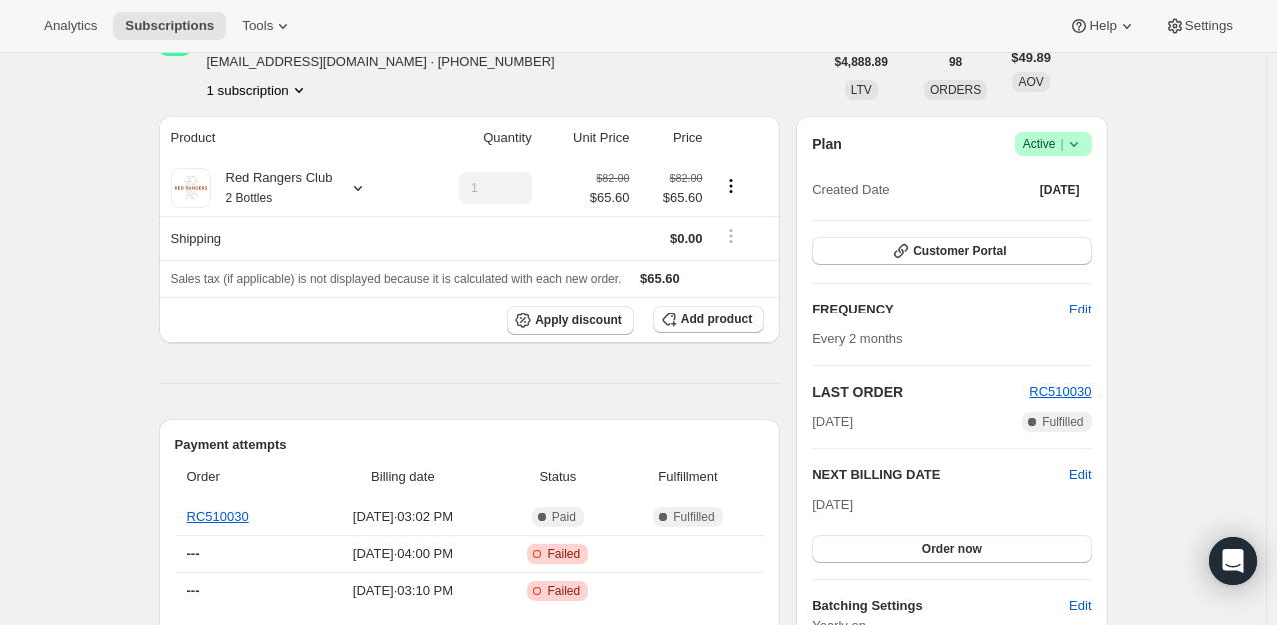
scroll to position [200, 0]
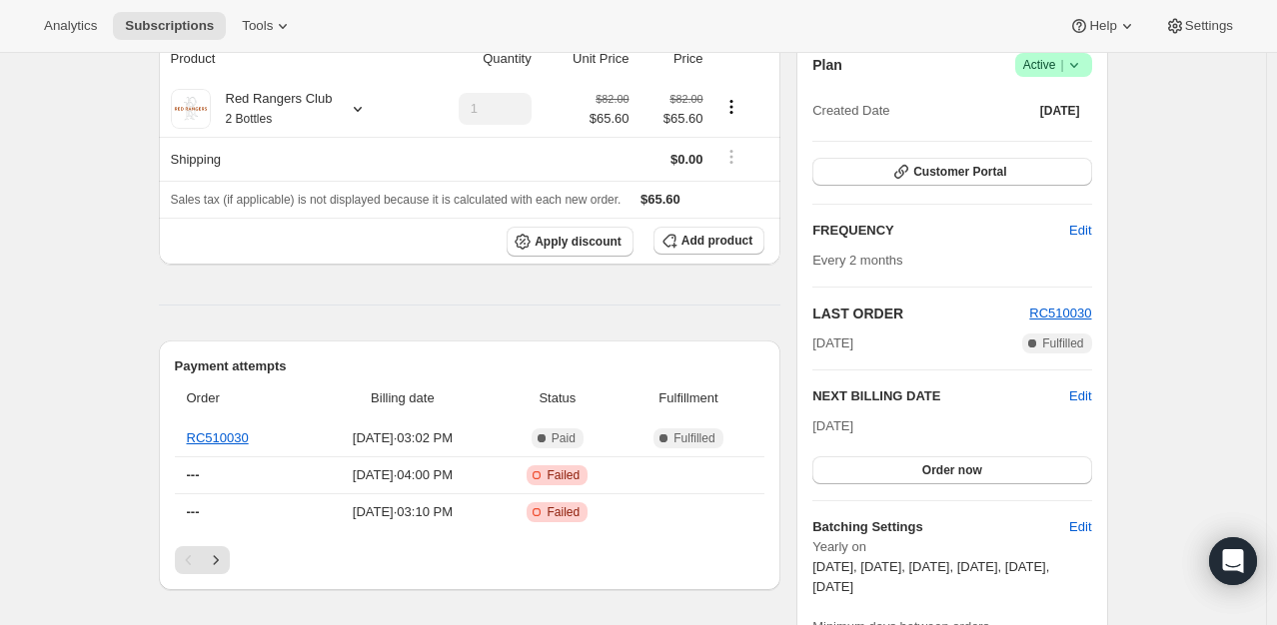
click at [1078, 70] on icon at bounding box center [1074, 65] width 20 height 20
click at [1080, 151] on button "Cancel subscription" at bounding box center [1059, 138] width 125 height 32
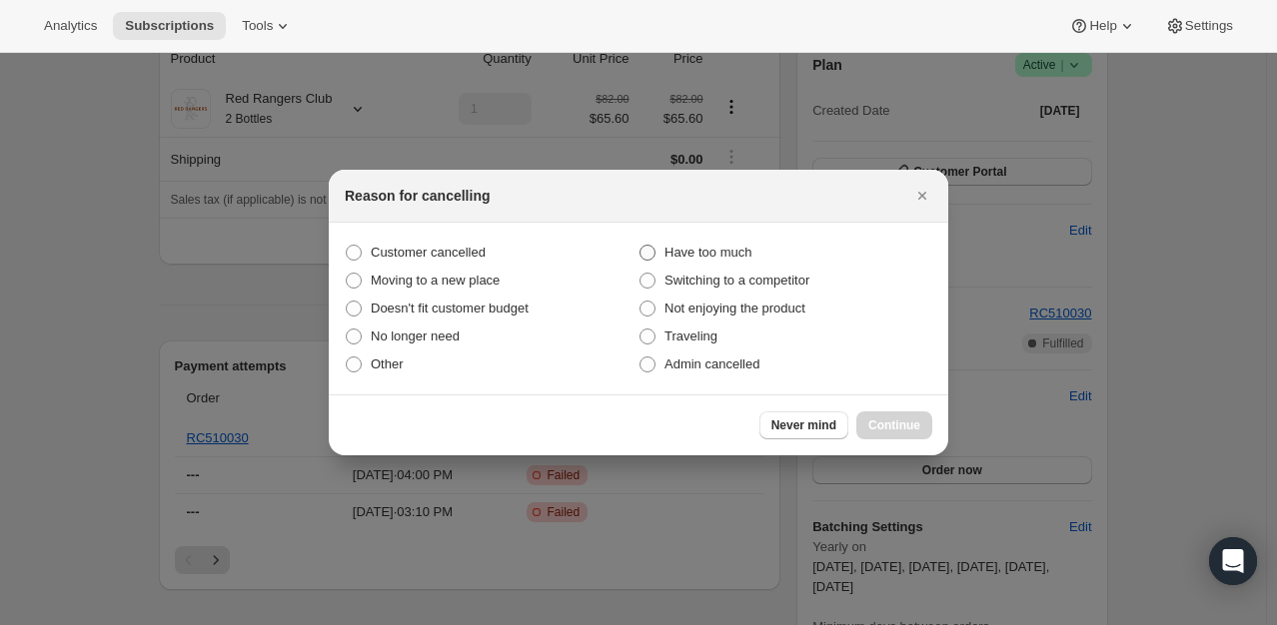
click at [639, 252] on span ":r2c2:" at bounding box center [647, 253] width 16 height 16
click at [639, 246] on input "Have too much" at bounding box center [639, 245] width 1 height 1
radio input "true"
click at [886, 420] on span "Continue" at bounding box center [894, 426] width 52 height 16
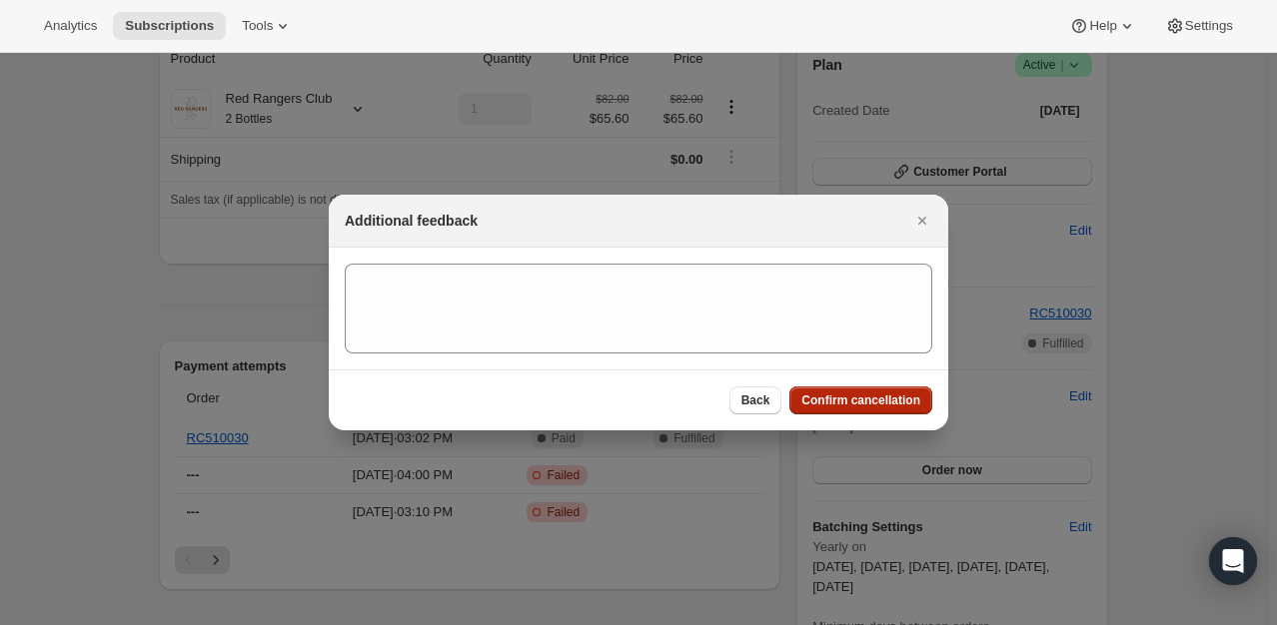
click at [887, 407] on span "Confirm cancellation" at bounding box center [860, 401] width 119 height 16
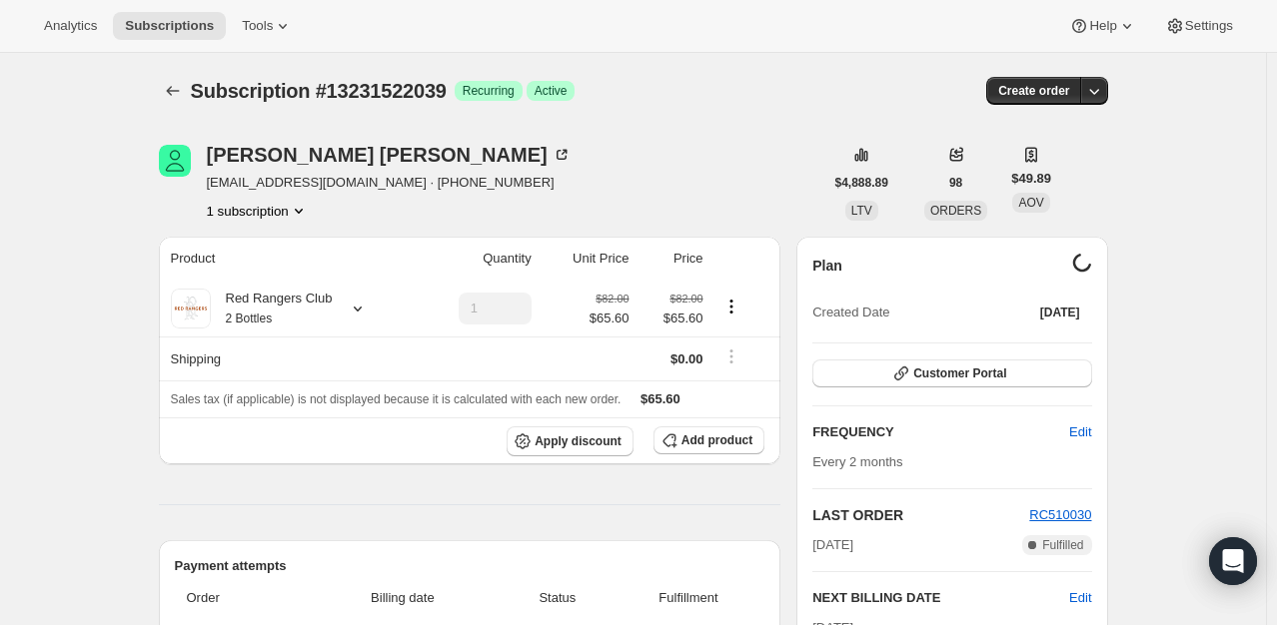
scroll to position [200, 0]
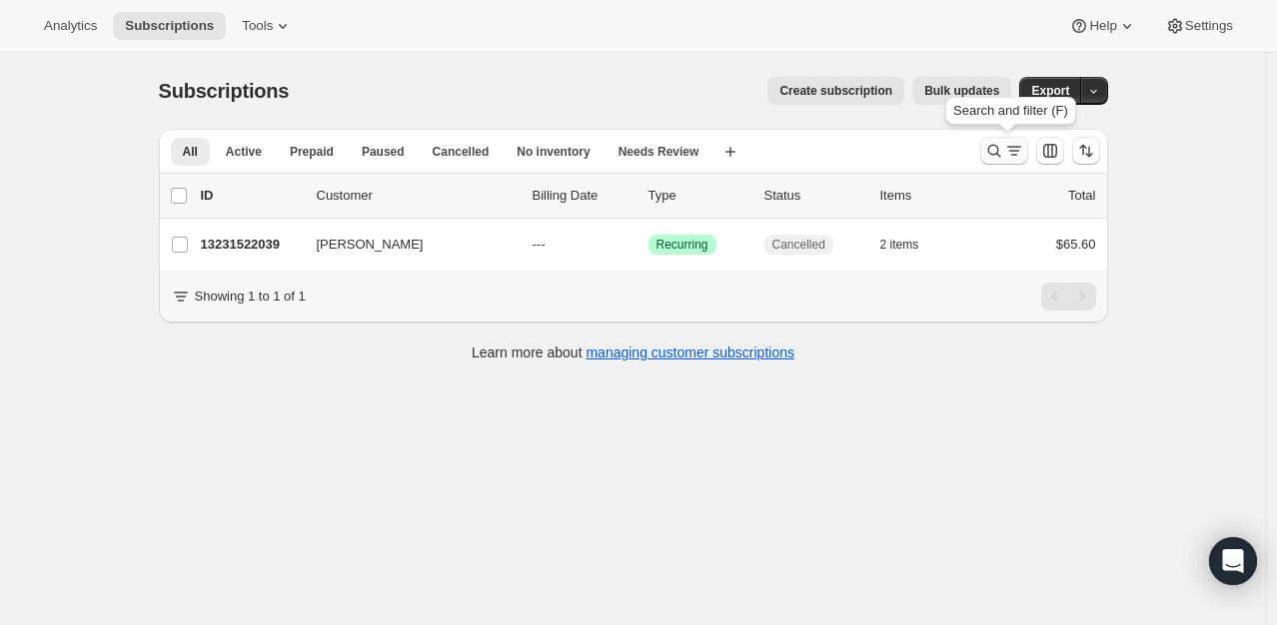
click at [999, 152] on icon "Search and filter results" at bounding box center [994, 151] width 20 height 20
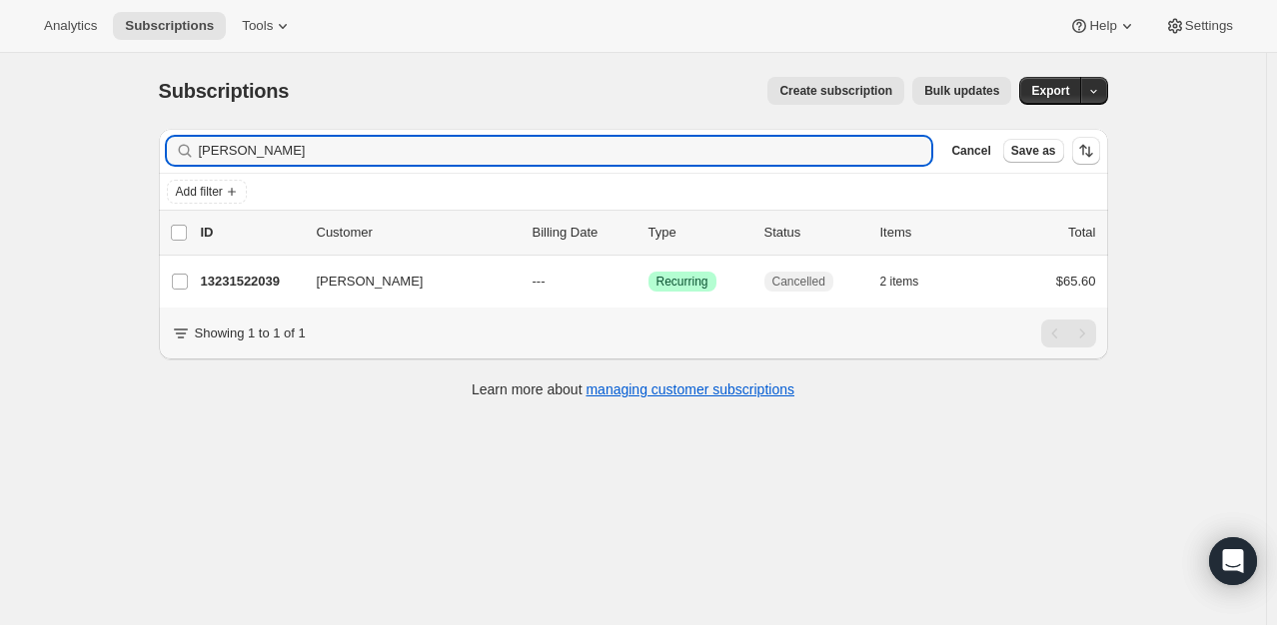
drag, startPoint x: 308, startPoint y: 158, endPoint x: 185, endPoint y: 137, distance: 124.6
click at [185, 137] on div "[PERSON_NAME] Clear" at bounding box center [549, 151] width 765 height 28
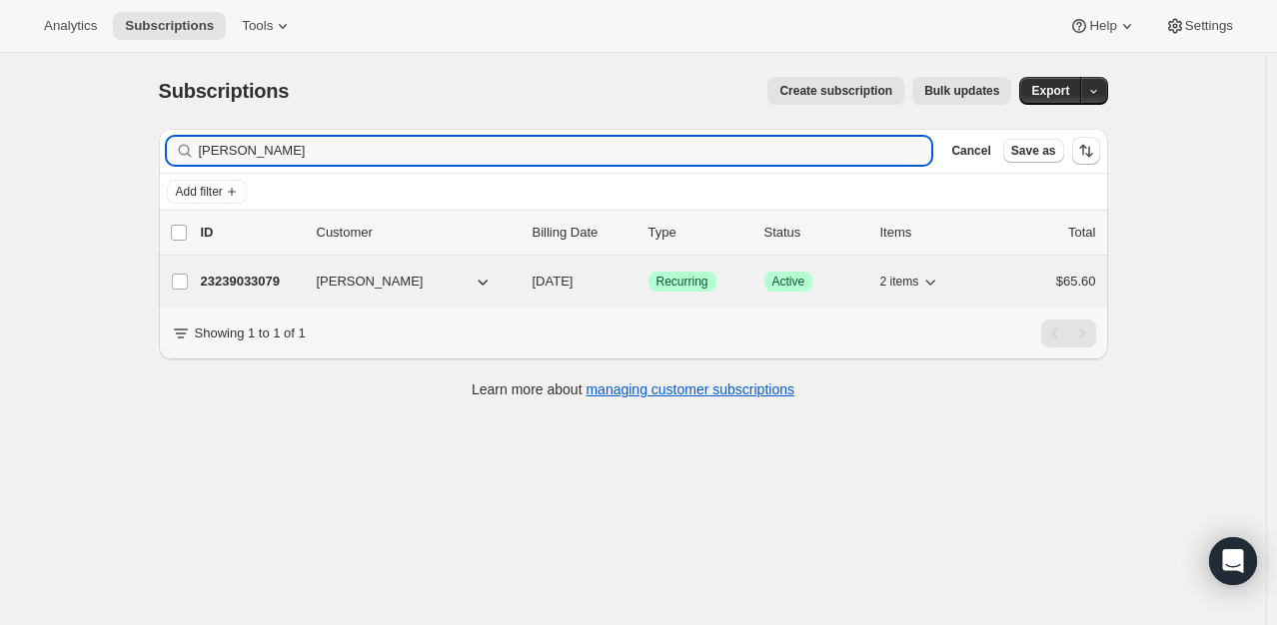
type input "[PERSON_NAME]"
click at [276, 278] on p "23239033079" at bounding box center [251, 282] width 100 height 20
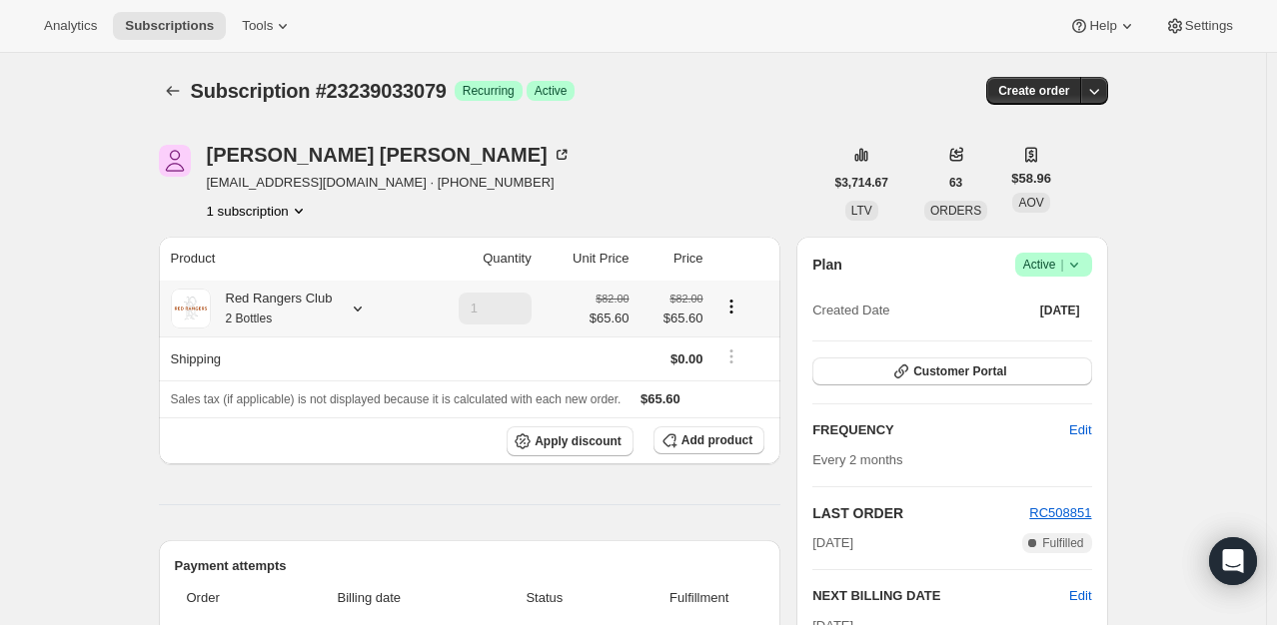
click at [366, 306] on icon at bounding box center [358, 309] width 20 height 20
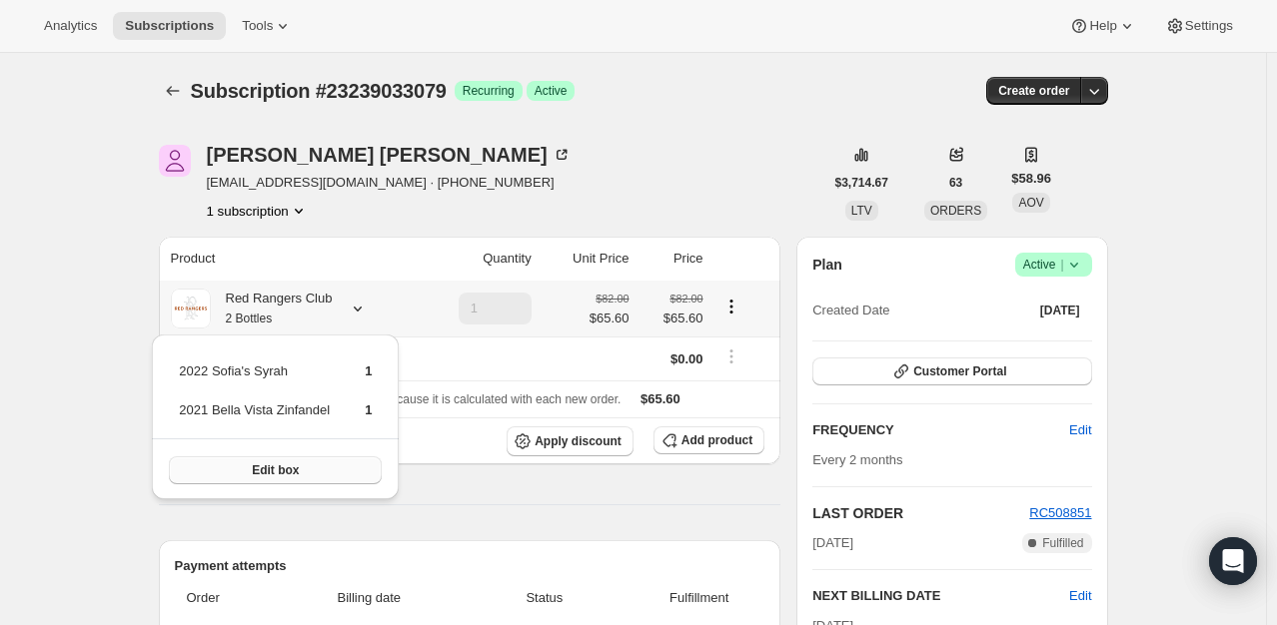
click at [351, 471] on button "Edit box" at bounding box center [275, 471] width 213 height 28
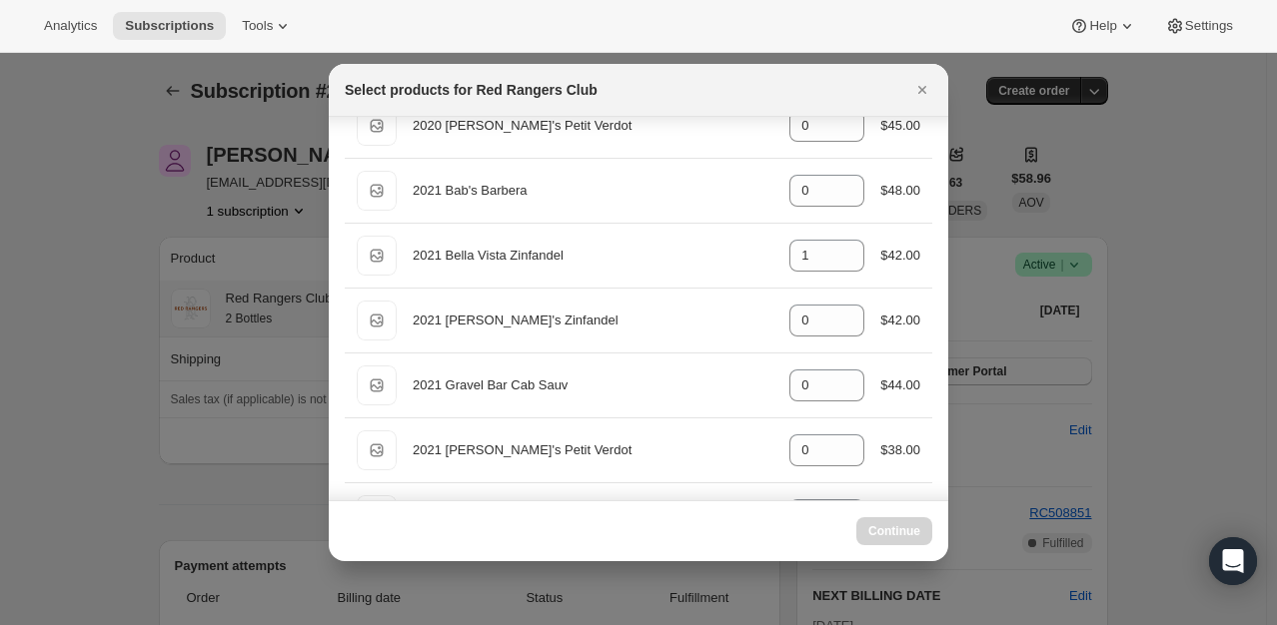
scroll to position [334, 0]
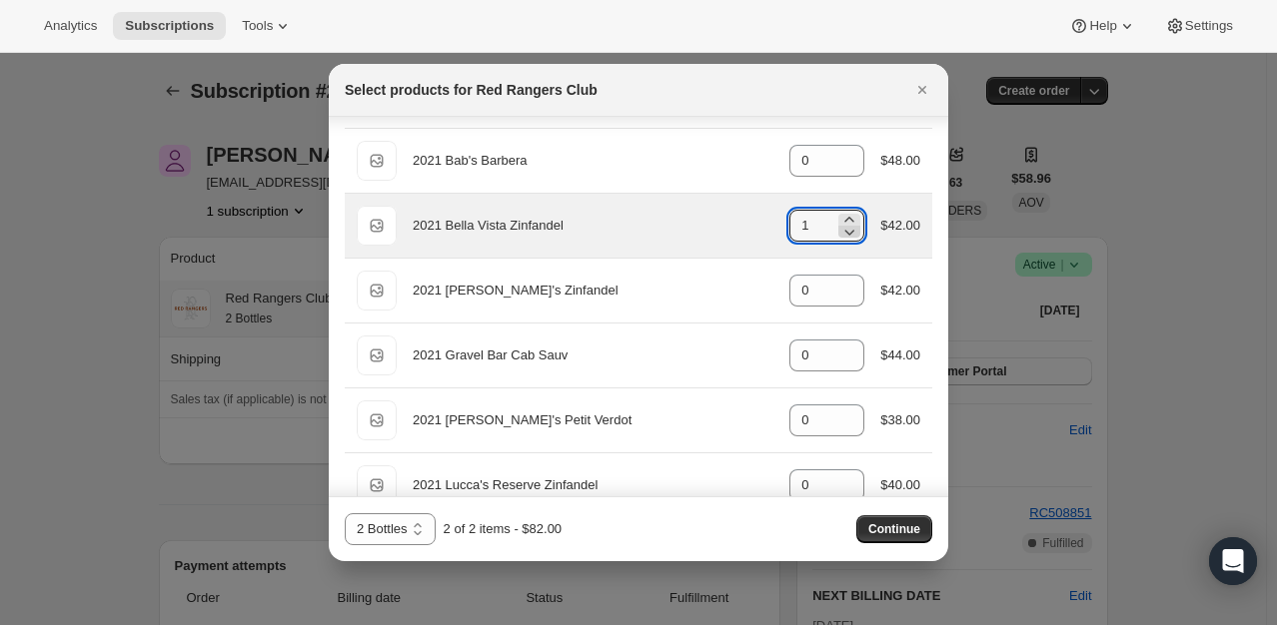
click at [845, 232] on icon ":r2mi:" at bounding box center [850, 233] width 10 height 6
type input "0"
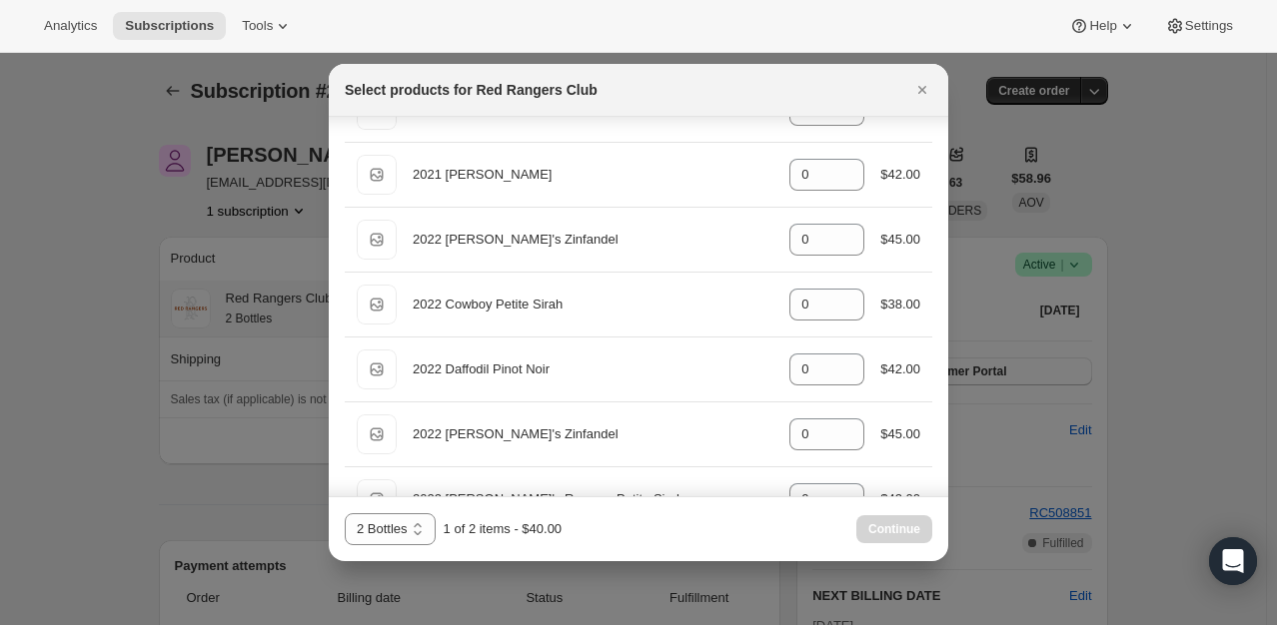
scroll to position [1199, 0]
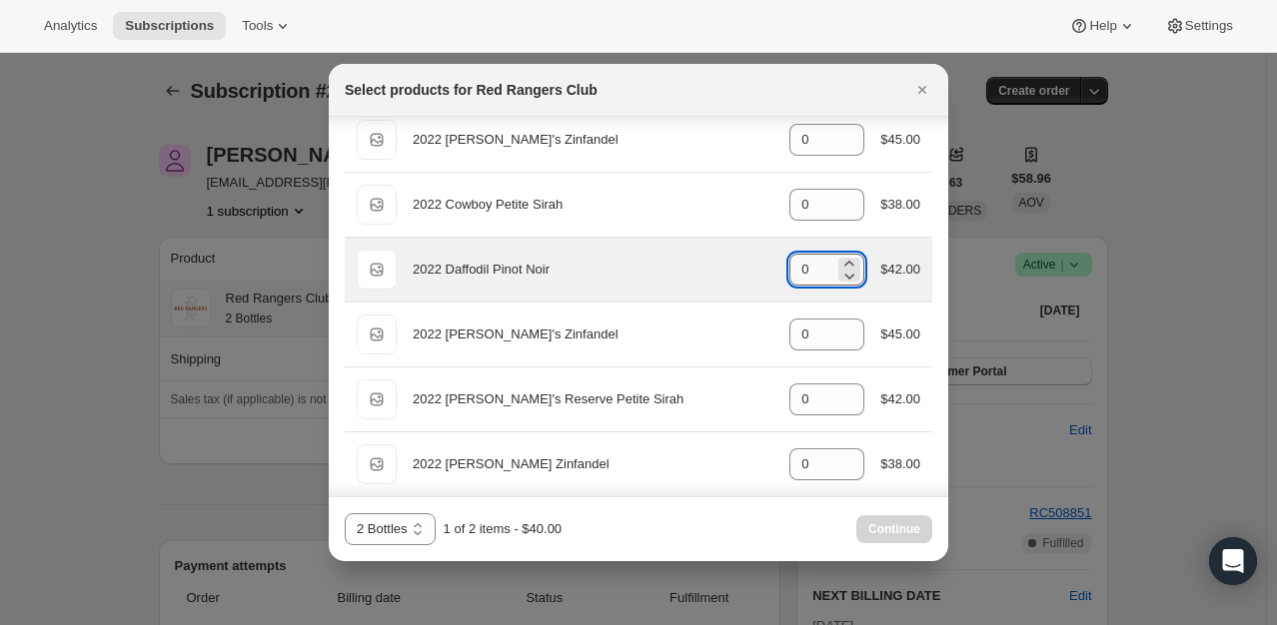
click at [813, 274] on input "0" at bounding box center [811, 270] width 45 height 32
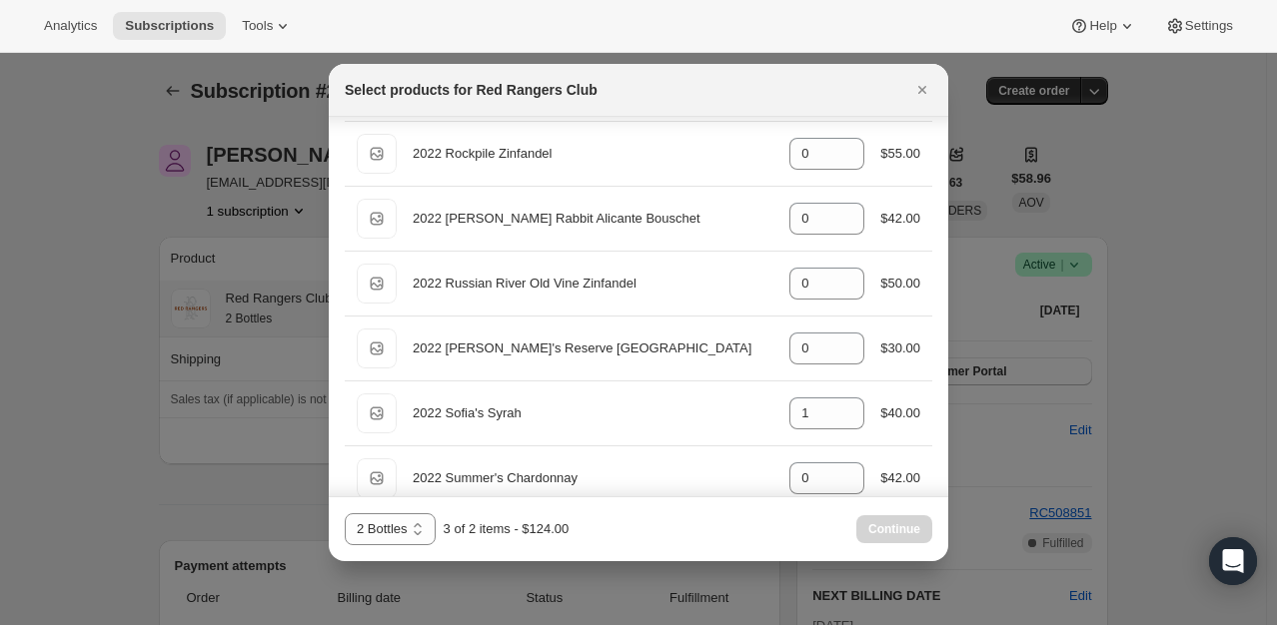
scroll to position [1898, 0]
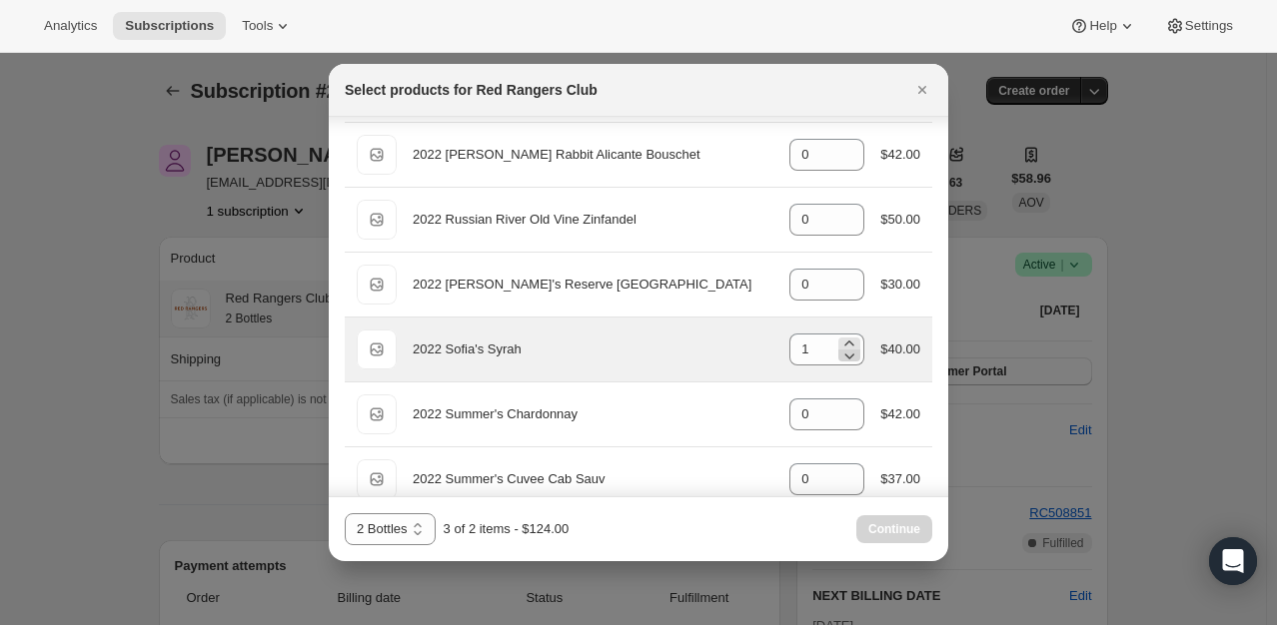
type input "2"
click at [844, 352] on icon ":r2mi:" at bounding box center [849, 356] width 20 height 20
type input "0"
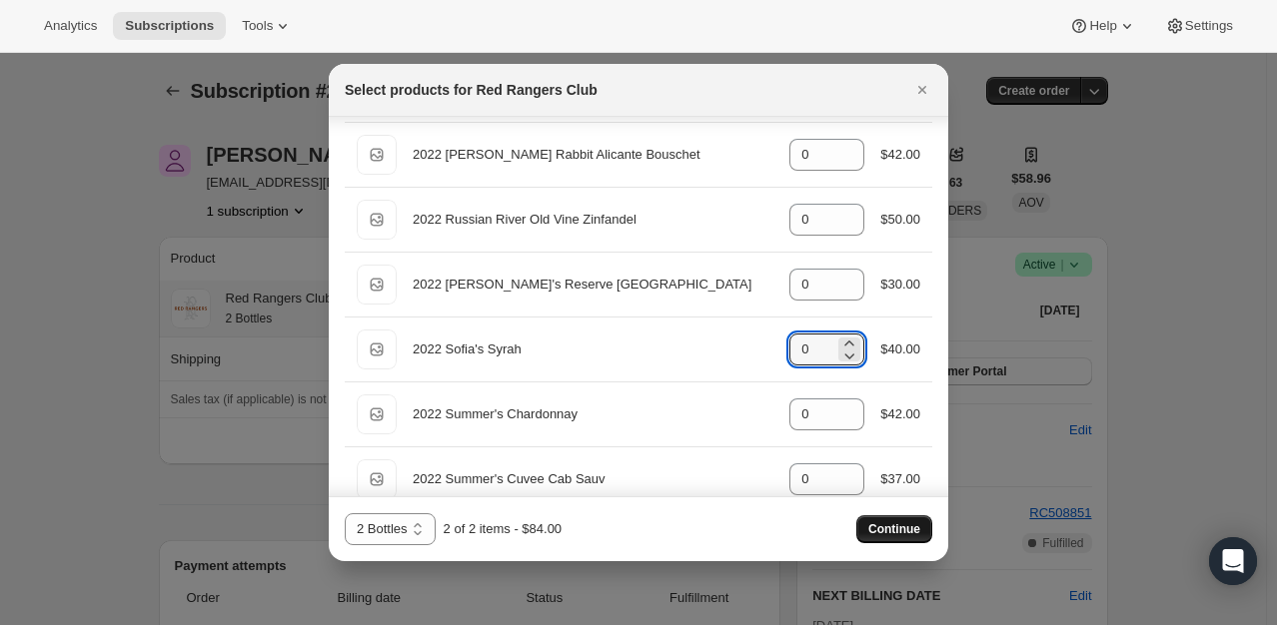
click at [887, 533] on span "Continue" at bounding box center [894, 529] width 52 height 16
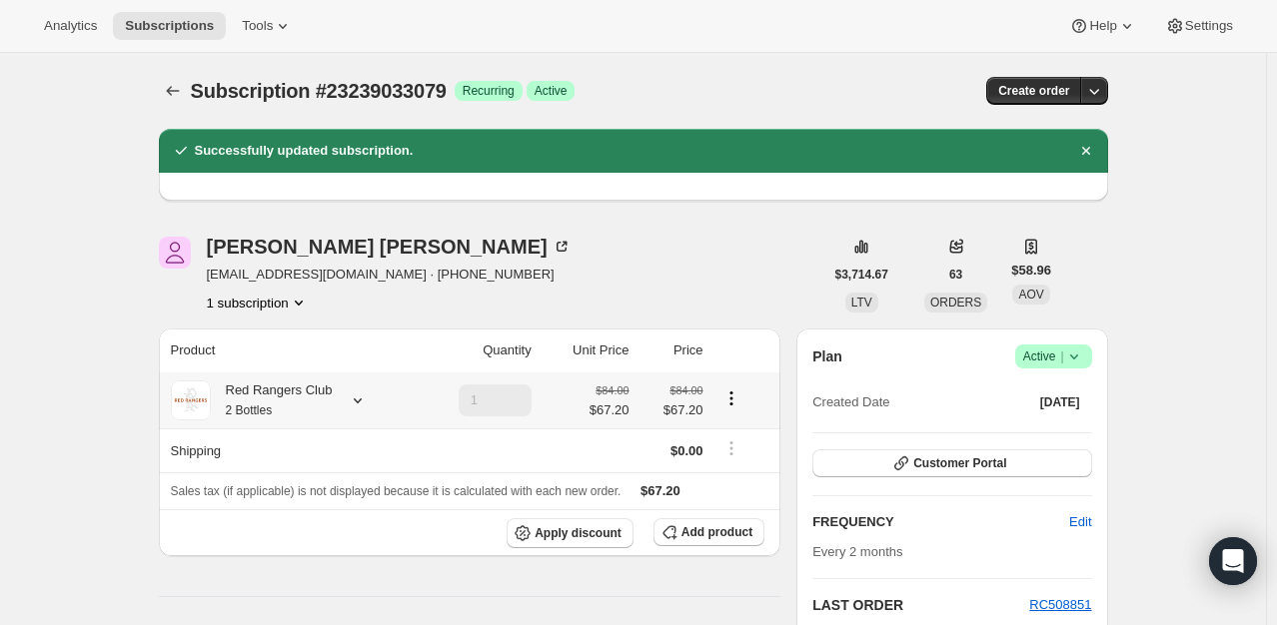
click at [356, 394] on icon at bounding box center [358, 401] width 20 height 20
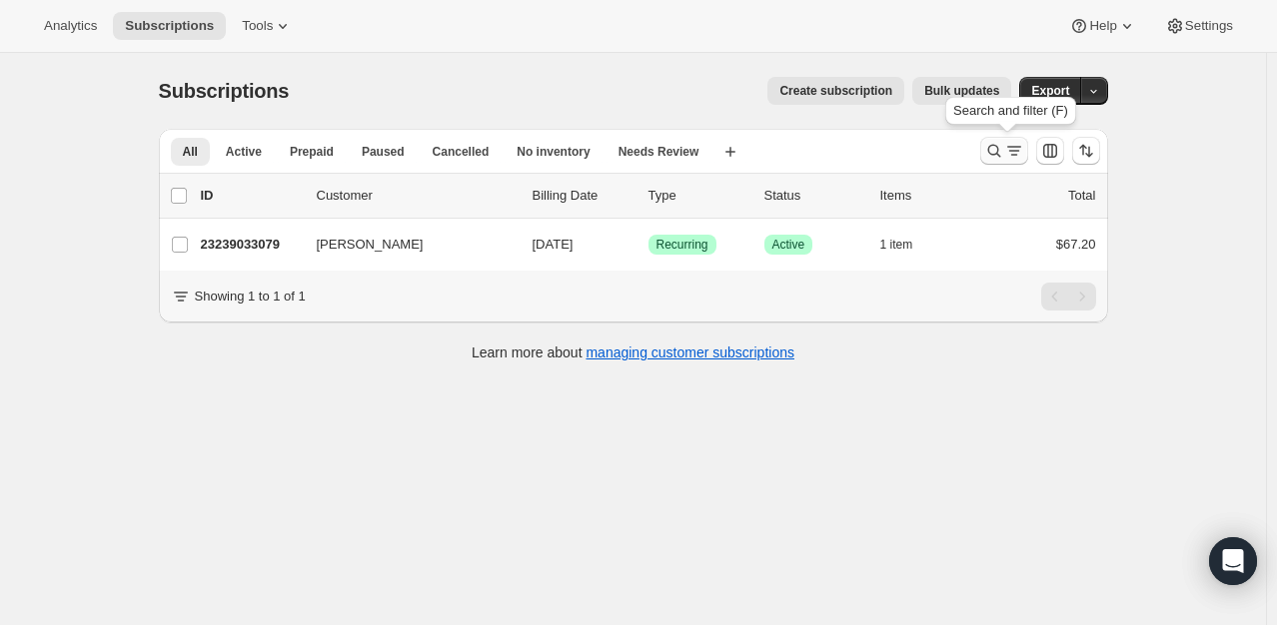
click at [999, 147] on icon "Search and filter results" at bounding box center [994, 151] width 20 height 20
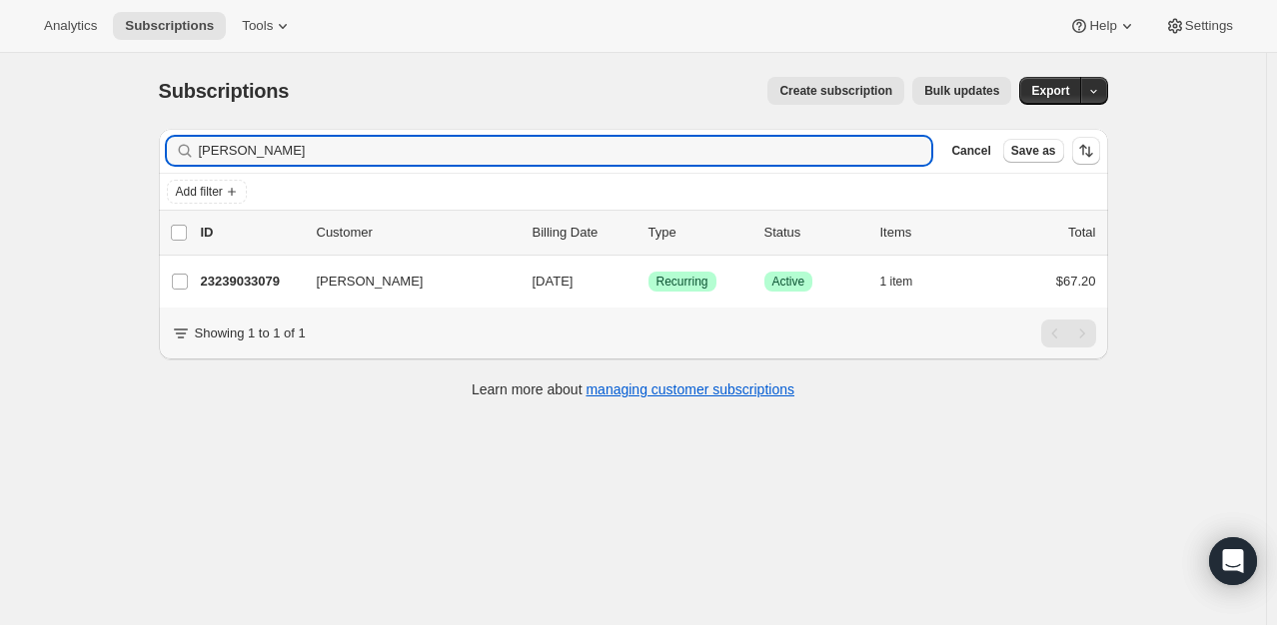
drag, startPoint x: 374, startPoint y: 150, endPoint x: 48, endPoint y: 186, distance: 327.6
click at [48, 186] on div "Subscriptions. This page is ready Subscriptions Create subscription Bulk update…" at bounding box center [633, 365] width 1266 height 625
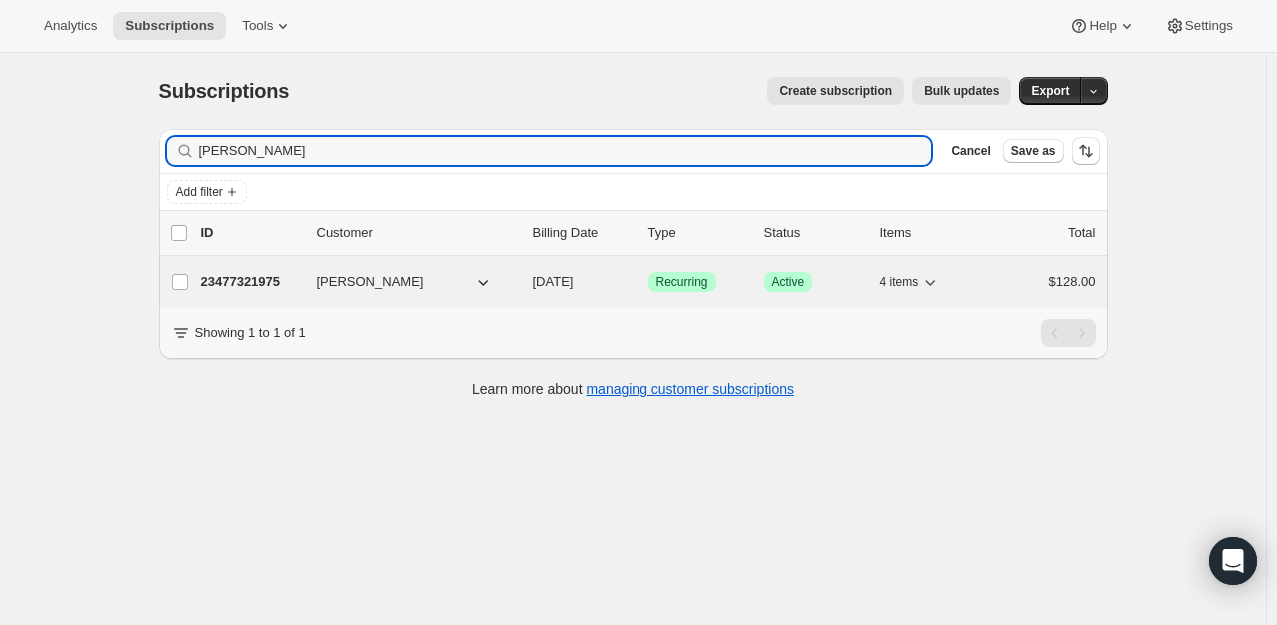
type input "[PERSON_NAME]"
click at [247, 291] on div "23477321975 [PERSON_NAME] [DATE] Success Recurring Success Active 4 items $128.…" at bounding box center [648, 282] width 895 height 28
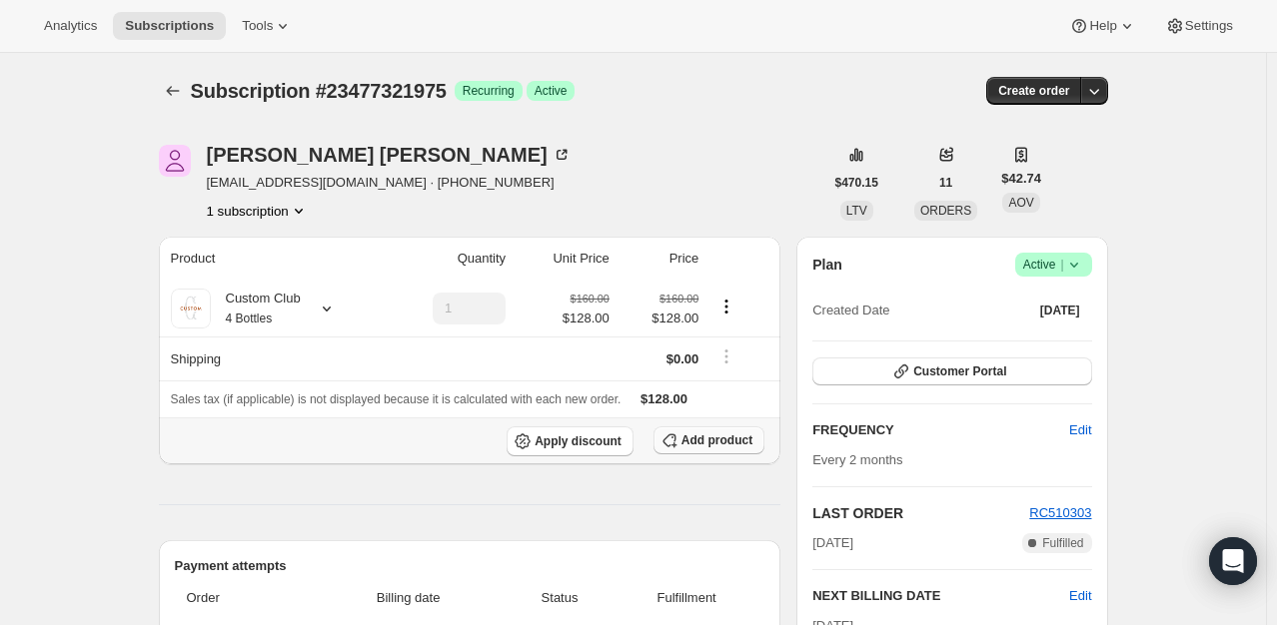
click at [695, 442] on span "Add product" at bounding box center [716, 441] width 71 height 16
